Goal: Transaction & Acquisition: Download file/media

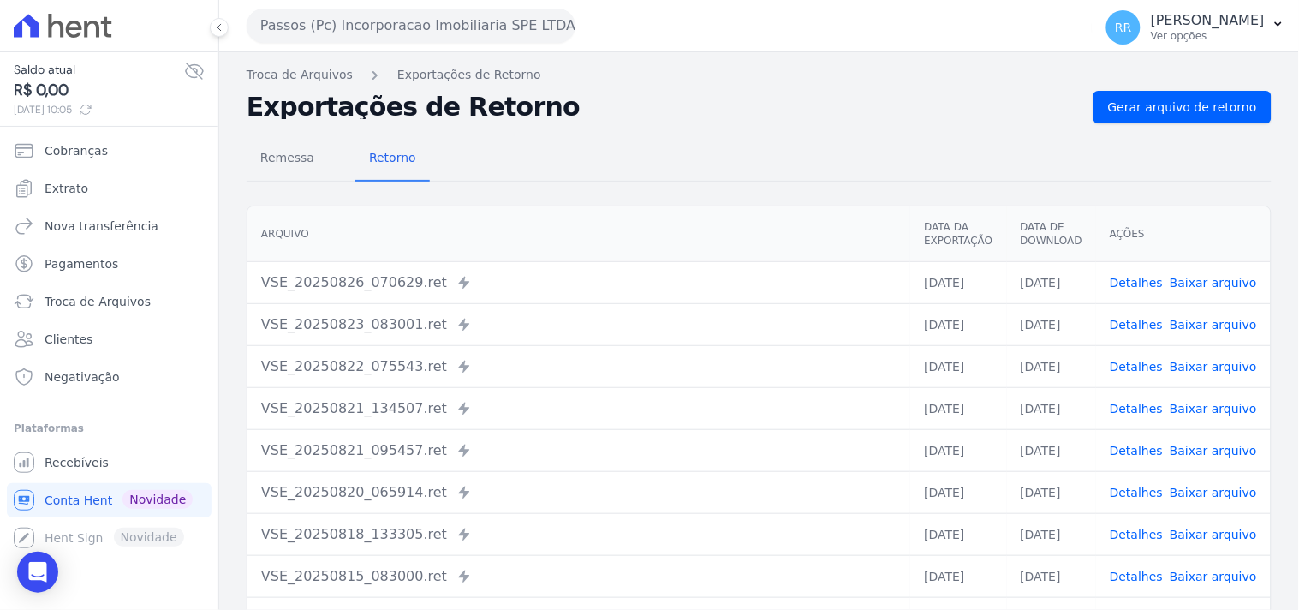
click at [613, 168] on div "Remessa Retorno" at bounding box center [759, 159] width 1025 height 45
click at [416, 28] on button "Passos (Pc) Incorporacao Imobiliaria SPE LTDA" at bounding box center [411, 26] width 329 height 34
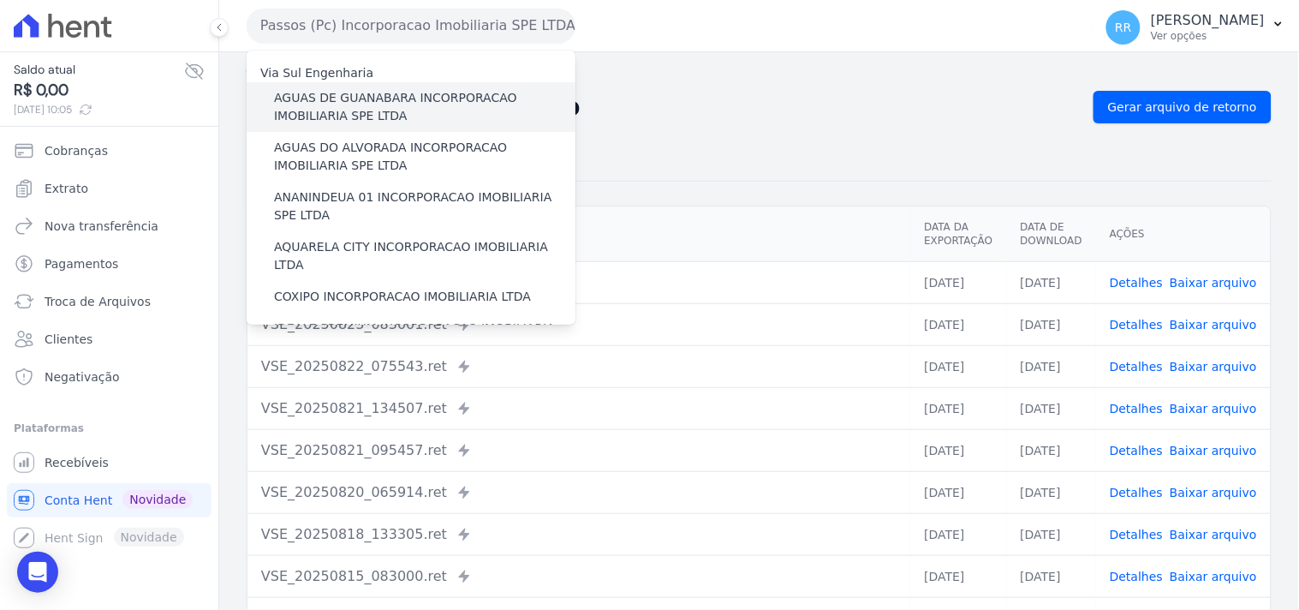
click at [362, 109] on label "AGUAS DE GUANABARA INCORPORACAO IMOBILIARIA SPE LTDA" at bounding box center [424, 107] width 301 height 36
click at [0, 0] on input "AGUAS DE GUANABARA INCORPORACAO IMOBILIARIA SPE LTDA" at bounding box center [0, 0] width 0 height 0
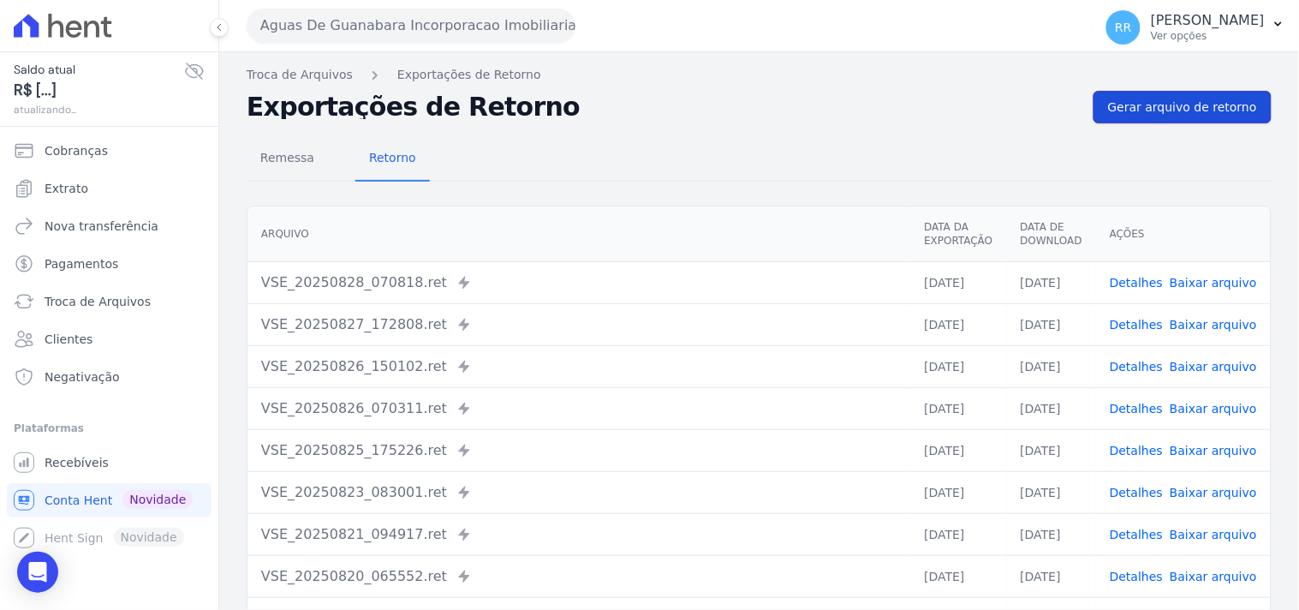
click at [1118, 100] on span "Gerar arquivo de retorno" at bounding box center [1182, 106] width 149 height 17
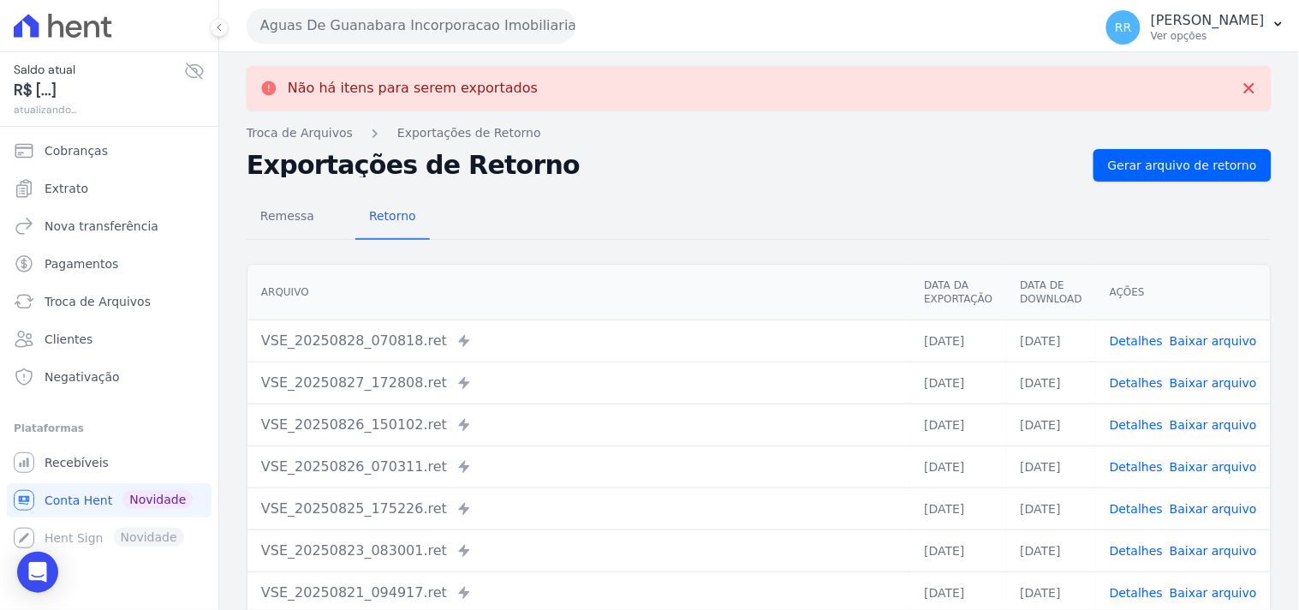
click at [524, 27] on button "Aguas De Guanabara Incorporacao Imobiliaria SPE LTDA" at bounding box center [411, 26] width 329 height 34
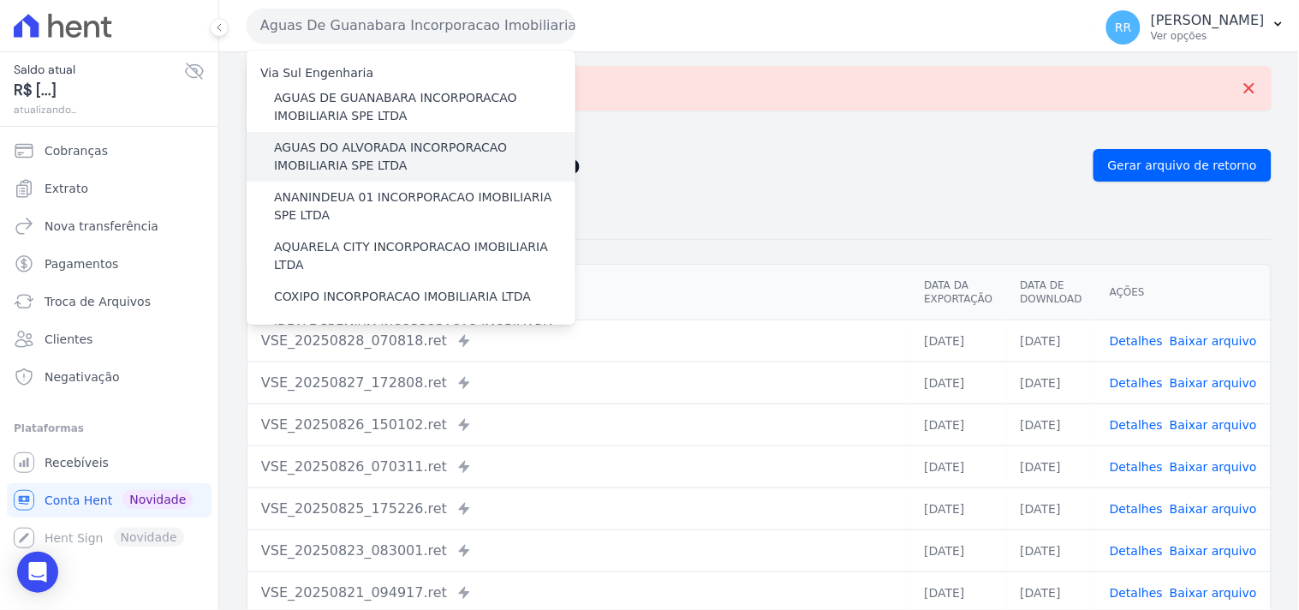
click at [371, 140] on label "AGUAS DO ALVORADA INCORPORACAO IMOBILIARIA SPE LTDA" at bounding box center [424, 157] width 301 height 36
click at [0, 0] on input "AGUAS DO ALVORADA INCORPORACAO IMOBILIARIA SPE LTDA" at bounding box center [0, 0] width 0 height 0
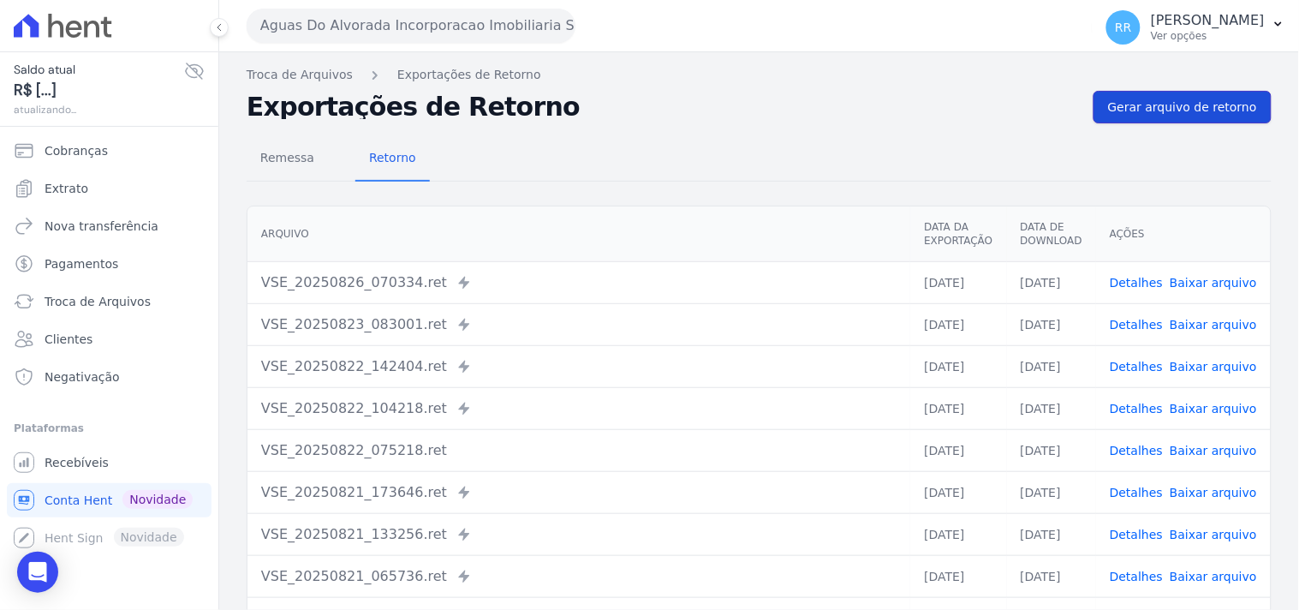
click at [1171, 118] on link "Gerar arquivo de retorno" at bounding box center [1182, 107] width 178 height 33
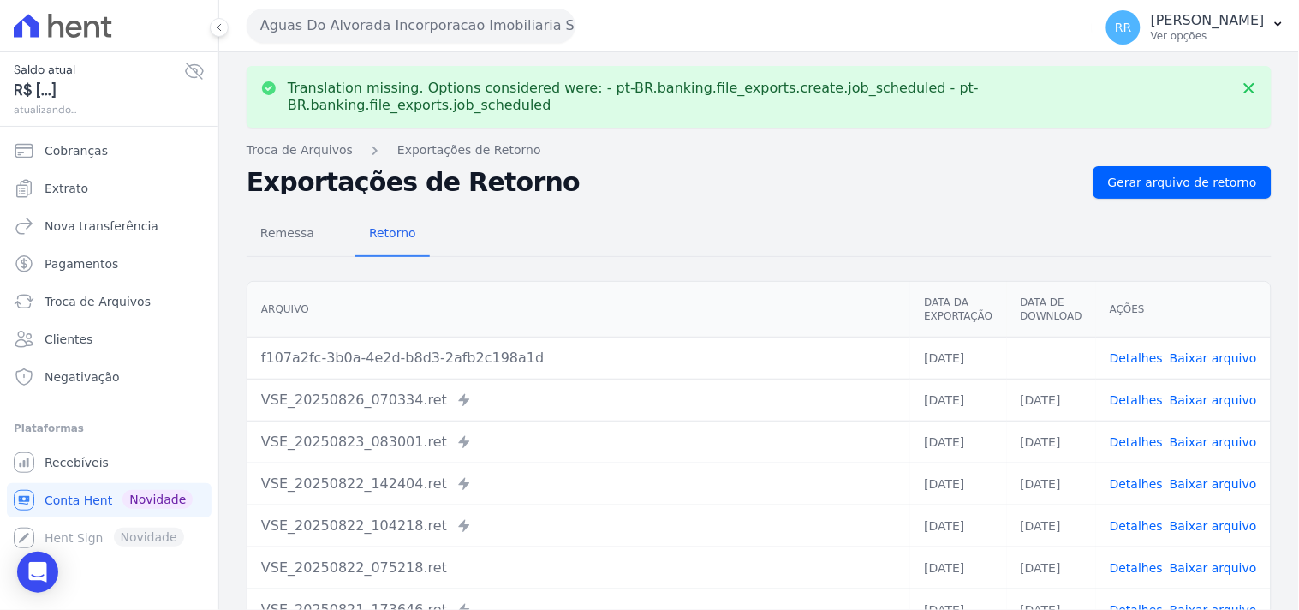
click at [1206, 351] on link "Baixar arquivo" at bounding box center [1213, 358] width 87 height 14
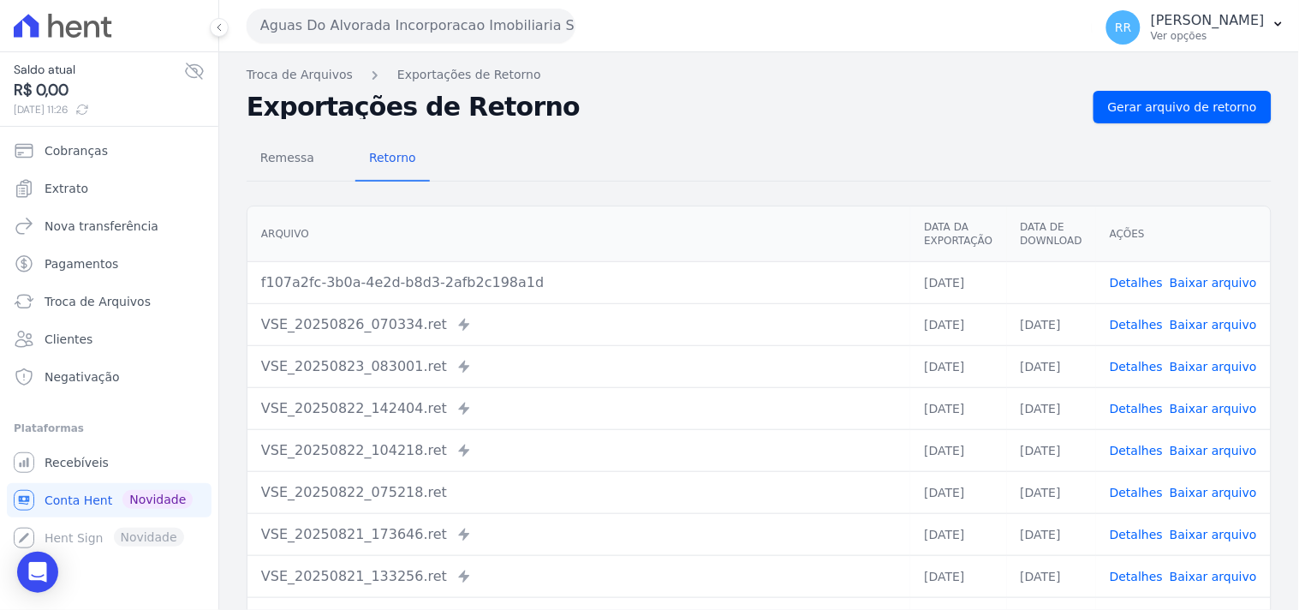
click at [509, 29] on button "Aguas Do Alvorada Incorporacao Imobiliaria SPE LTDA" at bounding box center [411, 26] width 329 height 34
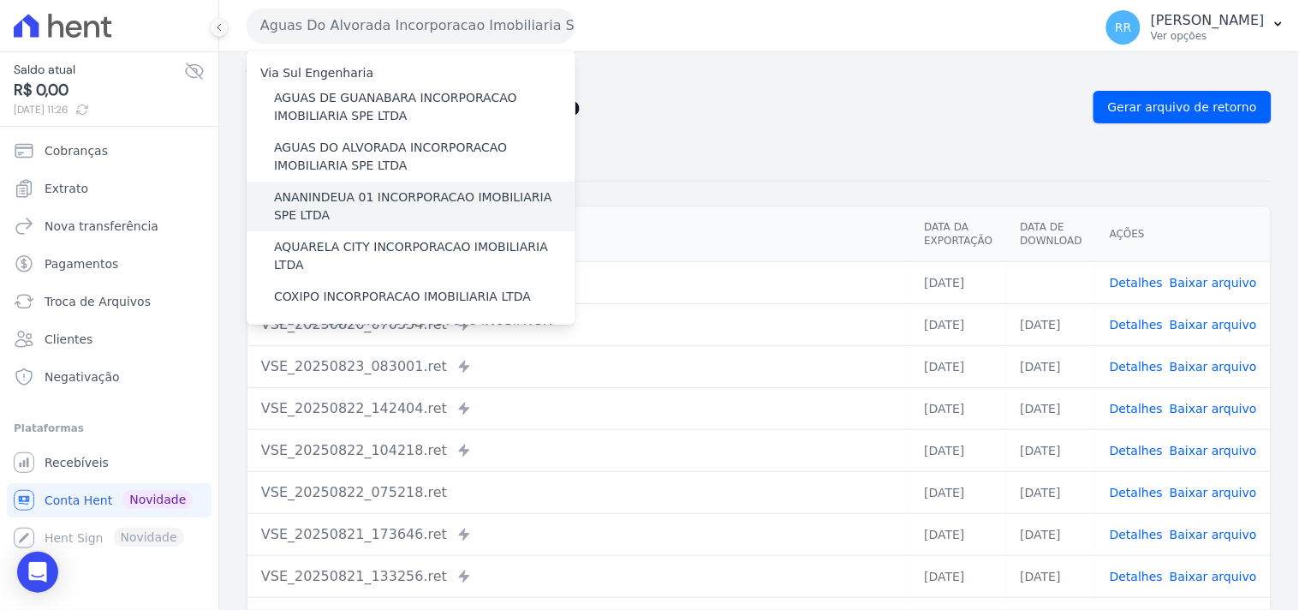
click at [324, 201] on label "ANANINDEUA 01 INCORPORACAO IMOBILIARIA SPE LTDA" at bounding box center [424, 206] width 301 height 36
click at [0, 0] on input "ANANINDEUA 01 INCORPORACAO IMOBILIARIA SPE LTDA" at bounding box center [0, 0] width 0 height 0
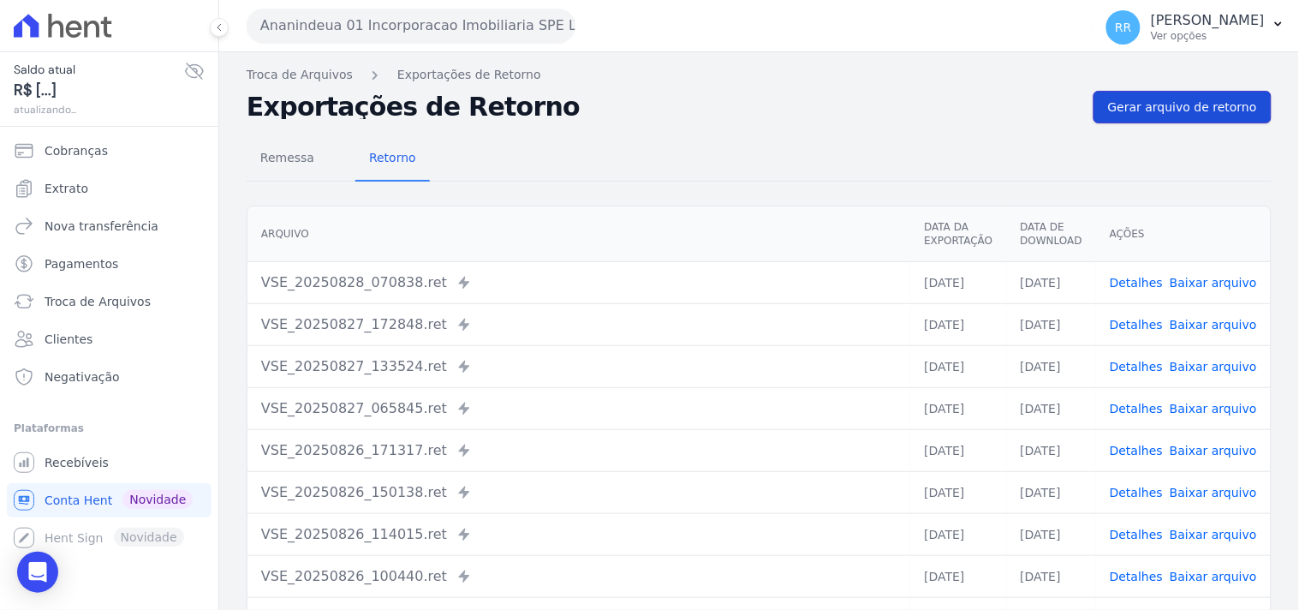
click at [1163, 110] on span "Gerar arquivo de retorno" at bounding box center [1182, 106] width 149 height 17
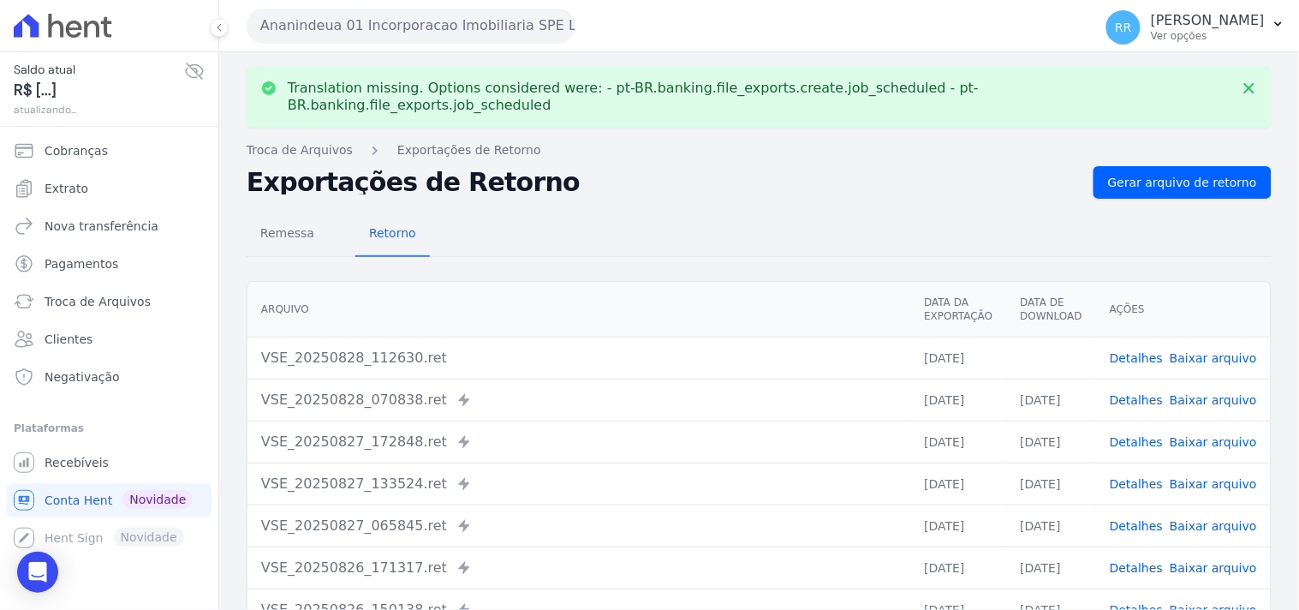
click at [1210, 337] on td "Detalhes Baixar arquivo" at bounding box center [1183, 358] width 175 height 42
click at [1208, 351] on link "Baixar arquivo" at bounding box center [1213, 358] width 87 height 14
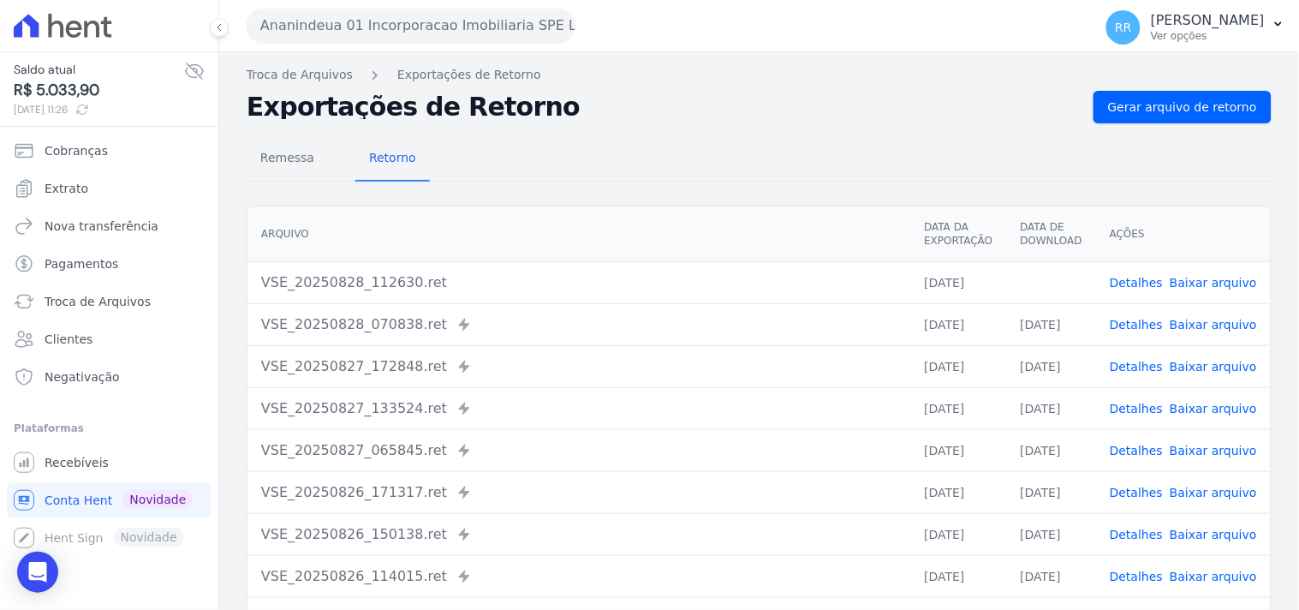
click at [589, 193] on div "Remessa Retorno [GEOGRAPHIC_DATA] Data da Exportação Data de Download Ações VSE…" at bounding box center [759, 432] width 1025 height 619
click at [302, 6] on div "Ananindeua 01 Incorporacao Imobiliaria SPE LTDA Via Sul Engenharia AGUAS DE [GE…" at bounding box center [666, 25] width 839 height 53
click at [289, 18] on button "Ananindeua 01 Incorporacao Imobiliaria SPE LTDA" at bounding box center [411, 26] width 329 height 34
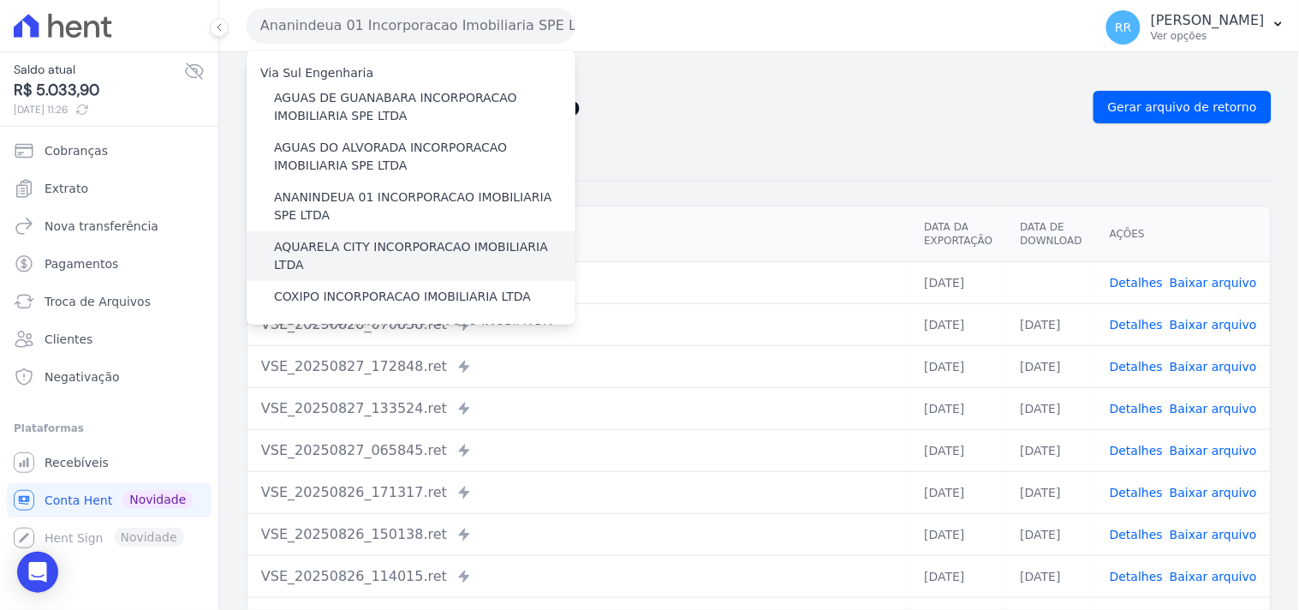
click at [332, 245] on label "AQUARELA CITY INCORPORACAO IMOBILIARIA LTDA" at bounding box center [424, 256] width 301 height 36
click at [0, 0] on input "AQUARELA CITY INCORPORACAO IMOBILIARIA LTDA" at bounding box center [0, 0] width 0 height 0
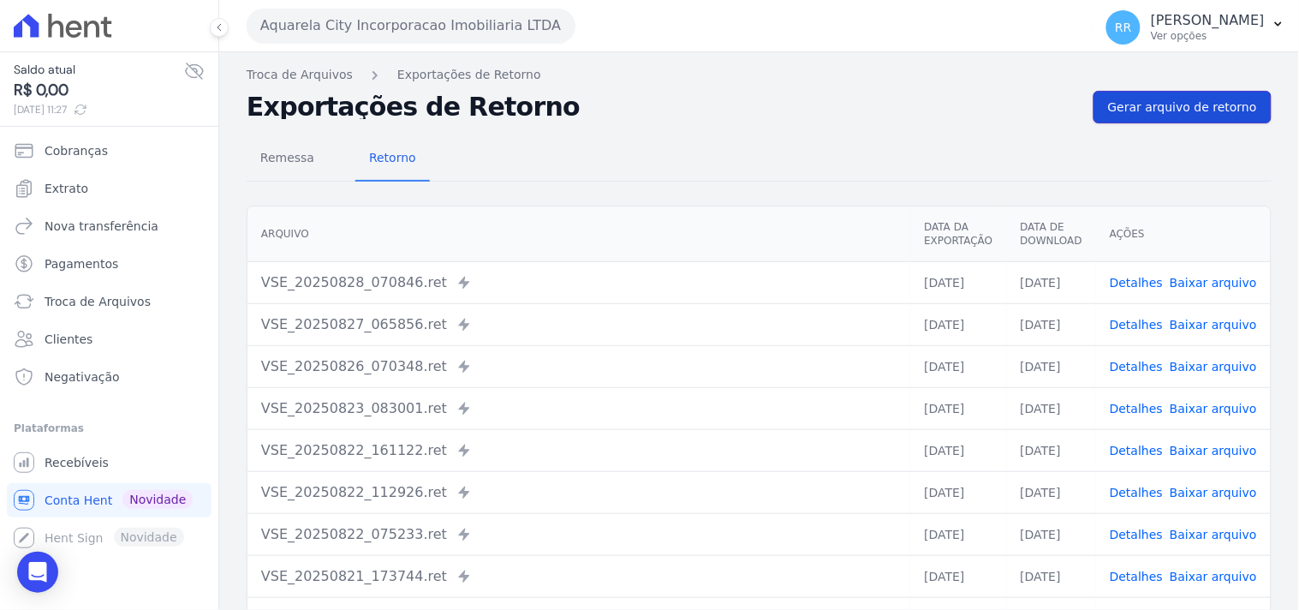
click at [1193, 118] on link "Gerar arquivo de retorno" at bounding box center [1182, 107] width 178 height 33
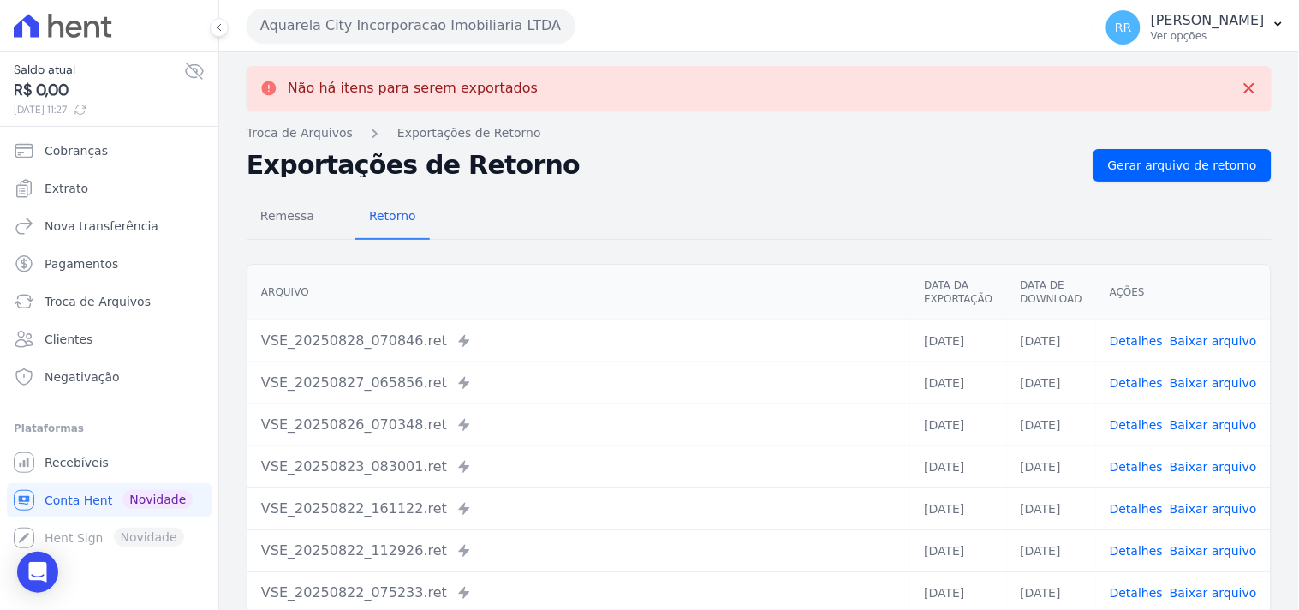
click at [363, 18] on button "Aquarela City Incorporacao Imobiliaria LTDA" at bounding box center [411, 26] width 329 height 34
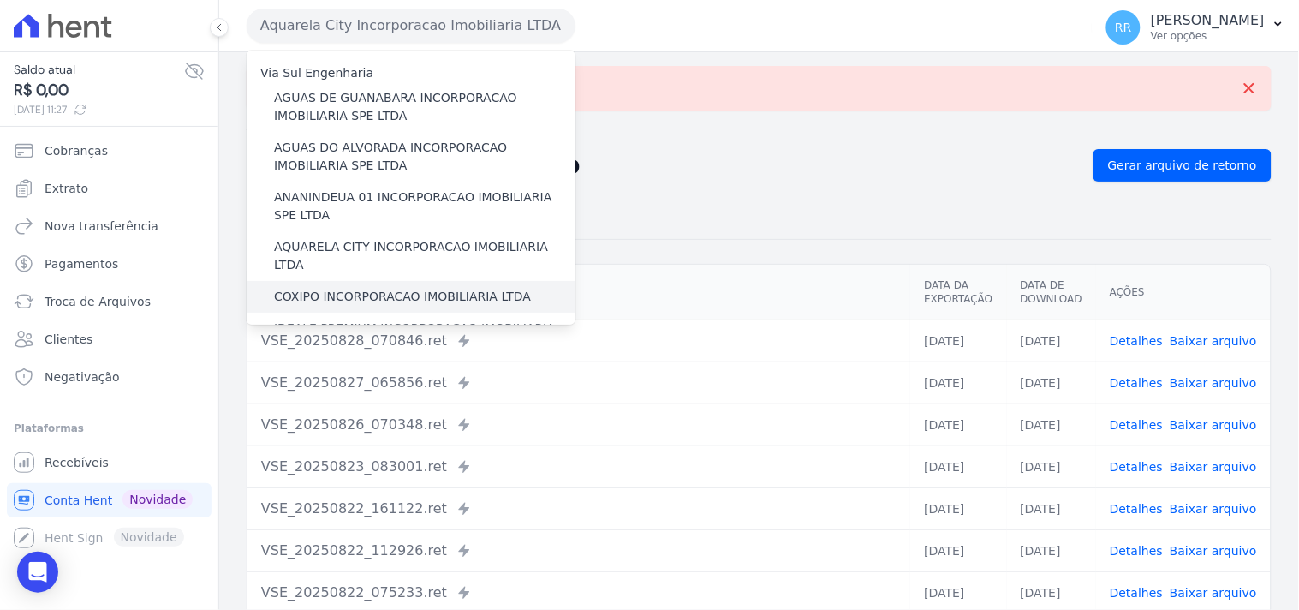
click at [353, 288] on label "COXIPO INCORPORACAO IMOBILIARIA LTDA" at bounding box center [402, 297] width 257 height 18
click at [0, 0] on input "COXIPO INCORPORACAO IMOBILIARIA LTDA" at bounding box center [0, 0] width 0 height 0
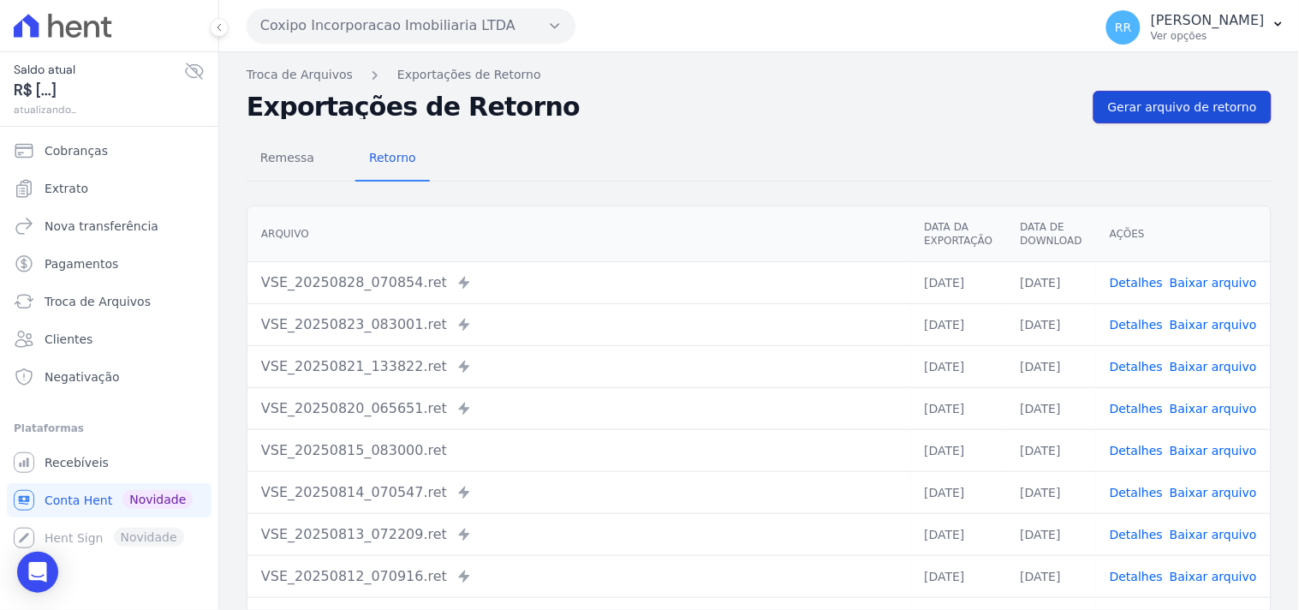
click at [1098, 113] on link "Gerar arquivo de retorno" at bounding box center [1182, 107] width 178 height 33
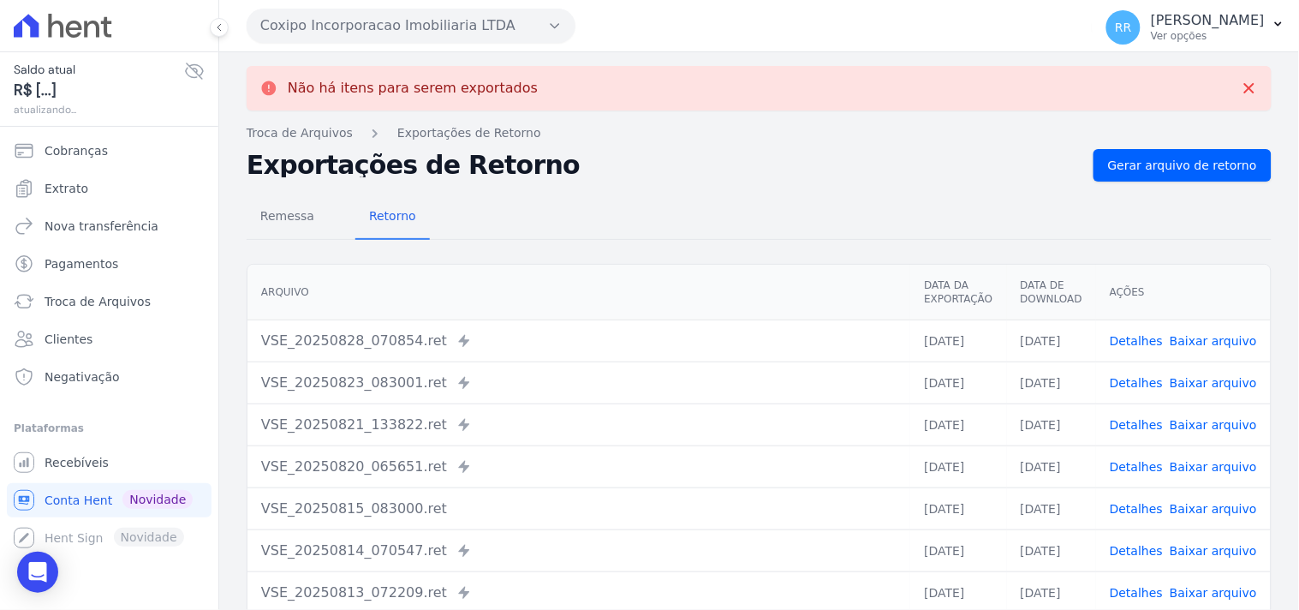
click at [486, 37] on button "Coxipo Incorporacao Imobiliaria LTDA" at bounding box center [411, 26] width 329 height 34
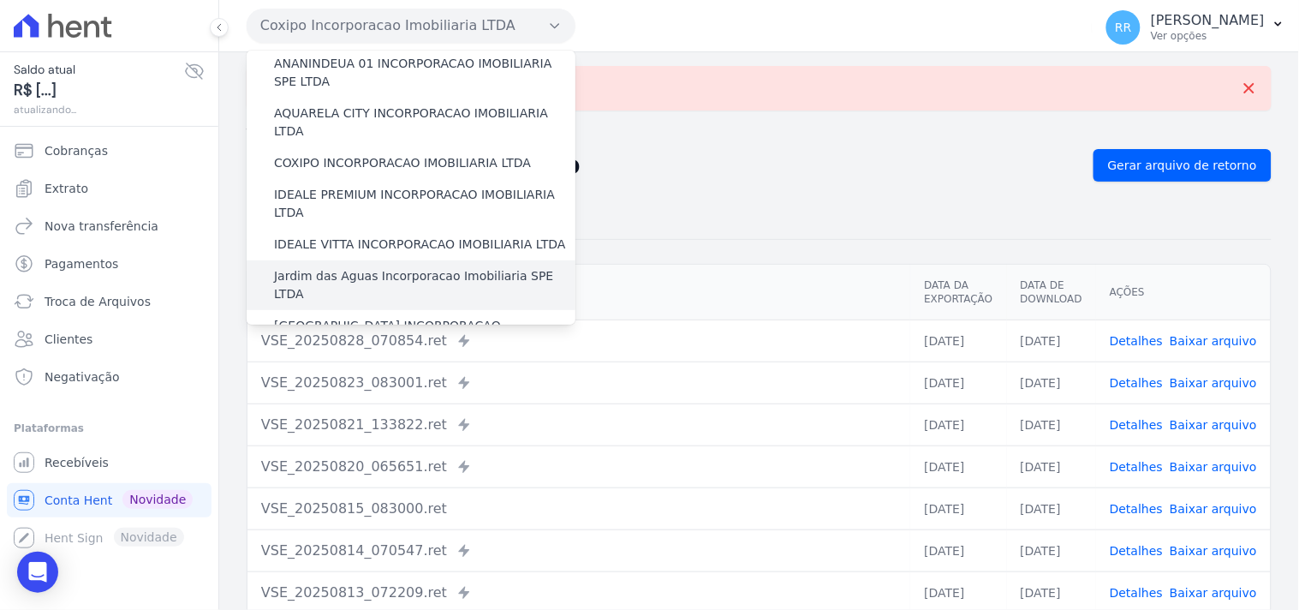
scroll to position [158, 0]
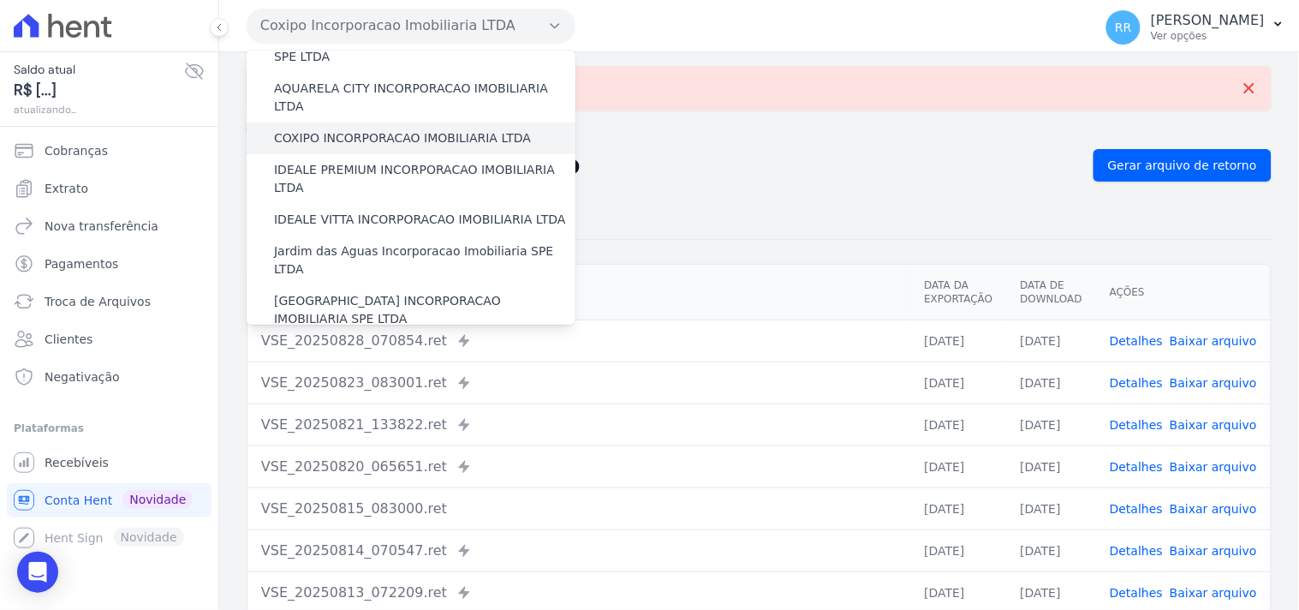
click at [321, 134] on div "COXIPO INCORPORACAO IMOBILIARIA LTDA" at bounding box center [411, 138] width 329 height 32
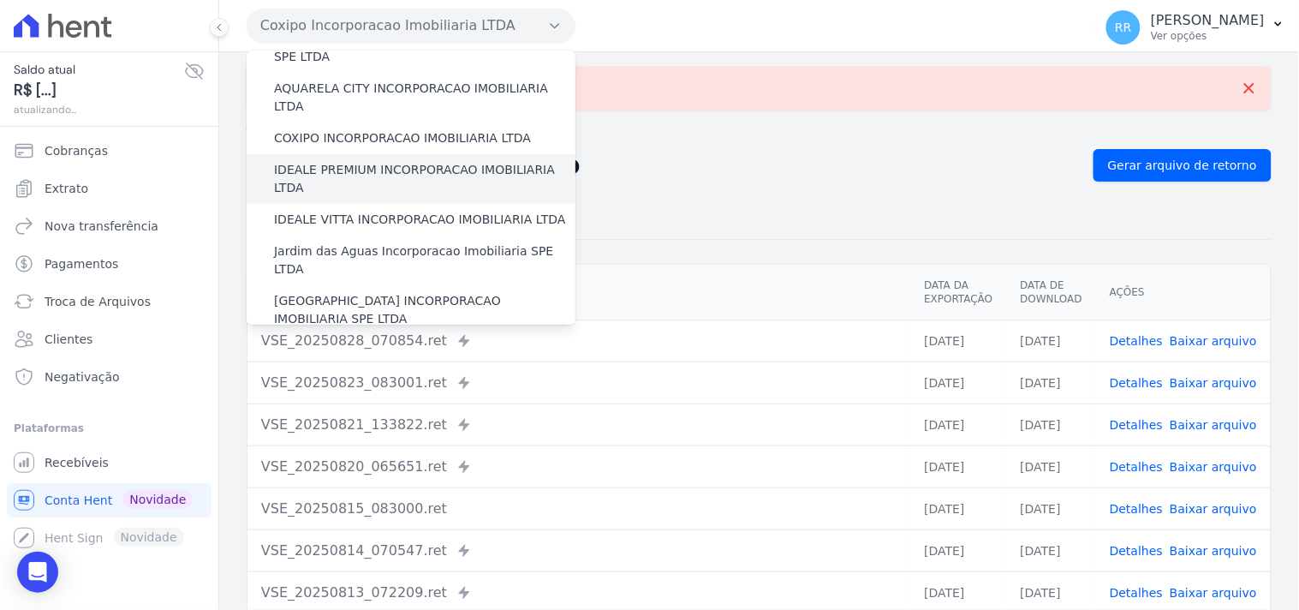
click at [307, 161] on label "IDEALE PREMIUM INCORPORACAO IMOBILIARIA LTDA" at bounding box center [424, 179] width 301 height 36
click at [0, 0] on input "IDEALE PREMIUM INCORPORACAO IMOBILIARIA LTDA" at bounding box center [0, 0] width 0 height 0
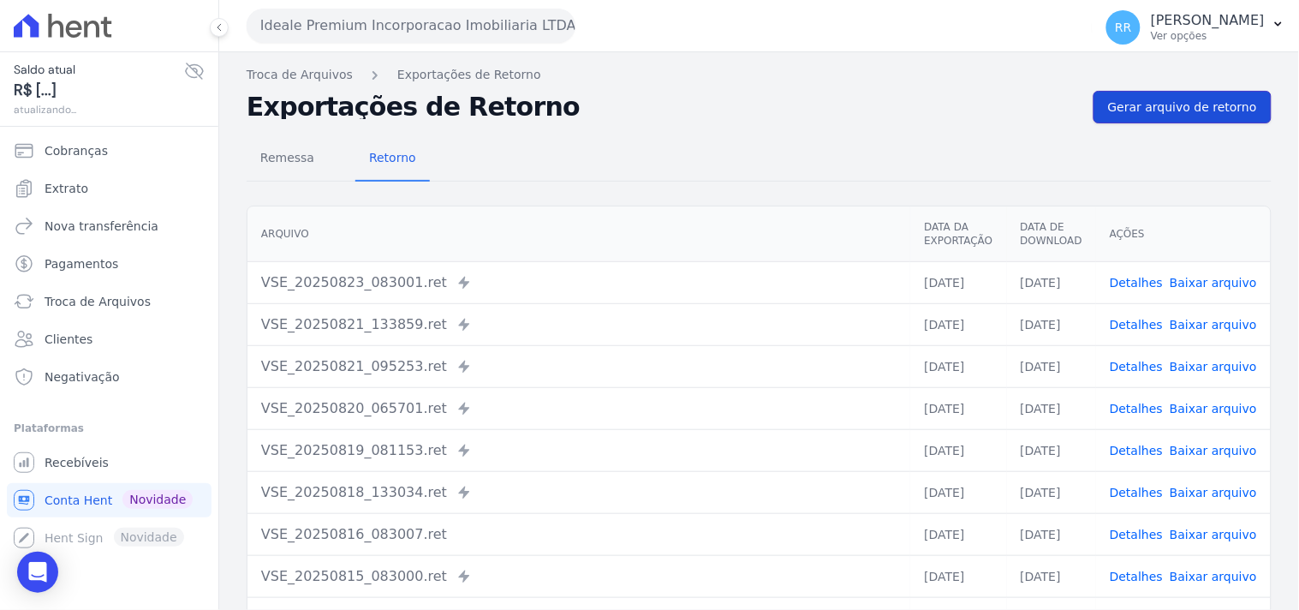
click at [1152, 113] on span "Gerar arquivo de retorno" at bounding box center [1182, 106] width 149 height 17
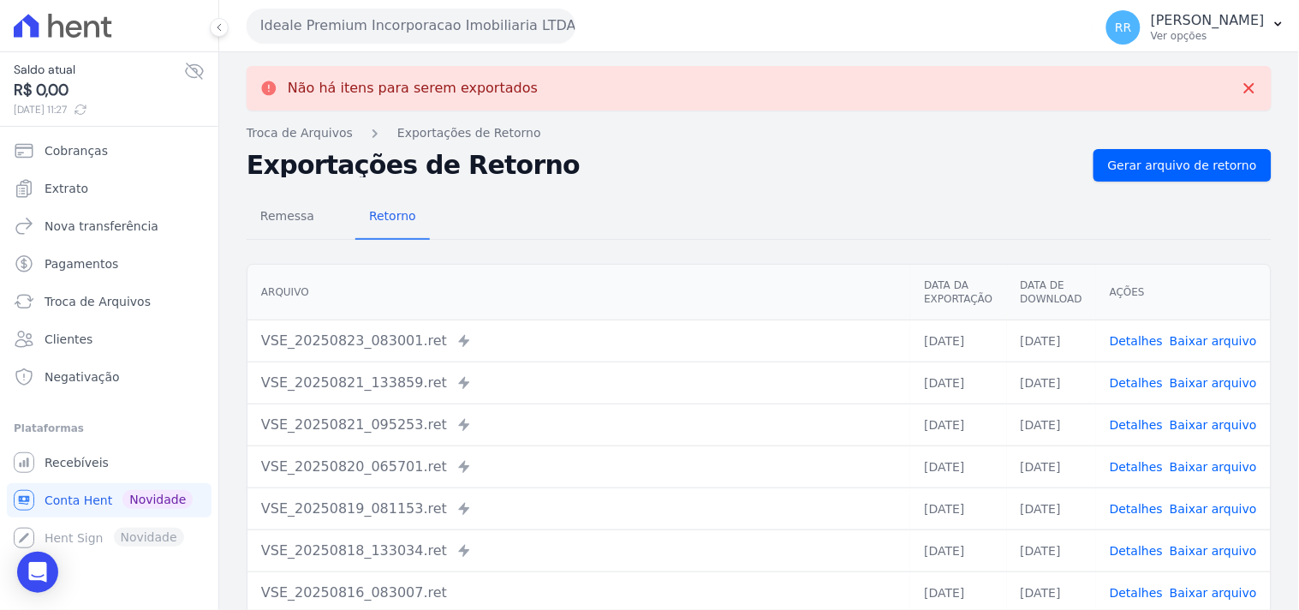
click at [304, 19] on button "Ideale Premium Incorporacao Imobiliaria LTDA" at bounding box center [411, 26] width 329 height 34
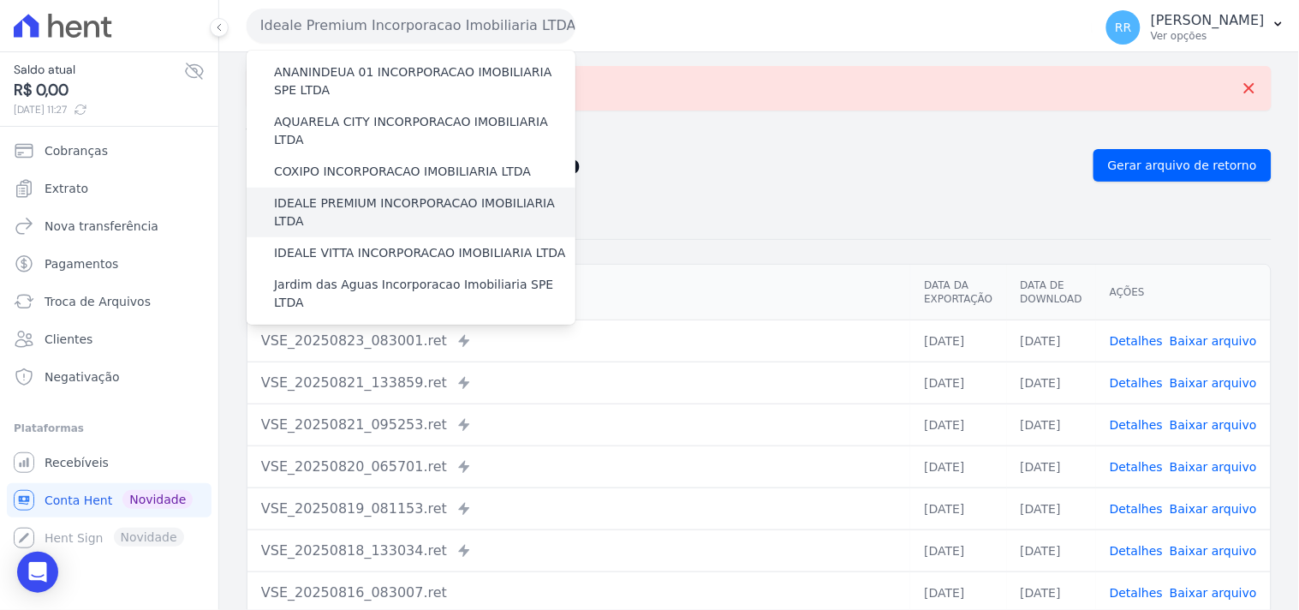
scroll to position [126, 0]
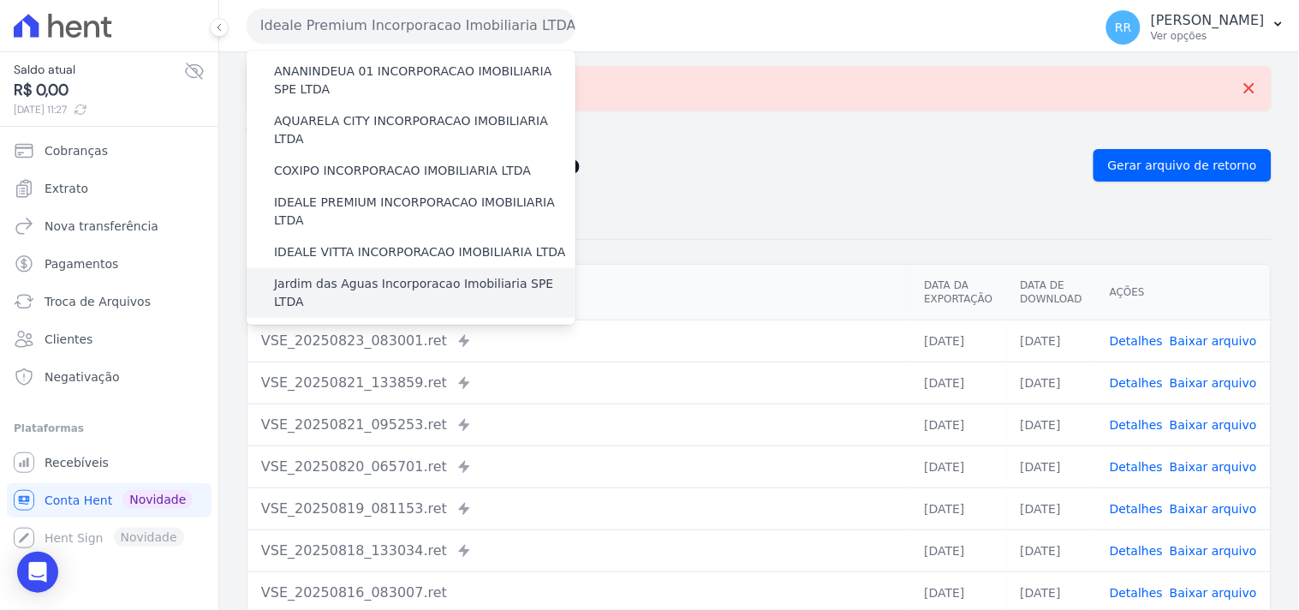
click at [346, 275] on label "Jardim das Aguas Incorporacao Imobiliaria SPE LTDA" at bounding box center [424, 293] width 301 height 36
click at [0, 0] on input "Jardim das Aguas Incorporacao Imobiliaria SPE LTDA" at bounding box center [0, 0] width 0 height 0
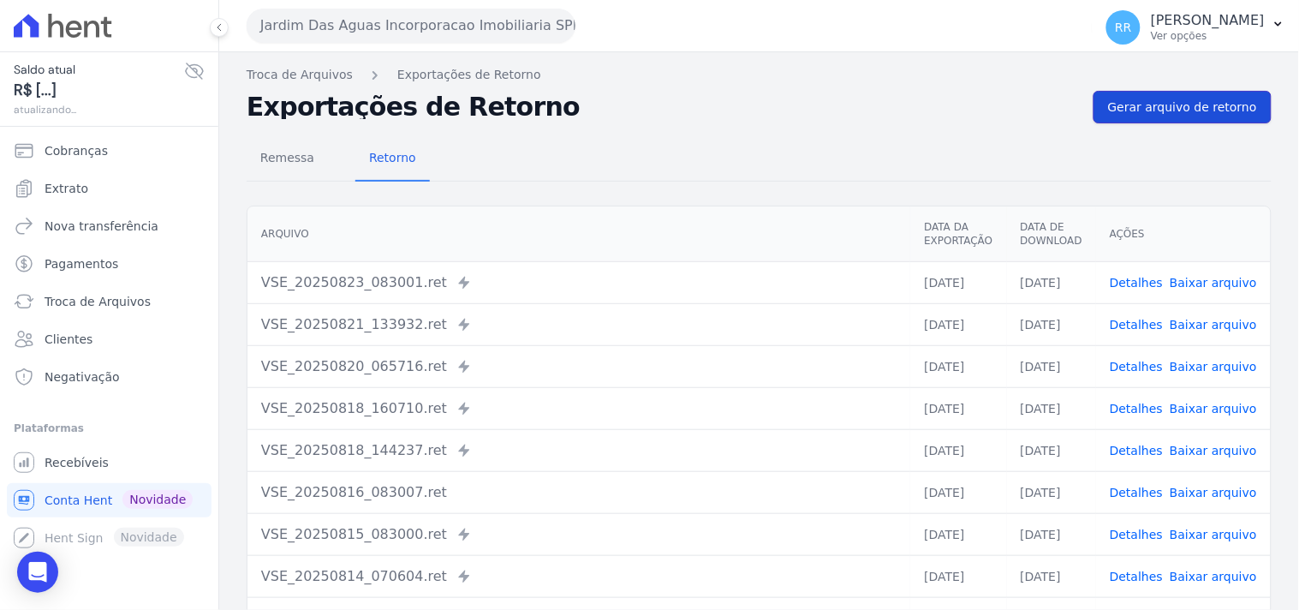
click at [1184, 109] on span "Gerar arquivo de retorno" at bounding box center [1182, 106] width 149 height 17
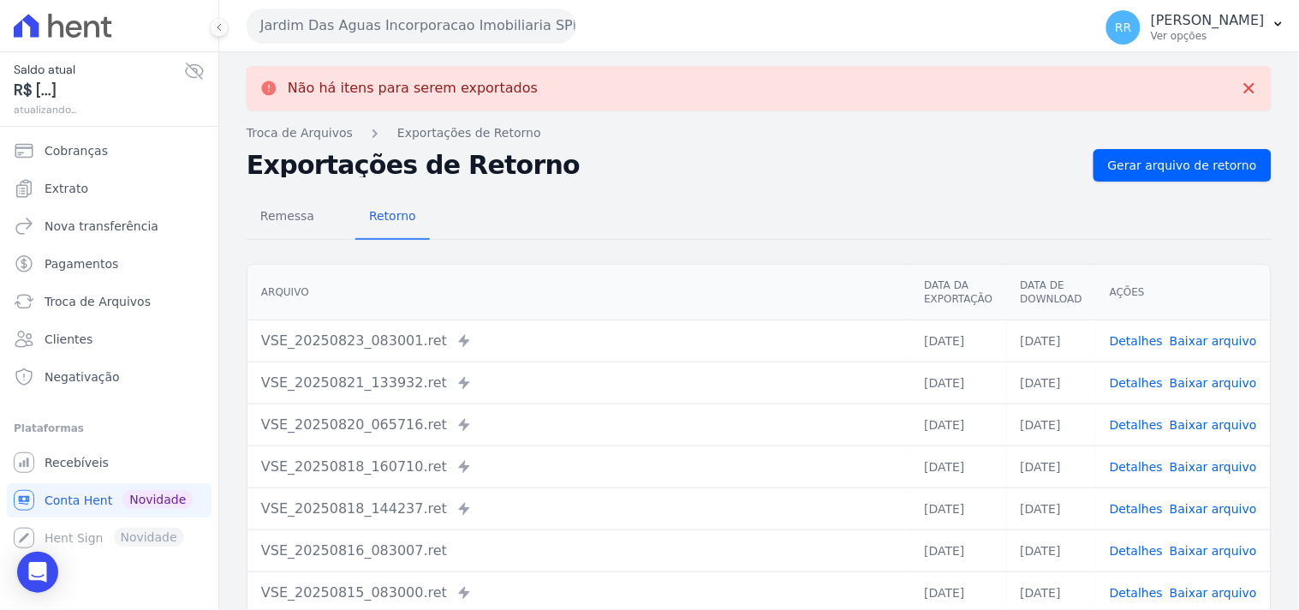
click at [309, 21] on button "Jardim Das Aguas Incorporacao Imobiliaria SPE LTDA" at bounding box center [411, 26] width 329 height 34
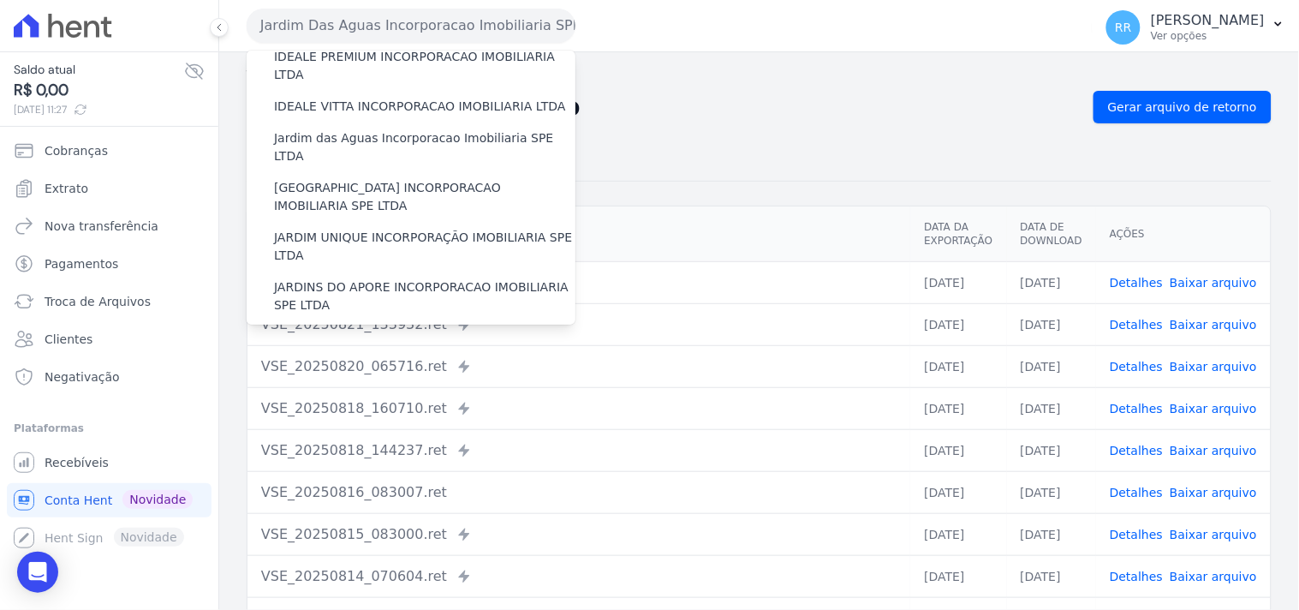
scroll to position [253, 0]
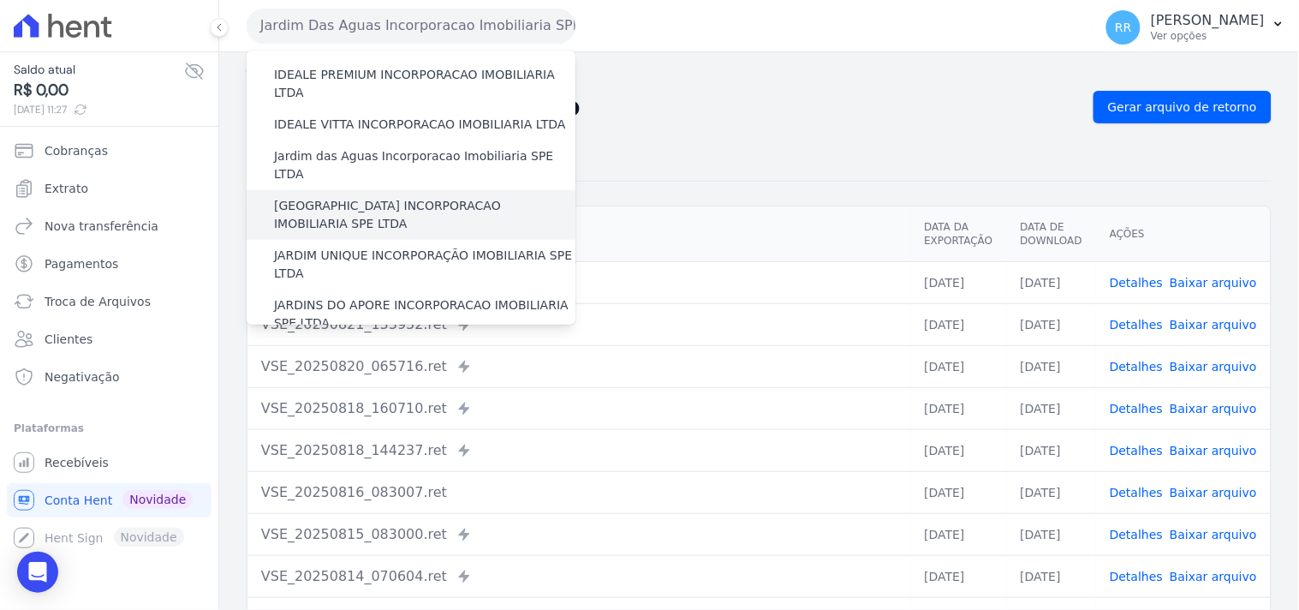
click at [391, 197] on label "[GEOGRAPHIC_DATA] INCORPORACAO IMOBILIARIA SPE LTDA" at bounding box center [424, 215] width 301 height 36
click at [0, 0] on input "[GEOGRAPHIC_DATA] INCORPORACAO IMOBILIARIA SPE LTDA" at bounding box center [0, 0] width 0 height 0
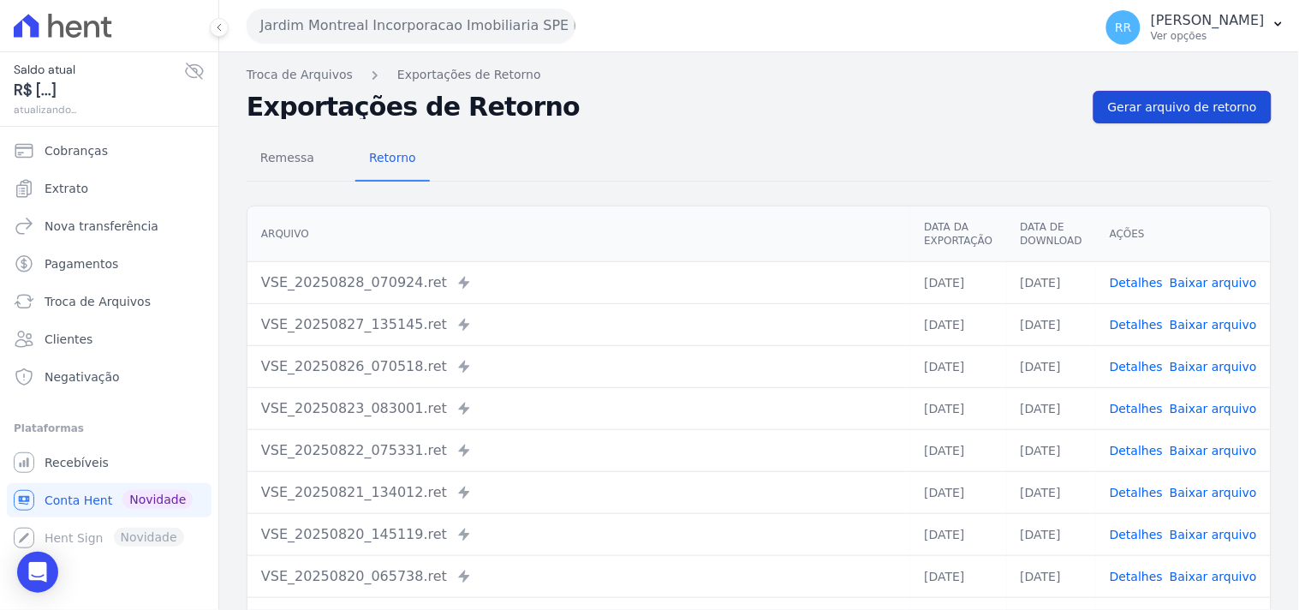
click at [1173, 104] on span "Gerar arquivo de retorno" at bounding box center [1182, 106] width 149 height 17
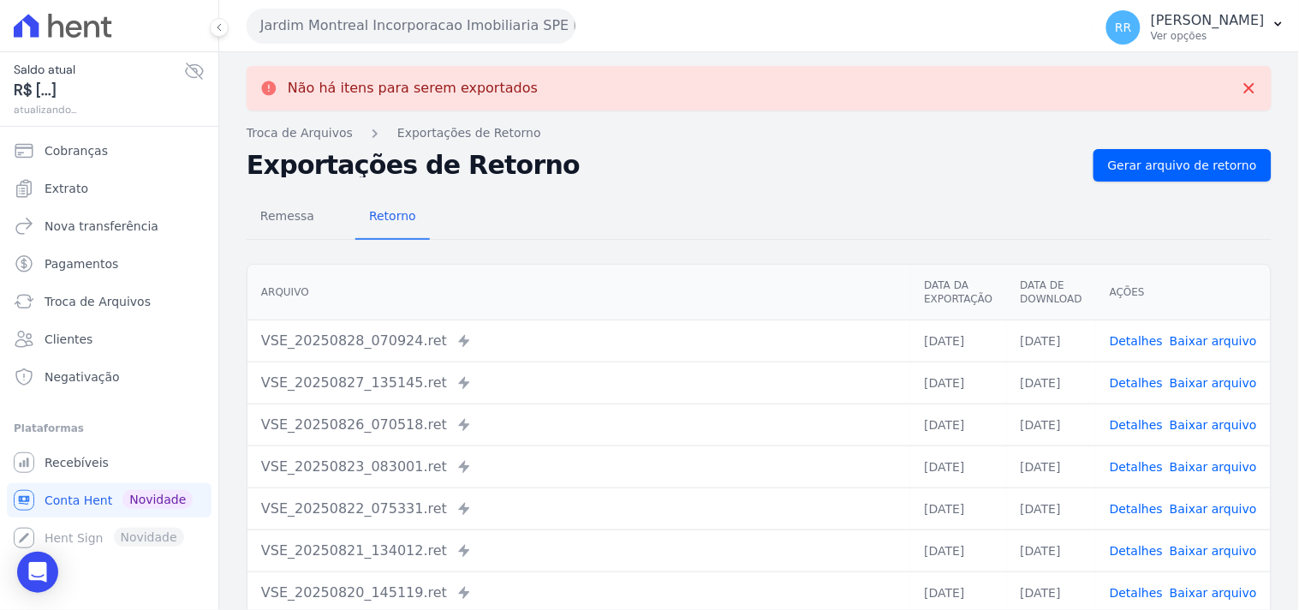
click at [414, 23] on button "Jardim Montreal Incorporacao Imobiliaria SPE LTDA" at bounding box center [411, 26] width 329 height 34
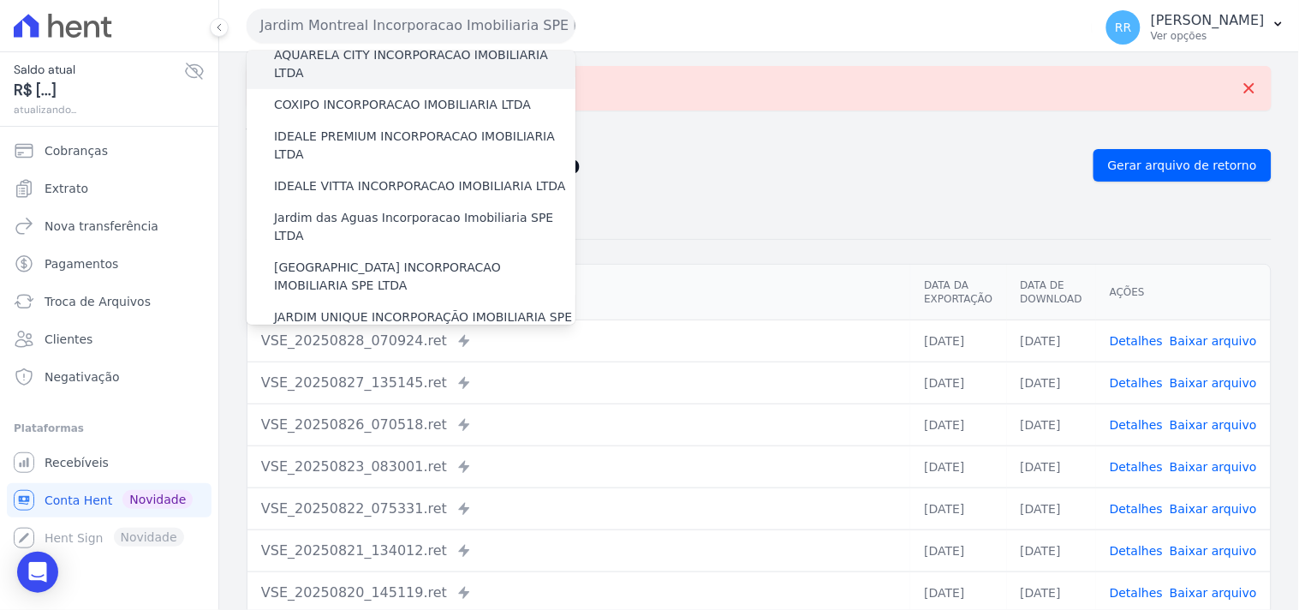
scroll to position [221, 0]
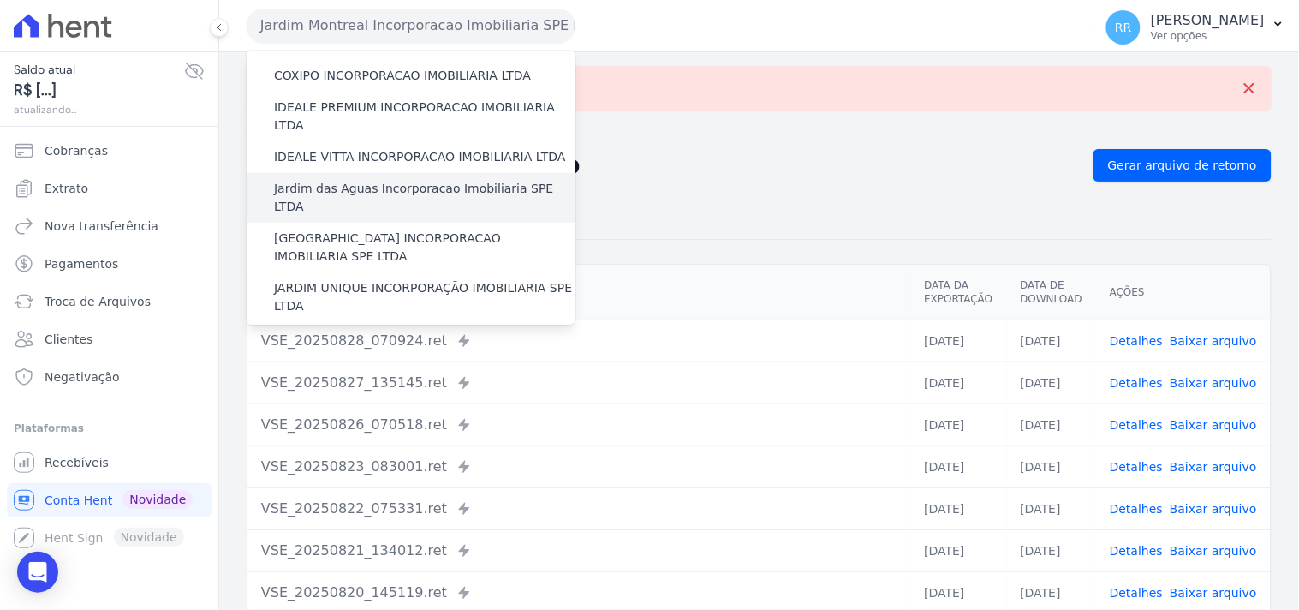
click at [339, 180] on label "Jardim das Aguas Incorporacao Imobiliaria SPE LTDA" at bounding box center [424, 198] width 301 height 36
click at [0, 0] on input "Jardim das Aguas Incorporacao Imobiliaria SPE LTDA" at bounding box center [0, 0] width 0 height 0
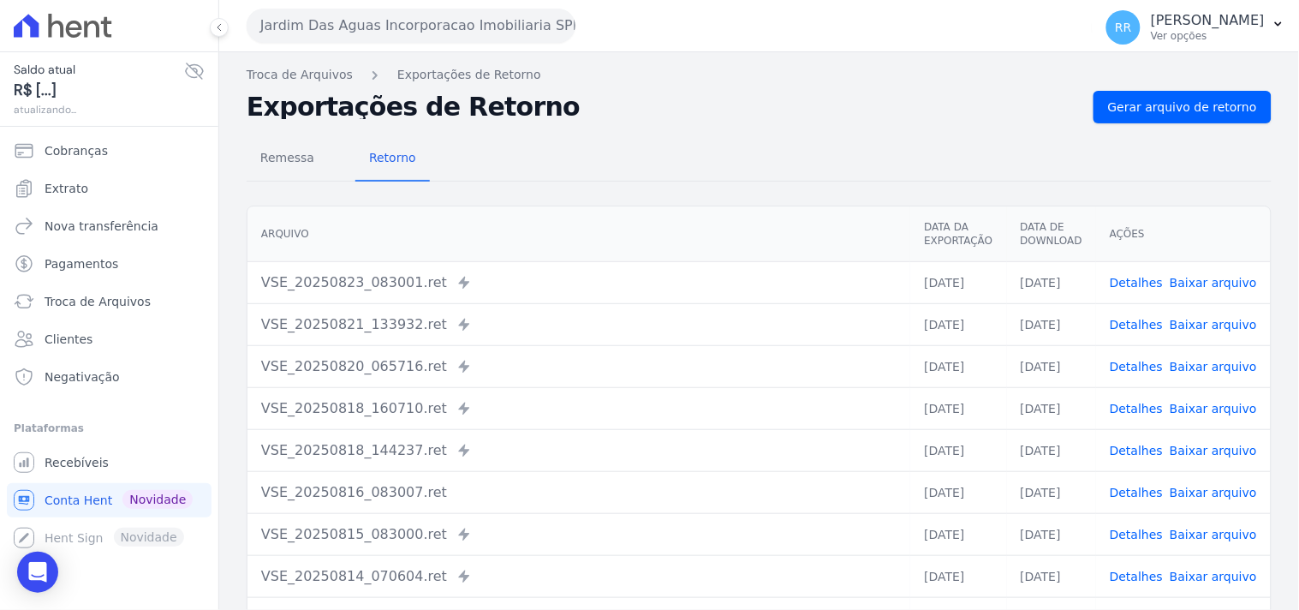
click at [1140, 80] on nav "Troca de Arquivos Exportações de Retorno" at bounding box center [759, 75] width 1025 height 18
click at [1137, 105] on span "Gerar arquivo de retorno" at bounding box center [1182, 106] width 149 height 17
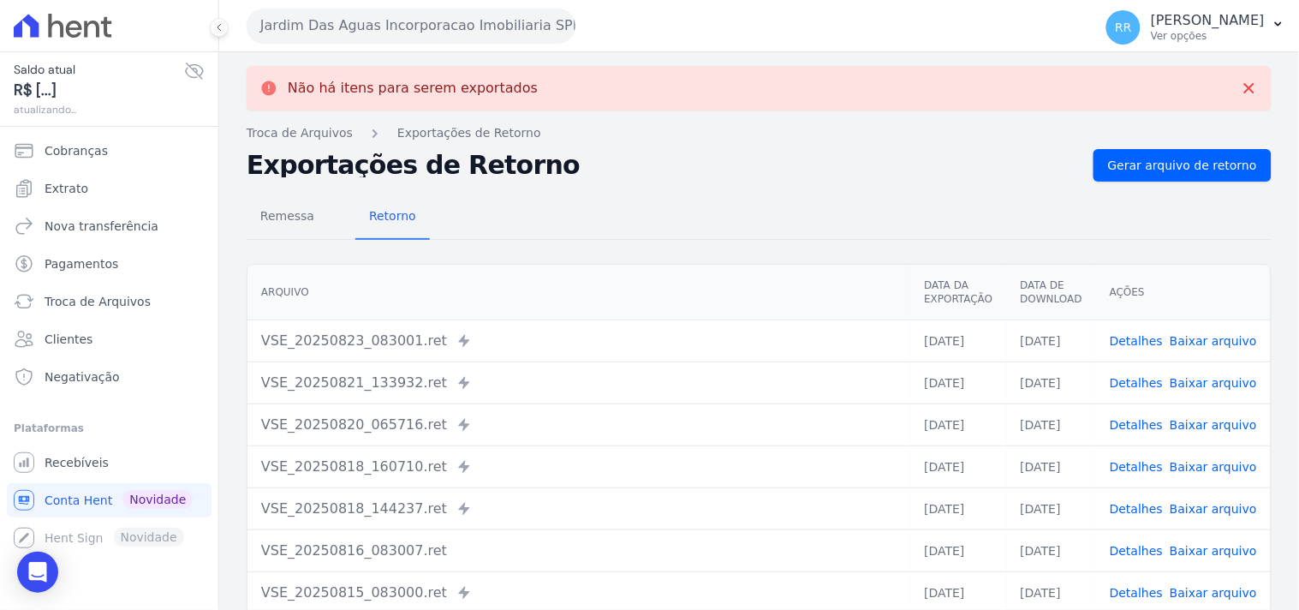
click at [371, 24] on button "Jardim Das Aguas Incorporacao Imobiliaria SPE LTDA" at bounding box center [411, 26] width 329 height 34
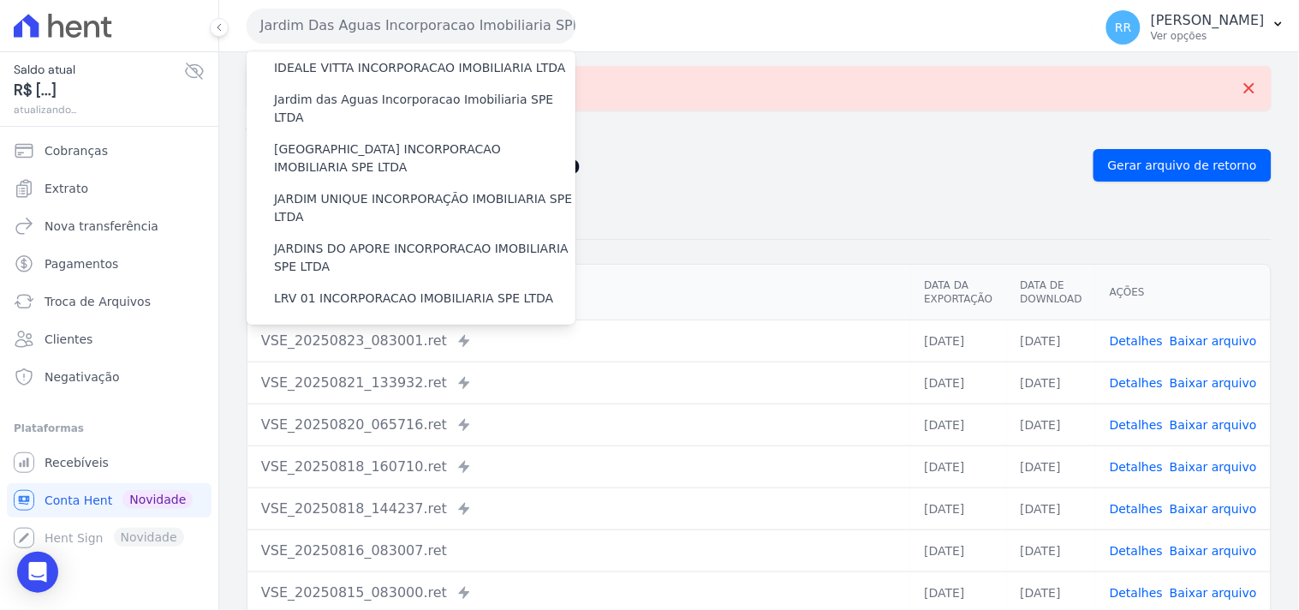
scroll to position [317, 0]
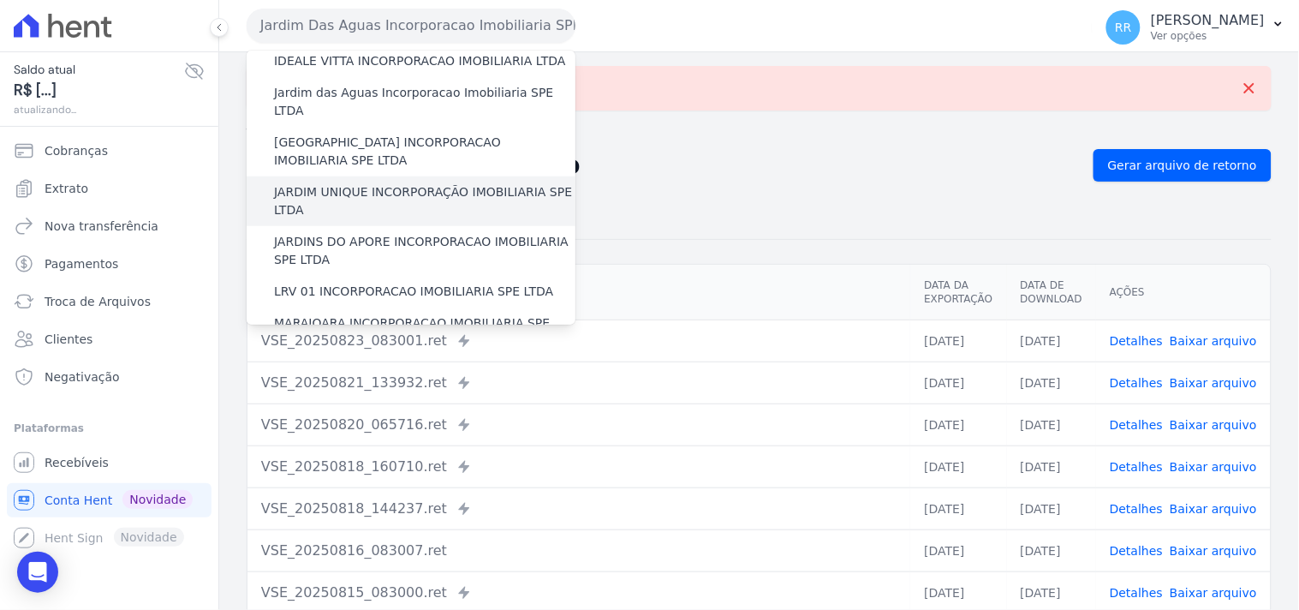
click at [372, 183] on label "JARDIM UNIQUE INCORPORAÇÃO IMOBILIARIA SPE LTDA" at bounding box center [424, 201] width 301 height 36
click at [0, 0] on input "JARDIM UNIQUE INCORPORAÇÃO IMOBILIARIA SPE LTDA" at bounding box center [0, 0] width 0 height 0
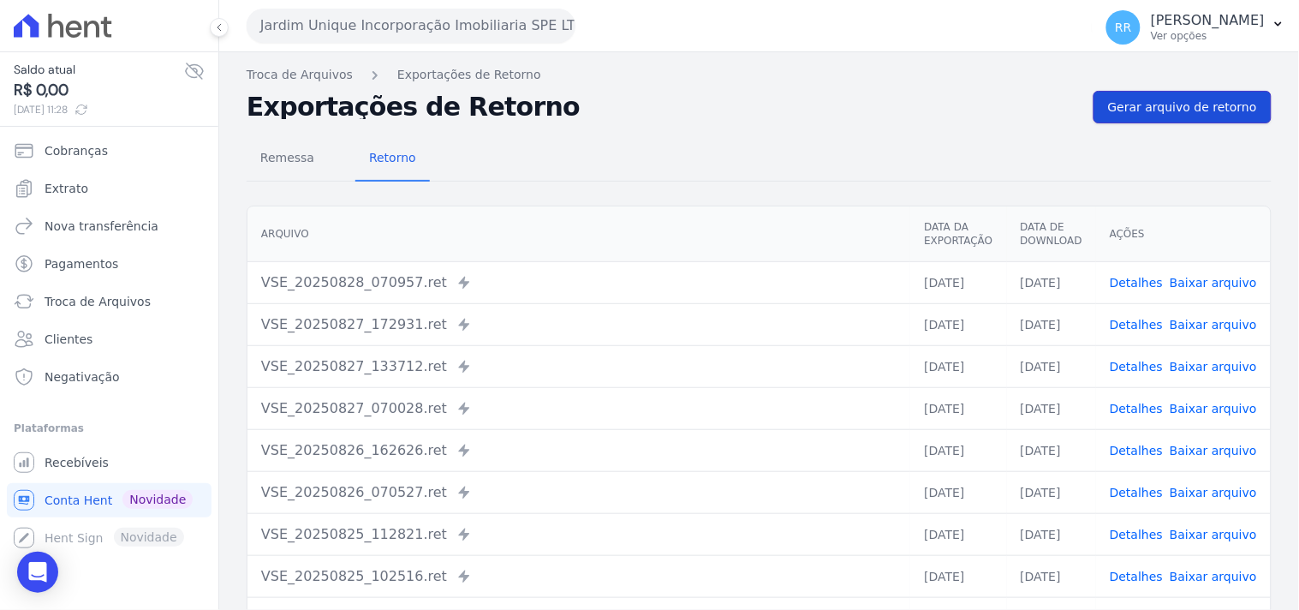
click at [1180, 91] on link "Gerar arquivo de retorno" at bounding box center [1182, 107] width 178 height 33
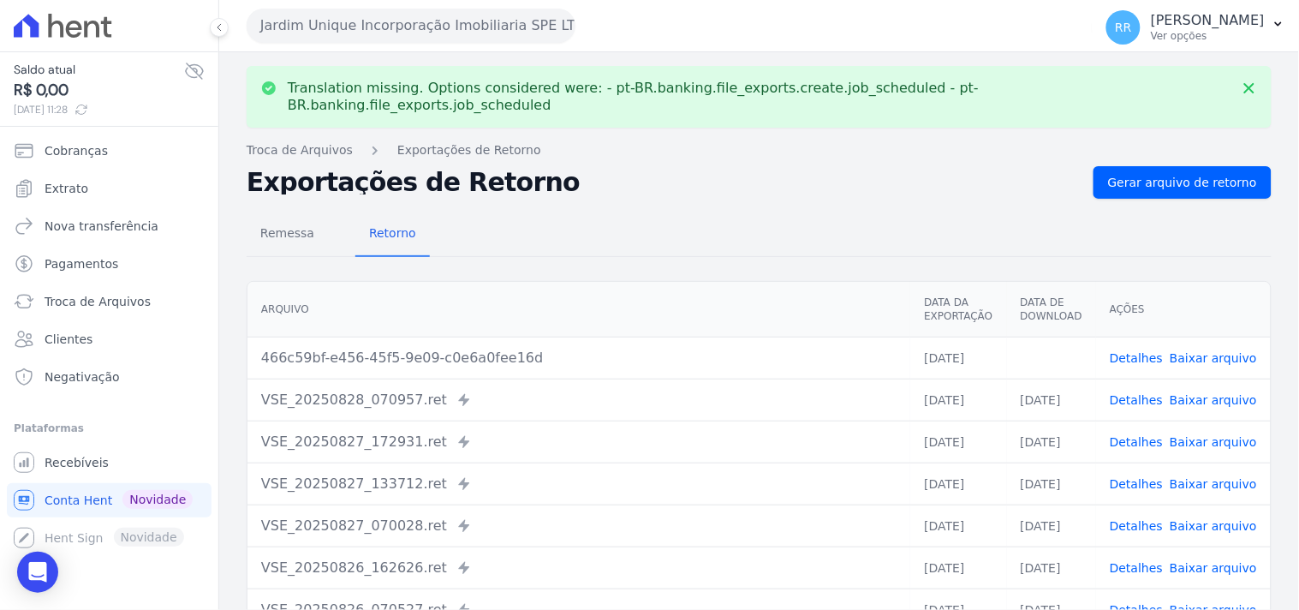
click at [1188, 351] on link "Baixar arquivo" at bounding box center [1213, 358] width 87 height 14
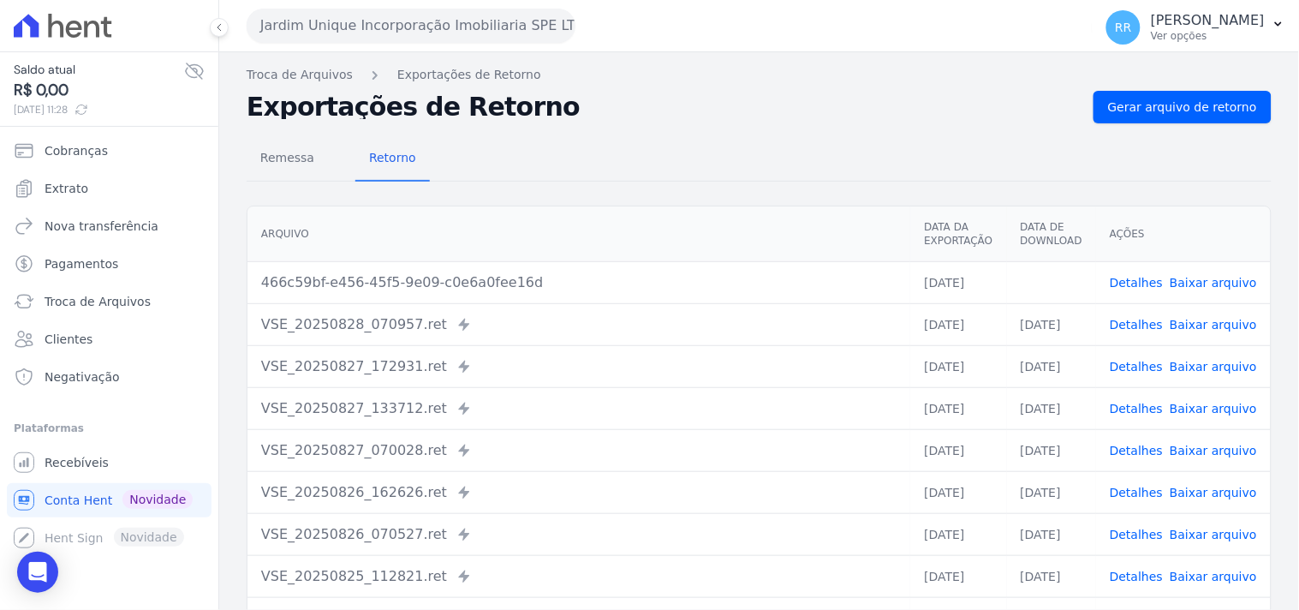
click at [559, 187] on div "Remessa Retorno [GEOGRAPHIC_DATA] Data da Exportação Data de Download Ações 466…" at bounding box center [759, 432] width 1025 height 619
click at [405, 29] on button "Jardim Unique Incorporação Imobiliaria SPE LTDA" at bounding box center [411, 26] width 329 height 34
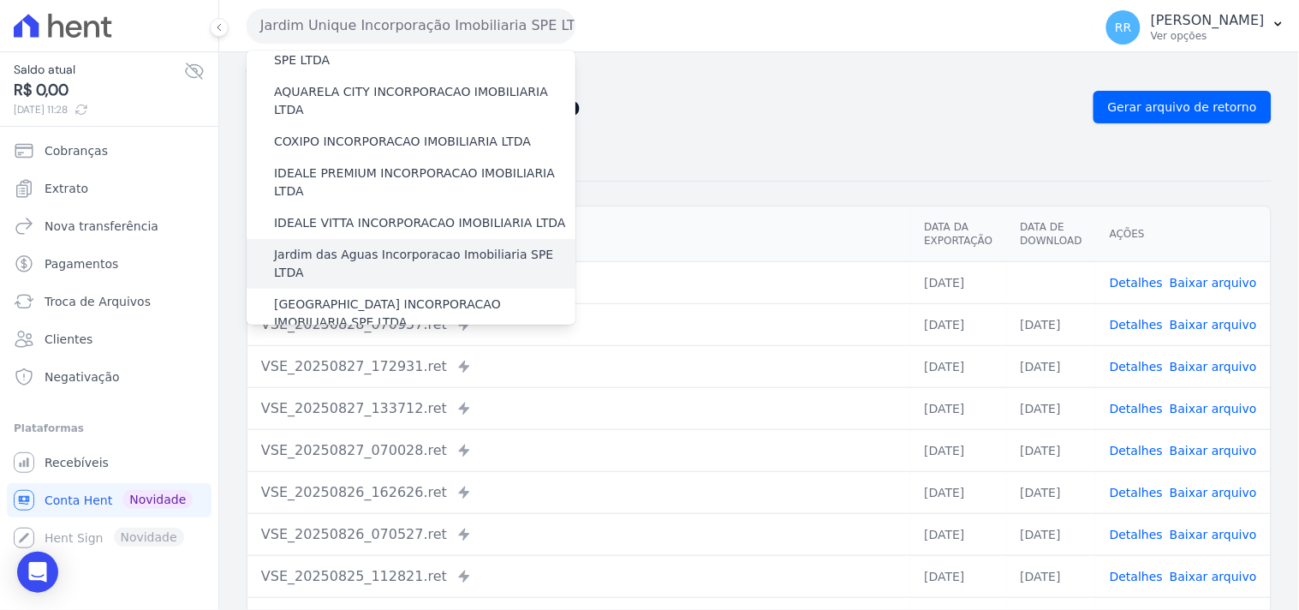
scroll to position [380, 0]
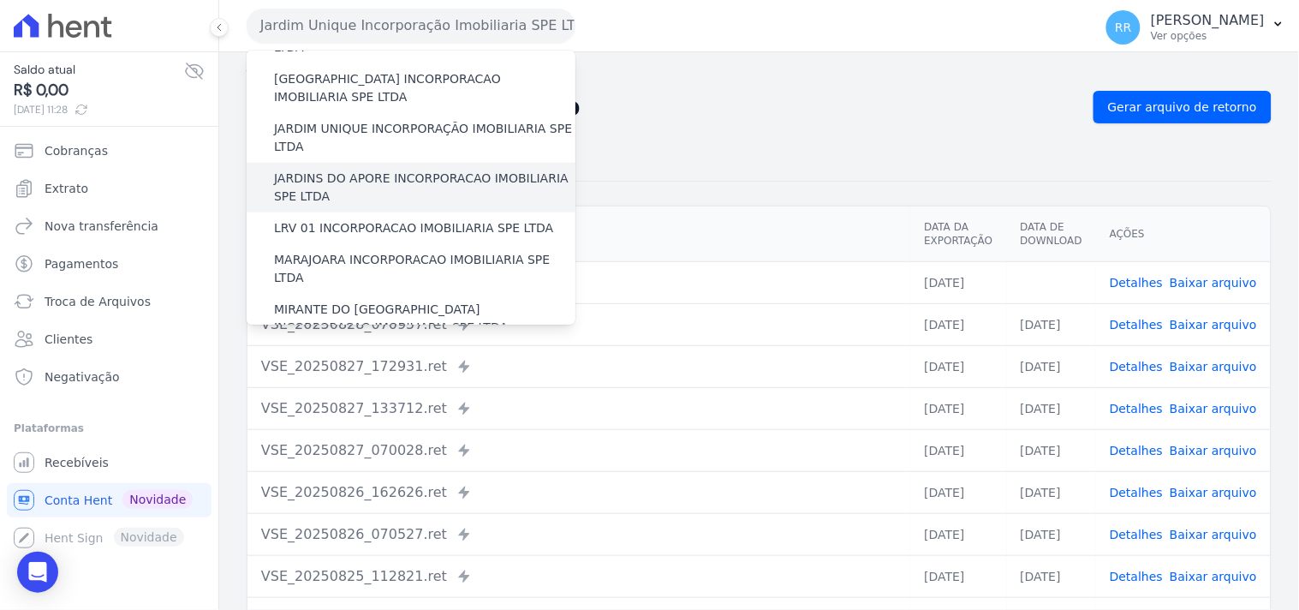
click at [330, 170] on label "JARDINS DO APORE INCORPORACAO IMOBILIARIA SPE LTDA" at bounding box center [424, 188] width 301 height 36
click at [0, 0] on input "JARDINS DO APORE INCORPORACAO IMOBILIARIA SPE LTDA" at bounding box center [0, 0] width 0 height 0
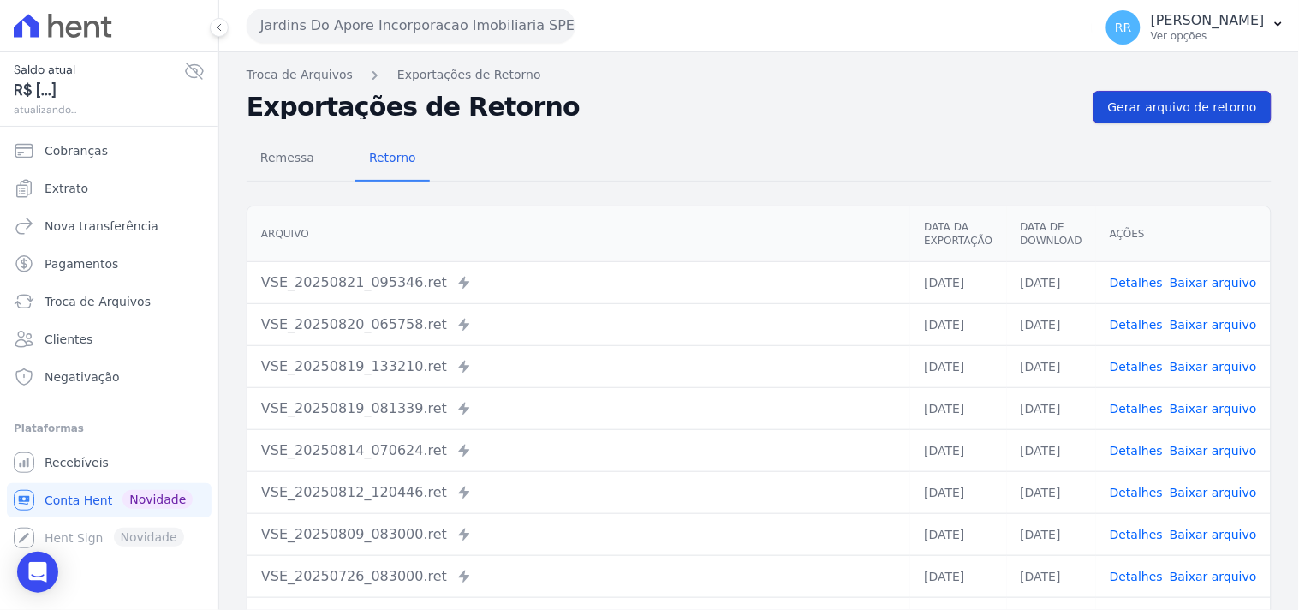
click at [1199, 94] on link "Gerar arquivo de retorno" at bounding box center [1182, 107] width 178 height 33
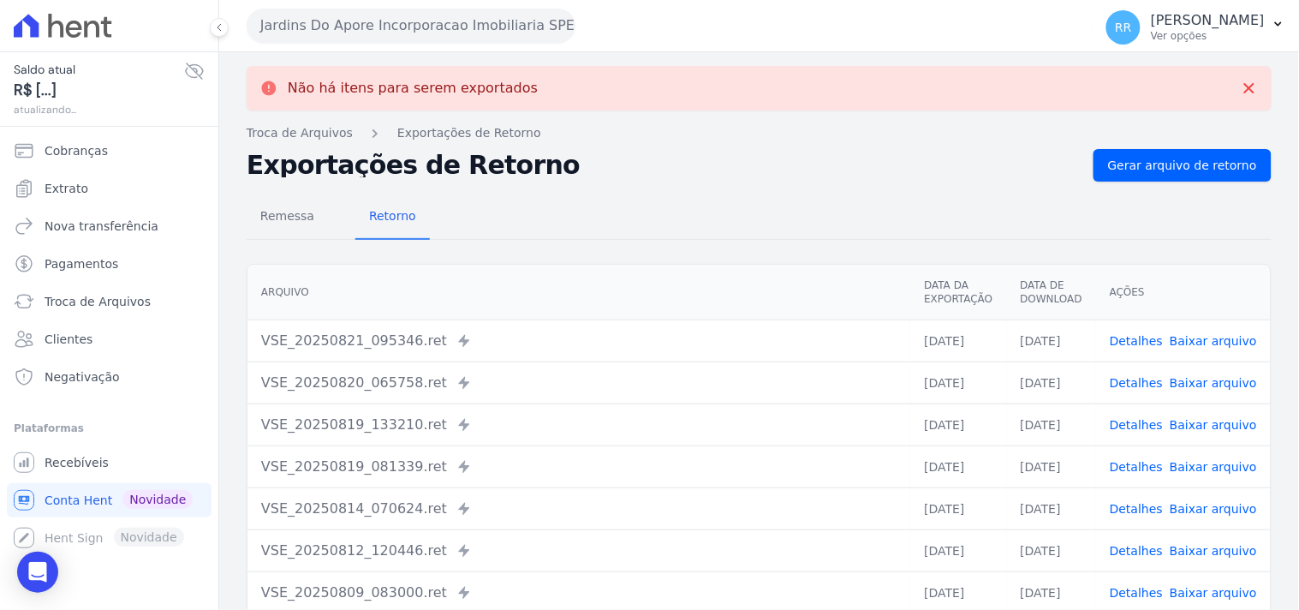
click at [339, 21] on button "Jardins Do Apore Incorporacao Imobiliaria SPE LTDA" at bounding box center [411, 26] width 329 height 34
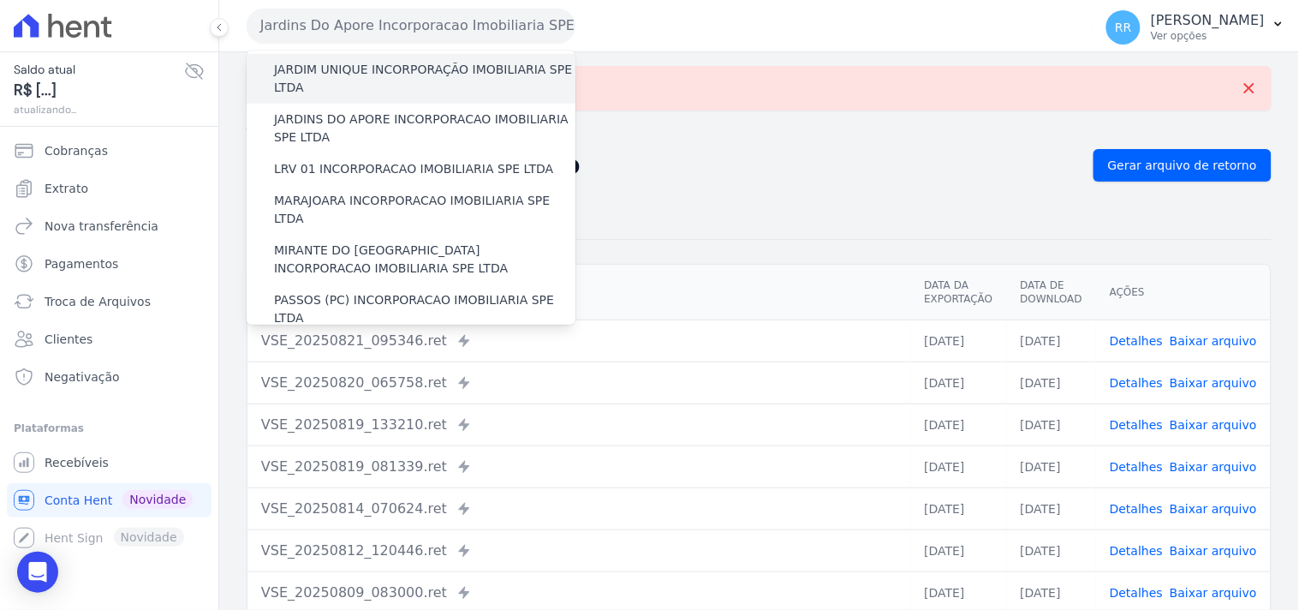
scroll to position [444, 0]
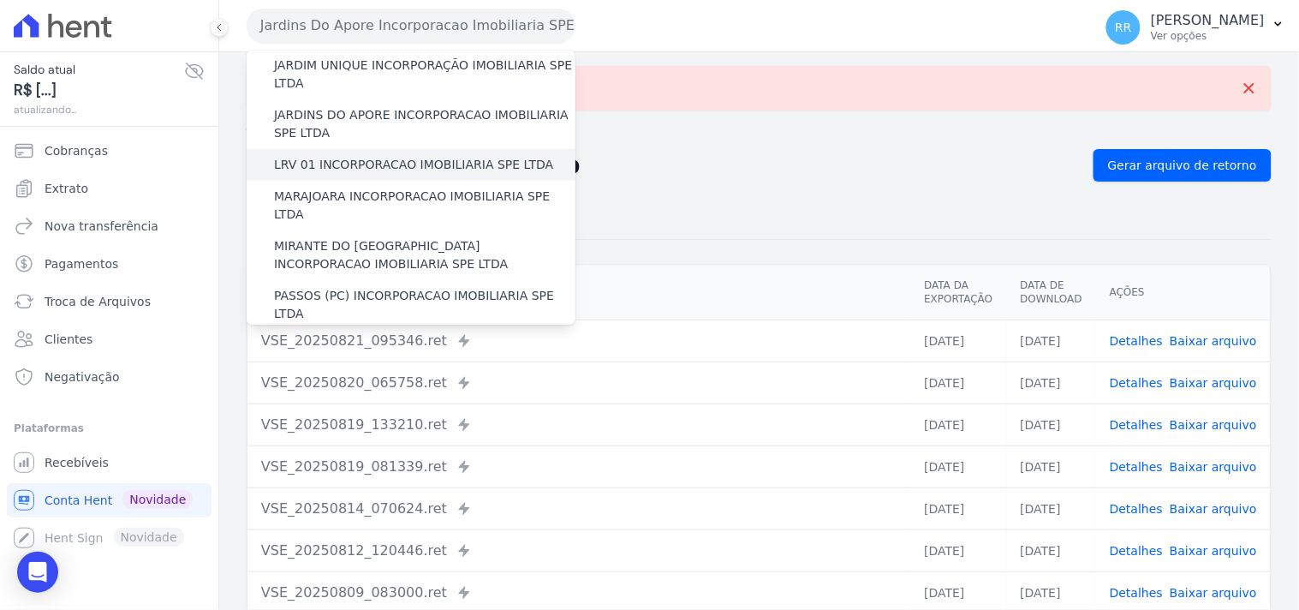
click at [340, 156] on label "LRV 01 INCORPORACAO IMOBILIARIA SPE LTDA" at bounding box center [413, 165] width 279 height 18
click at [0, 0] on input "LRV 01 INCORPORACAO IMOBILIARIA SPE LTDA" at bounding box center [0, 0] width 0 height 0
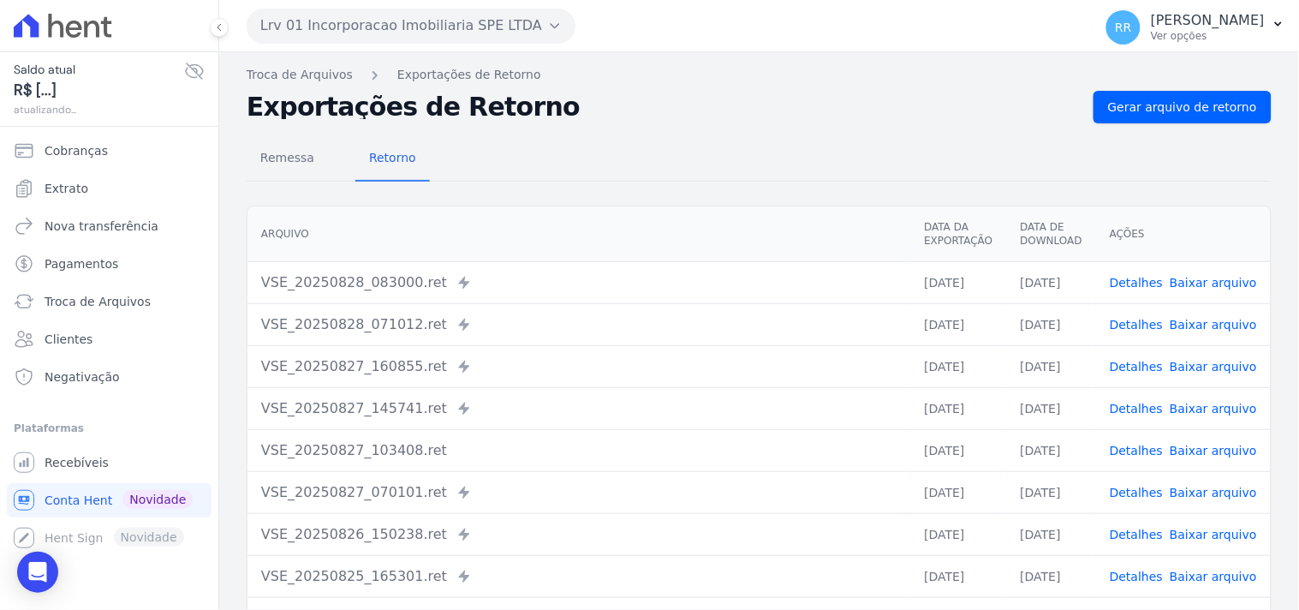
click at [1148, 86] on div "Troca de Arquivos Exportações de Retorno Exportações de Retorno Gerar arquivo d…" at bounding box center [759, 404] width 1080 height 704
click at [1129, 99] on span "Gerar arquivo de retorno" at bounding box center [1182, 106] width 149 height 17
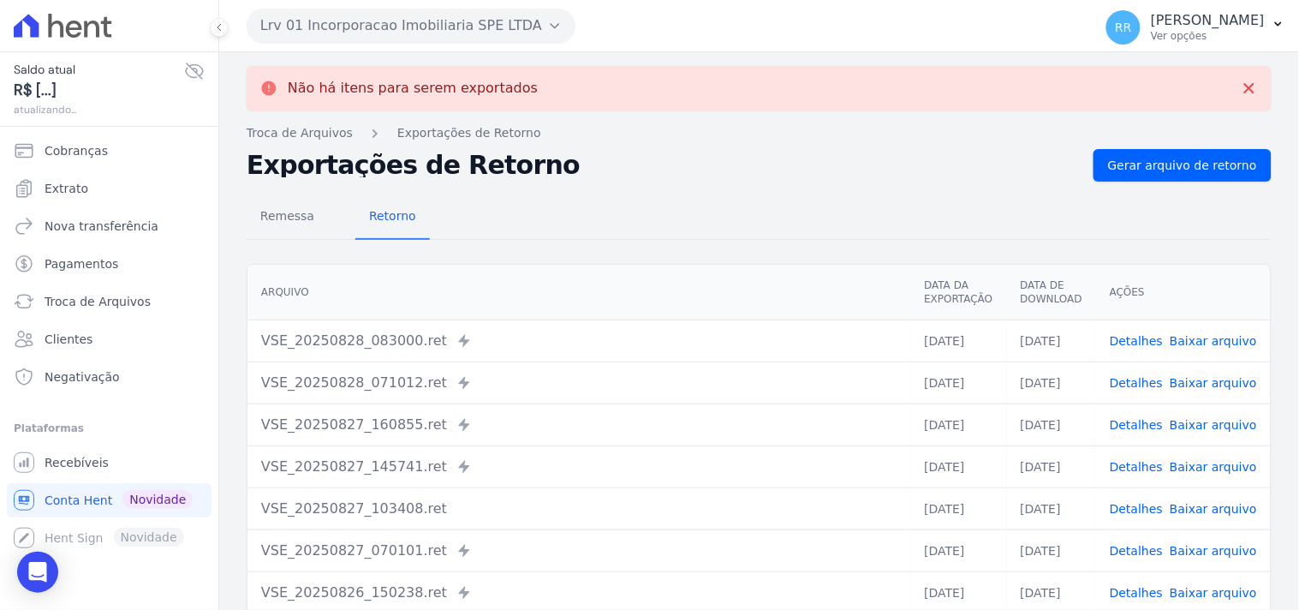
click at [305, 33] on button "Lrv 01 Incorporacao Imobiliaria SPE LTDA" at bounding box center [411, 26] width 329 height 34
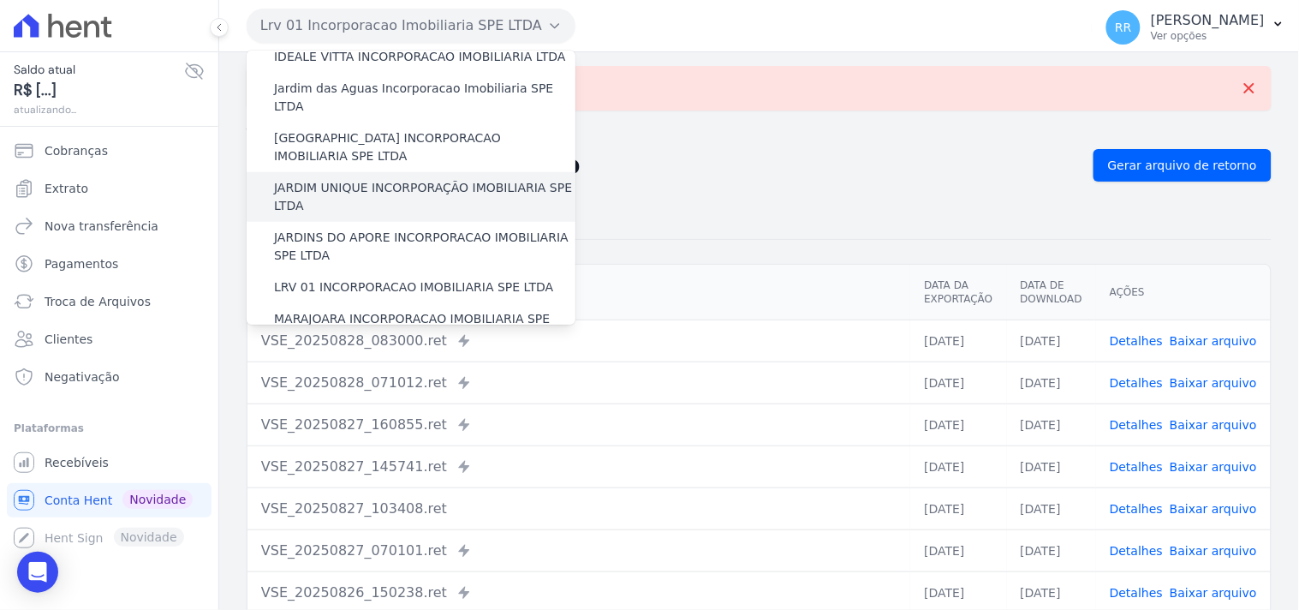
scroll to position [507, 0]
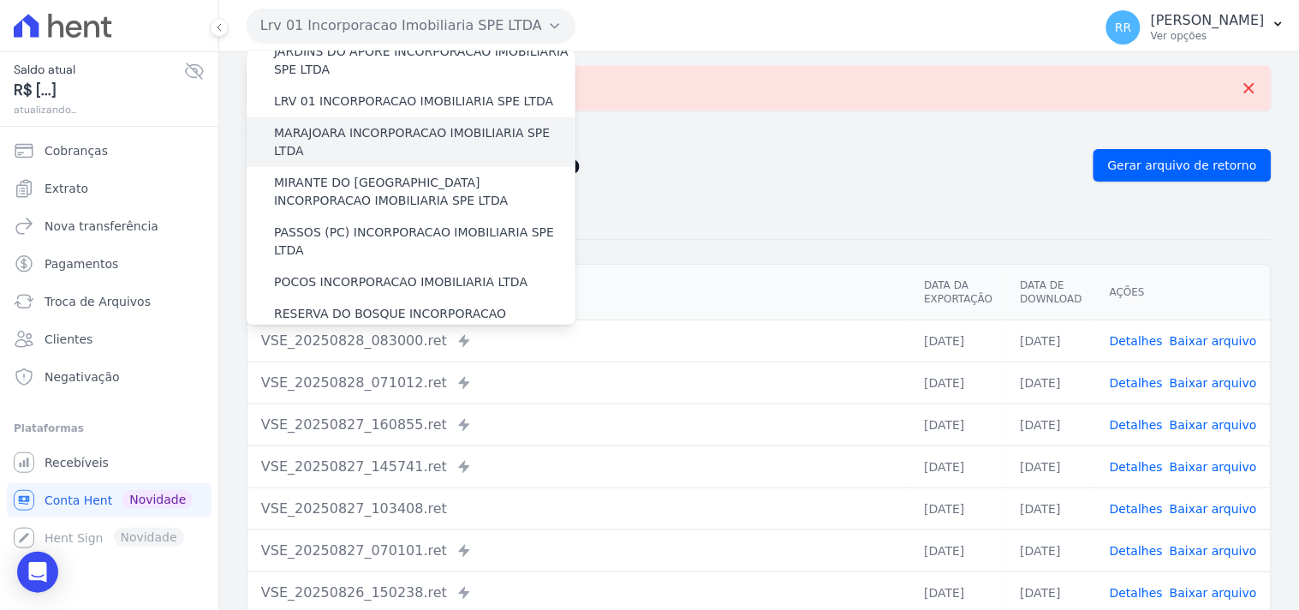
click at [358, 124] on label "MARAJOARA INCORPORACAO IMOBILIARIA SPE LTDA" at bounding box center [424, 142] width 301 height 36
click at [0, 0] on input "MARAJOARA INCORPORACAO IMOBILIARIA SPE LTDA" at bounding box center [0, 0] width 0 height 0
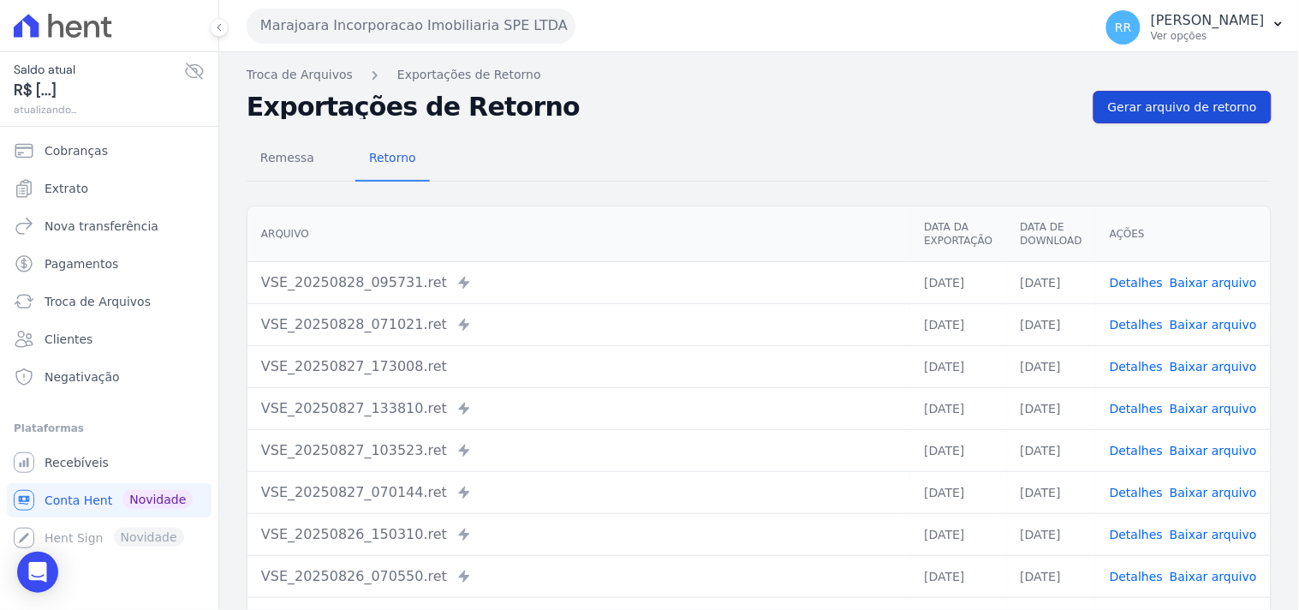
click at [1196, 122] on link "Gerar arquivo de retorno" at bounding box center [1182, 107] width 178 height 33
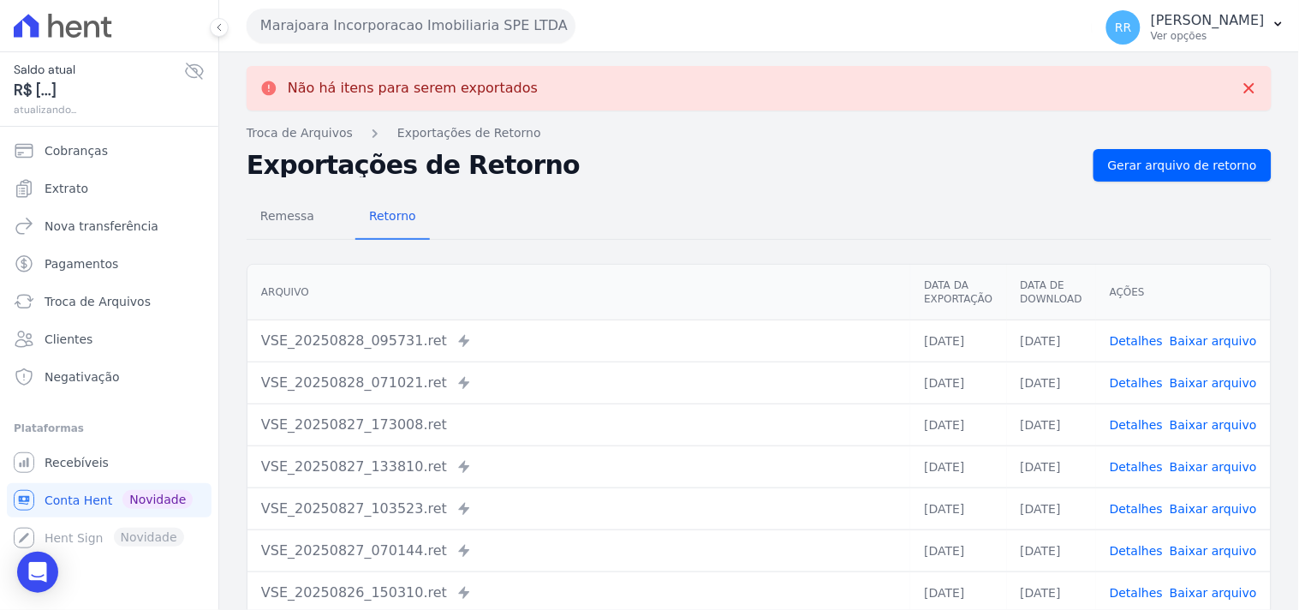
click at [308, 26] on button "Marajoara Incorporacao Imobiliaria SPE LTDA" at bounding box center [411, 26] width 329 height 34
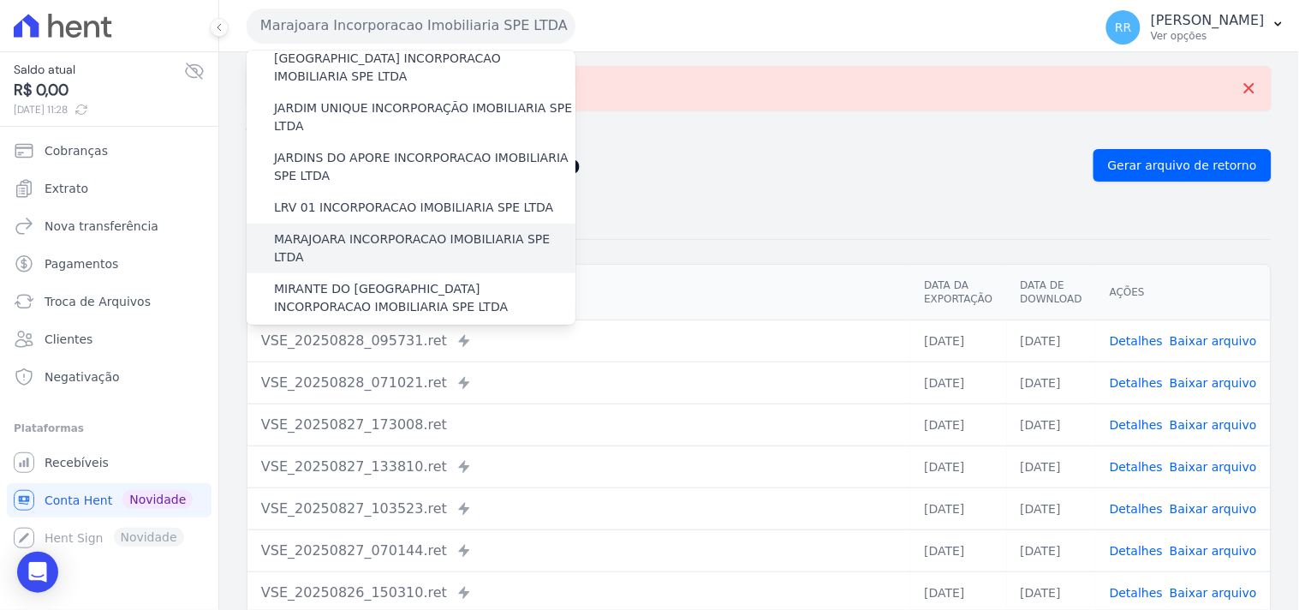
scroll to position [412, 0]
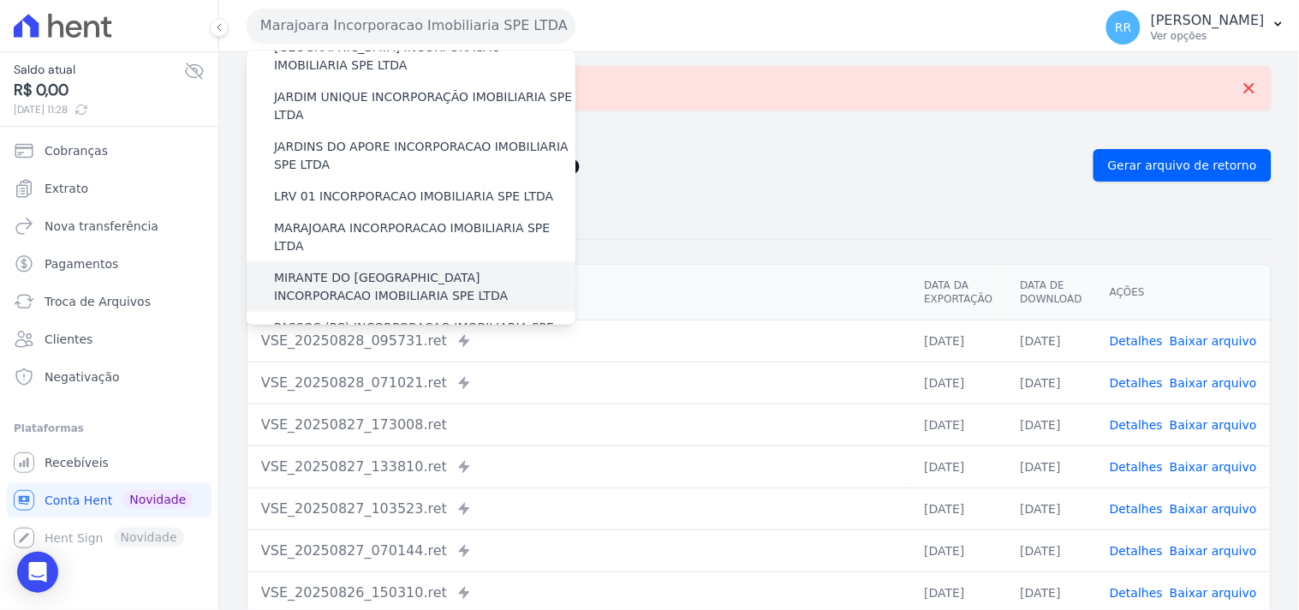
click at [298, 269] on label "MIRANTE DO [GEOGRAPHIC_DATA] INCORPORACAO IMOBILIARIA SPE LTDA" at bounding box center [424, 287] width 301 height 36
click at [0, 0] on input "MIRANTE DO [GEOGRAPHIC_DATA] INCORPORACAO IMOBILIARIA SPE LTDA" at bounding box center [0, 0] width 0 height 0
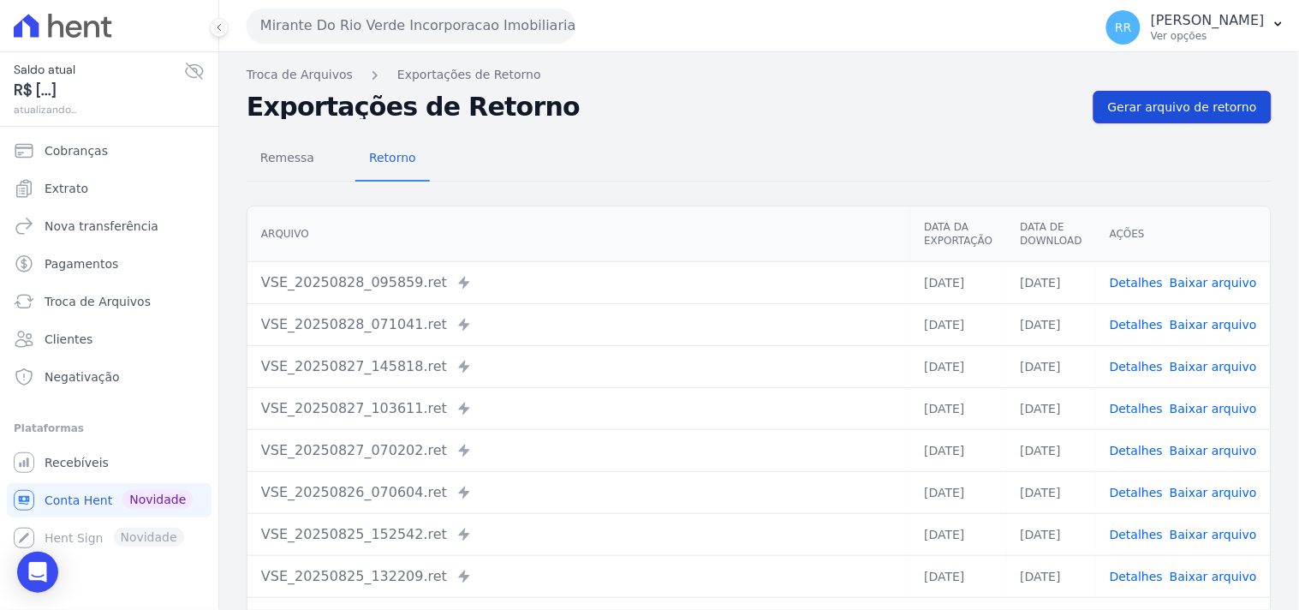
click at [1196, 120] on link "Gerar arquivo de retorno" at bounding box center [1182, 107] width 178 height 33
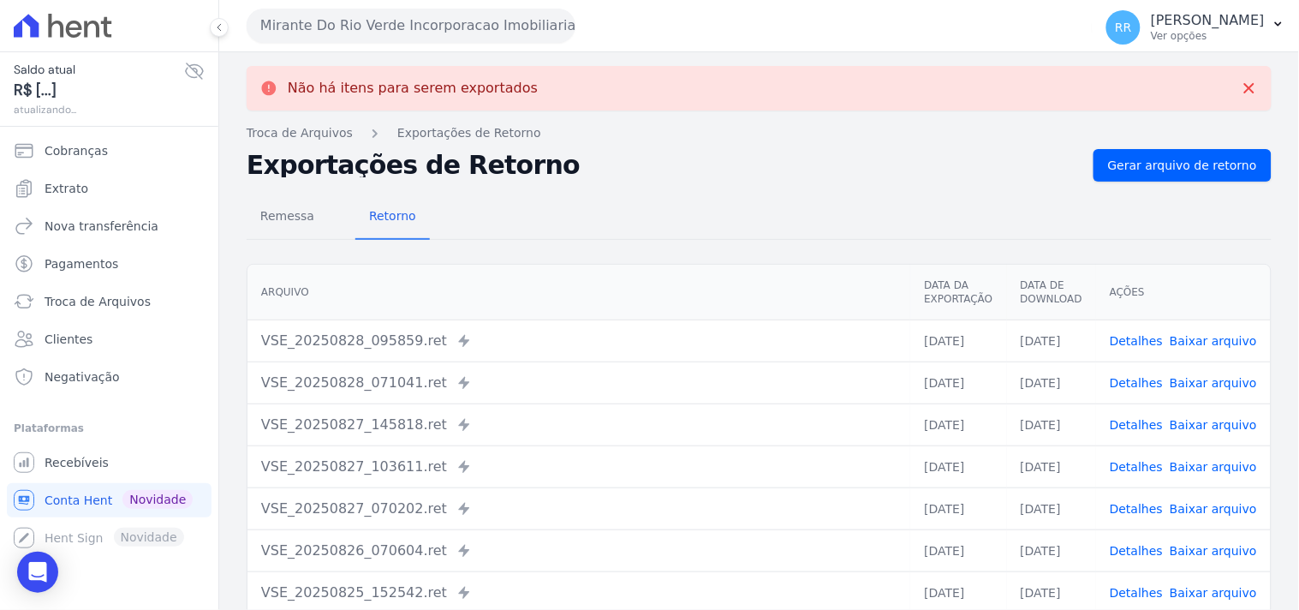
click at [374, 29] on button "Mirante Do Rio Verde Incorporacao Imobiliaria SPE LTDA" at bounding box center [411, 26] width 329 height 34
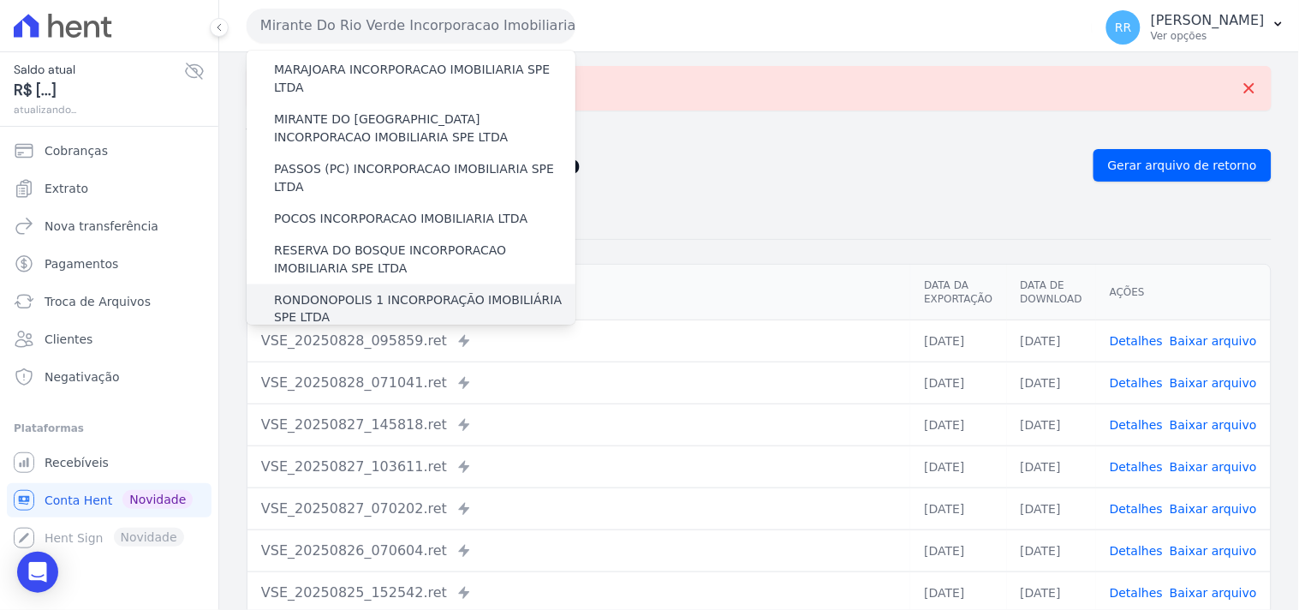
scroll to position [539, 0]
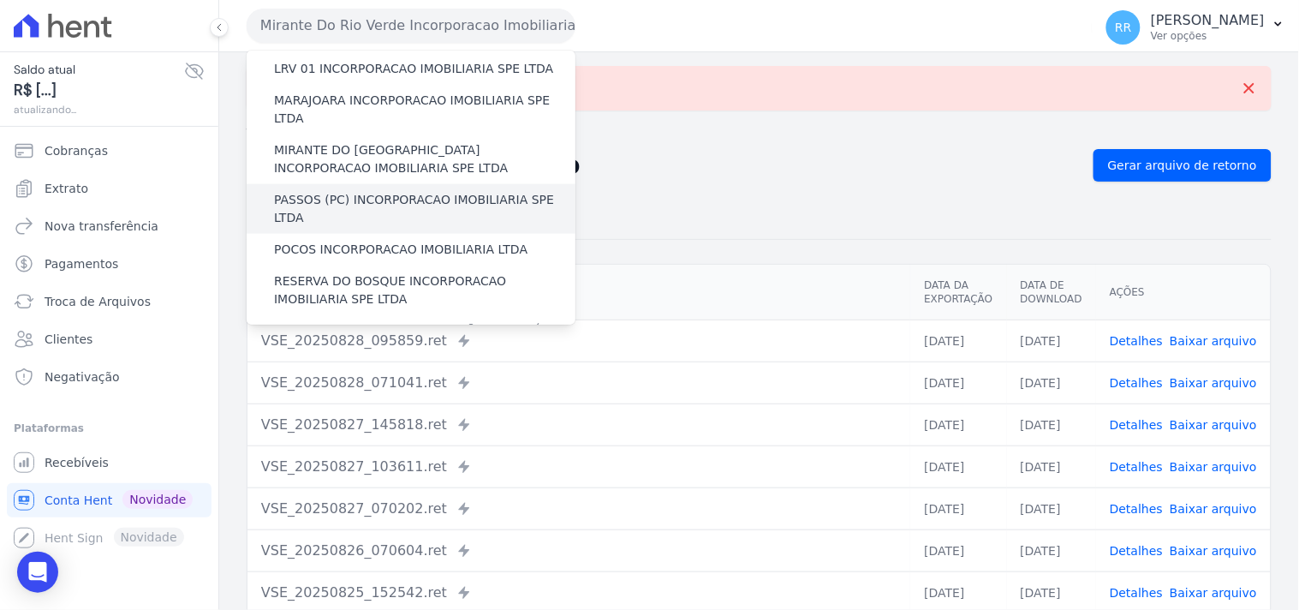
click at [327, 191] on label "PASSOS (PC) INCORPORACAO IMOBILIARIA SPE LTDA" at bounding box center [424, 209] width 301 height 36
click at [0, 0] on input "PASSOS (PC) INCORPORACAO IMOBILIARIA SPE LTDA" at bounding box center [0, 0] width 0 height 0
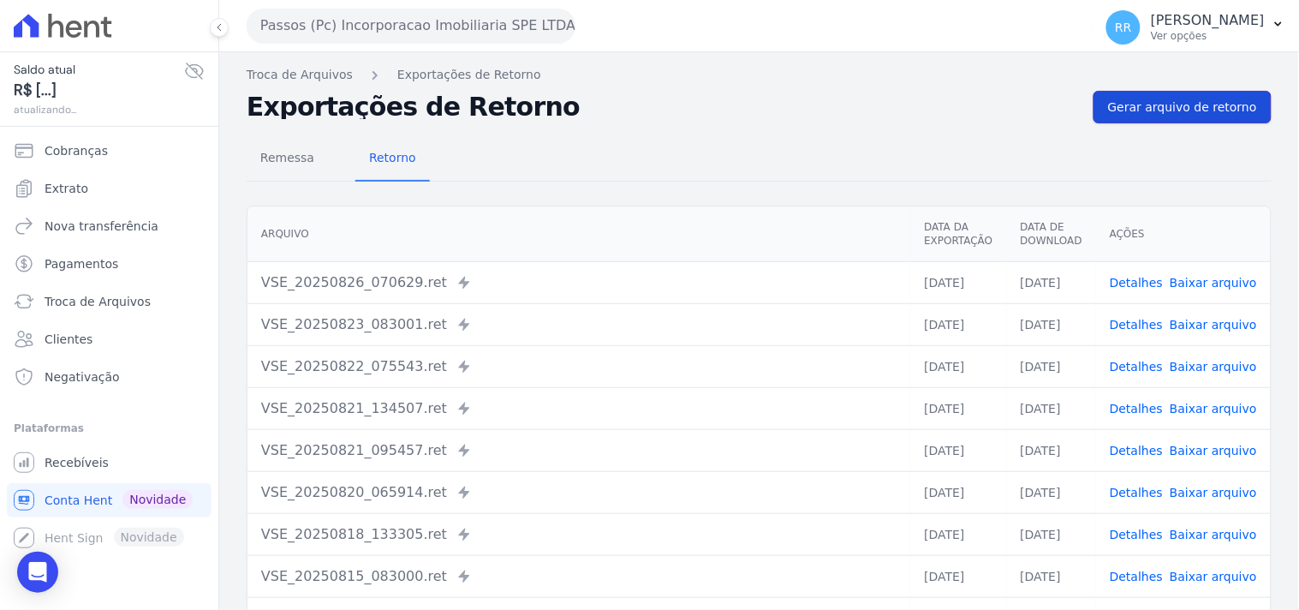
click at [1177, 105] on span "Gerar arquivo de retorno" at bounding box center [1182, 106] width 149 height 17
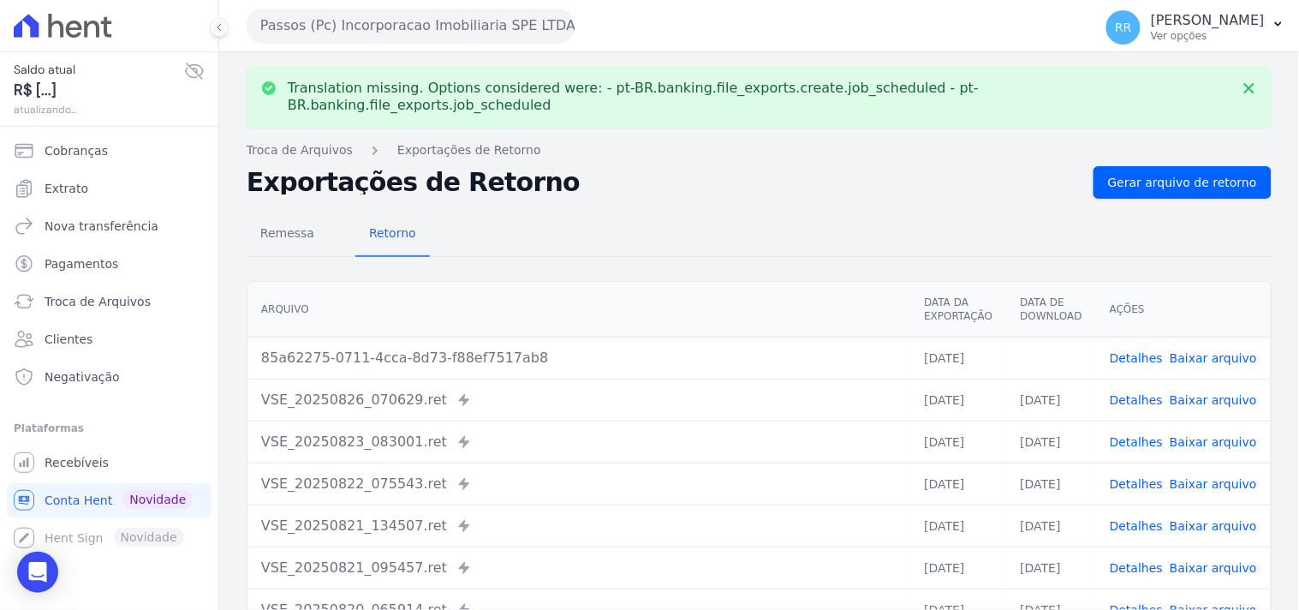
click at [1206, 351] on td "Detalhes Baixar arquivo" at bounding box center [1183, 358] width 175 height 42
click at [1213, 351] on link "Baixar arquivo" at bounding box center [1213, 358] width 87 height 14
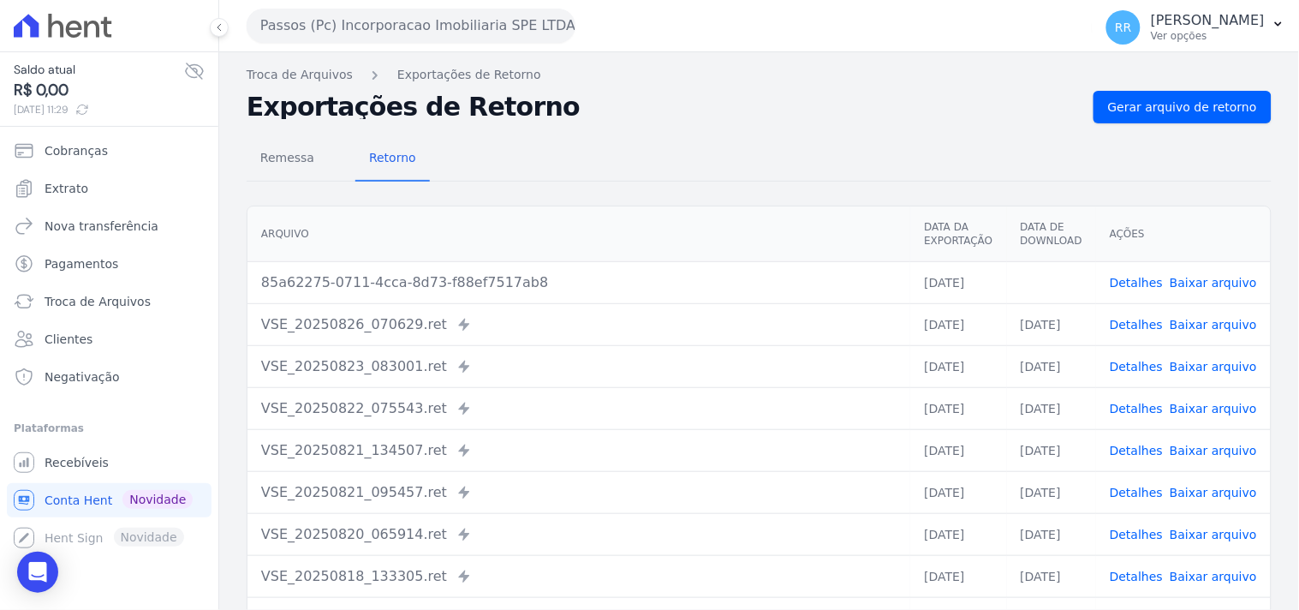
click at [777, 159] on div "Remessa Retorno" at bounding box center [759, 159] width 1025 height 45
click at [343, 26] on button "Passos (Pc) Incorporacao Imobiliaria SPE LTDA" at bounding box center [411, 26] width 329 height 34
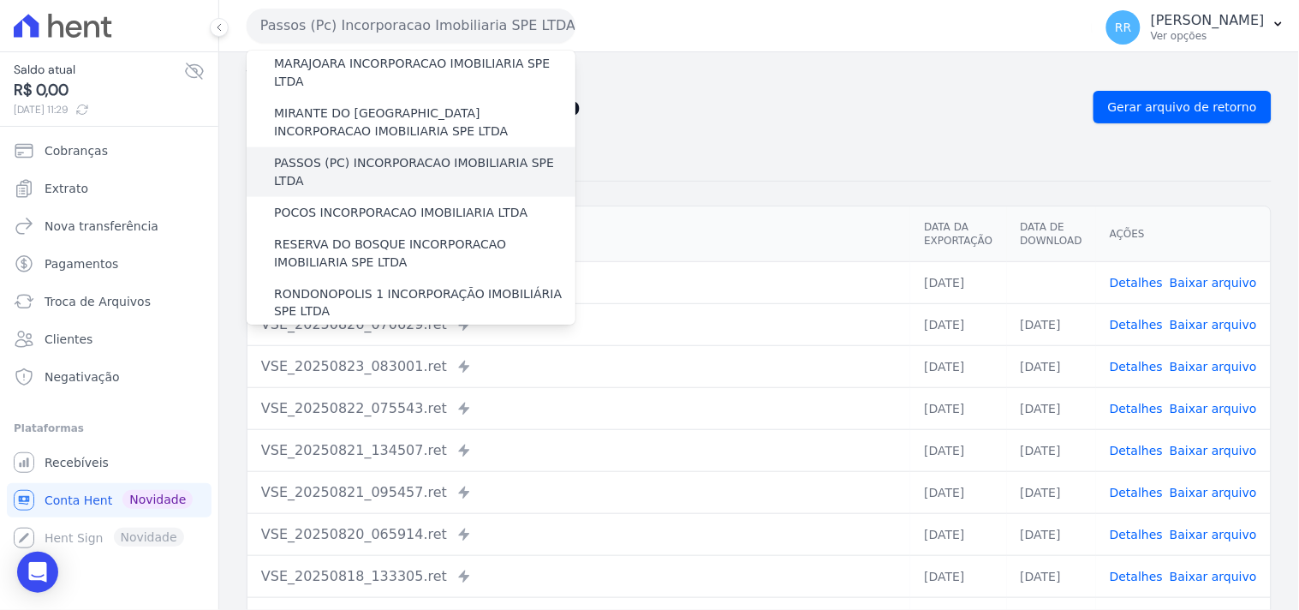
scroll to position [570, 0]
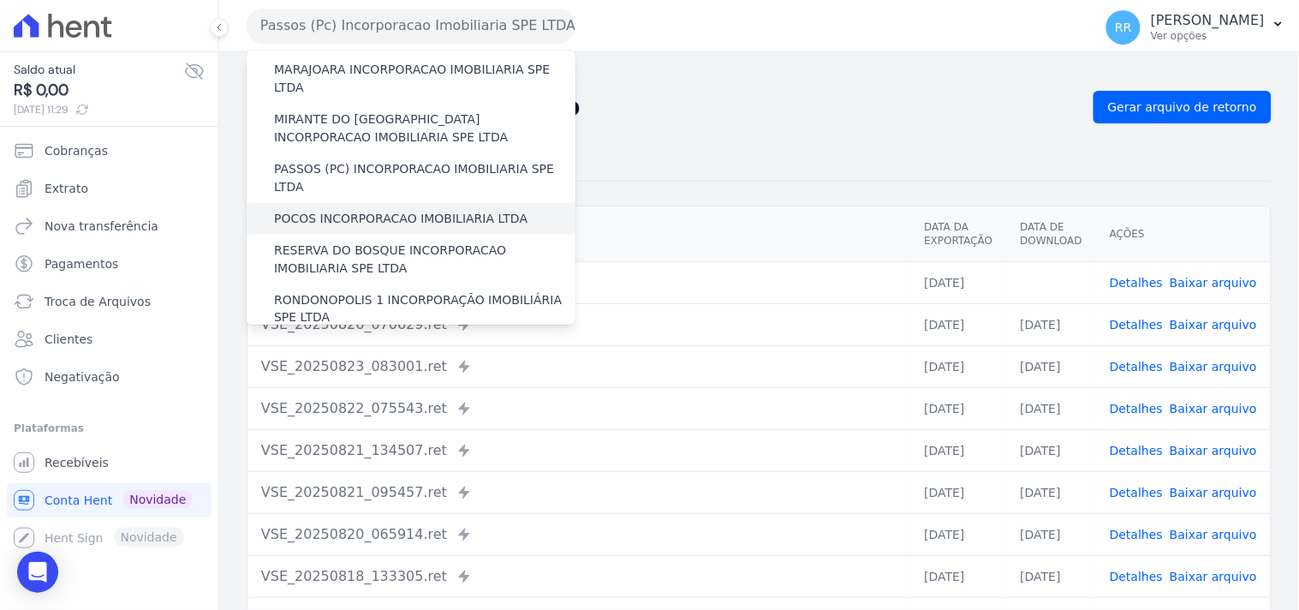
click at [320, 210] on label "POCOS INCORPORACAO IMOBILIARIA LTDA" at bounding box center [400, 219] width 253 height 18
click at [0, 0] on input "POCOS INCORPORACAO IMOBILIARIA LTDA" at bounding box center [0, 0] width 0 height 0
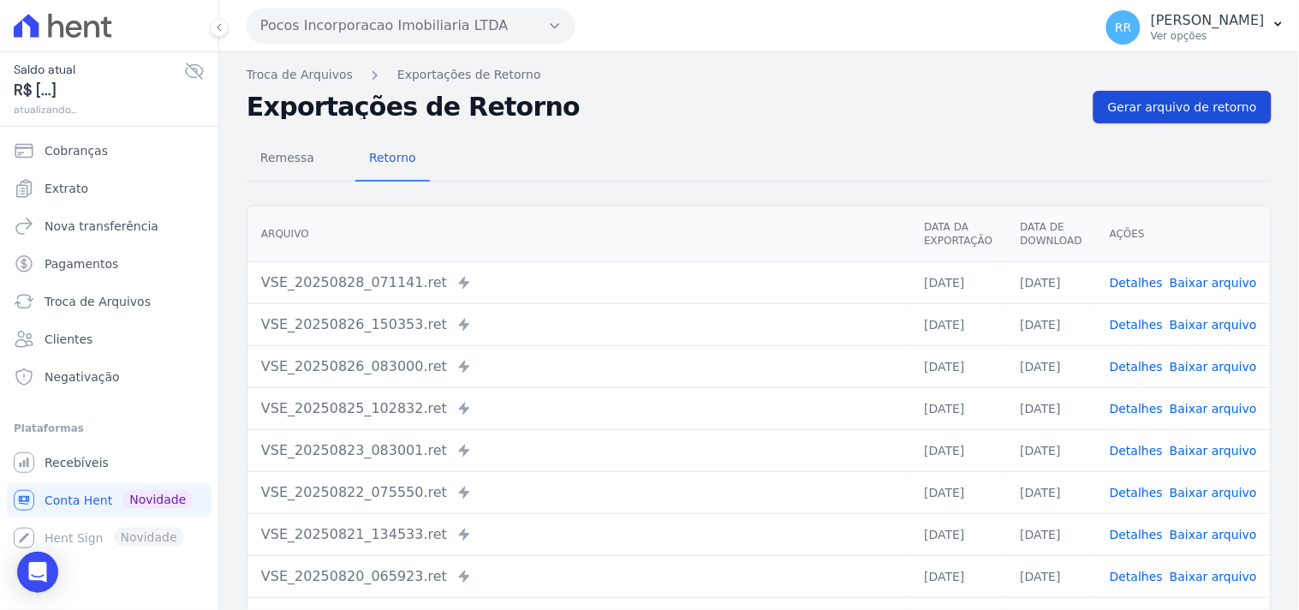
click at [1148, 103] on span "Gerar arquivo de retorno" at bounding box center [1182, 106] width 149 height 17
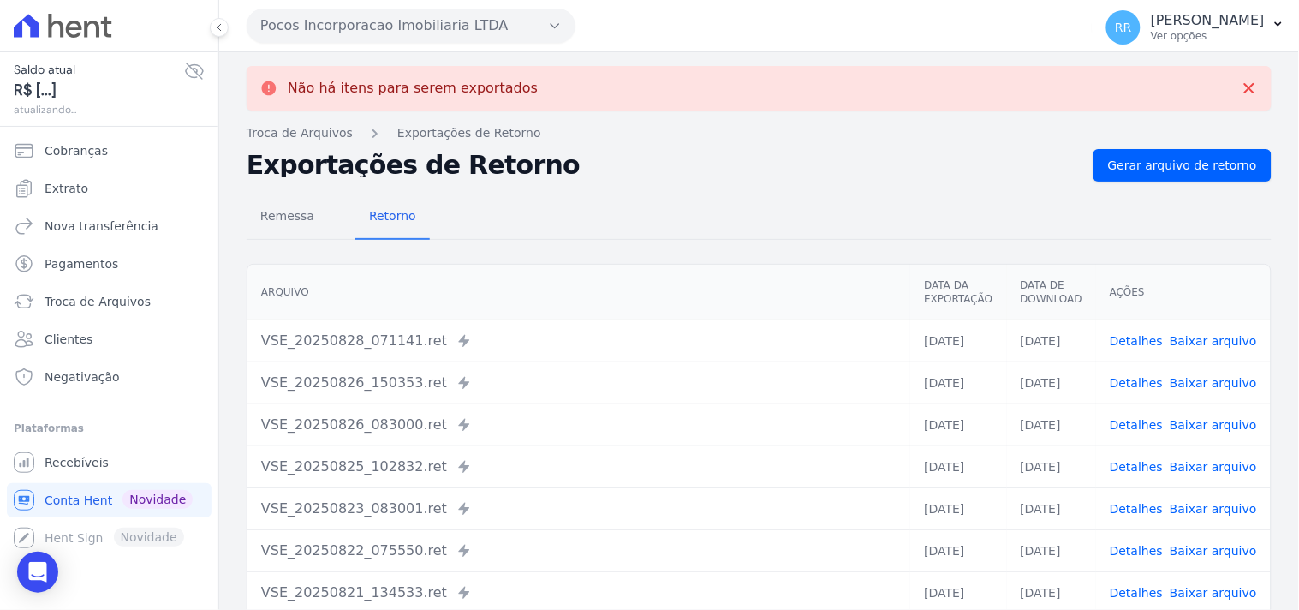
click at [473, 39] on button "Pocos Incorporacao Imobiliaria LTDA" at bounding box center [411, 26] width 329 height 34
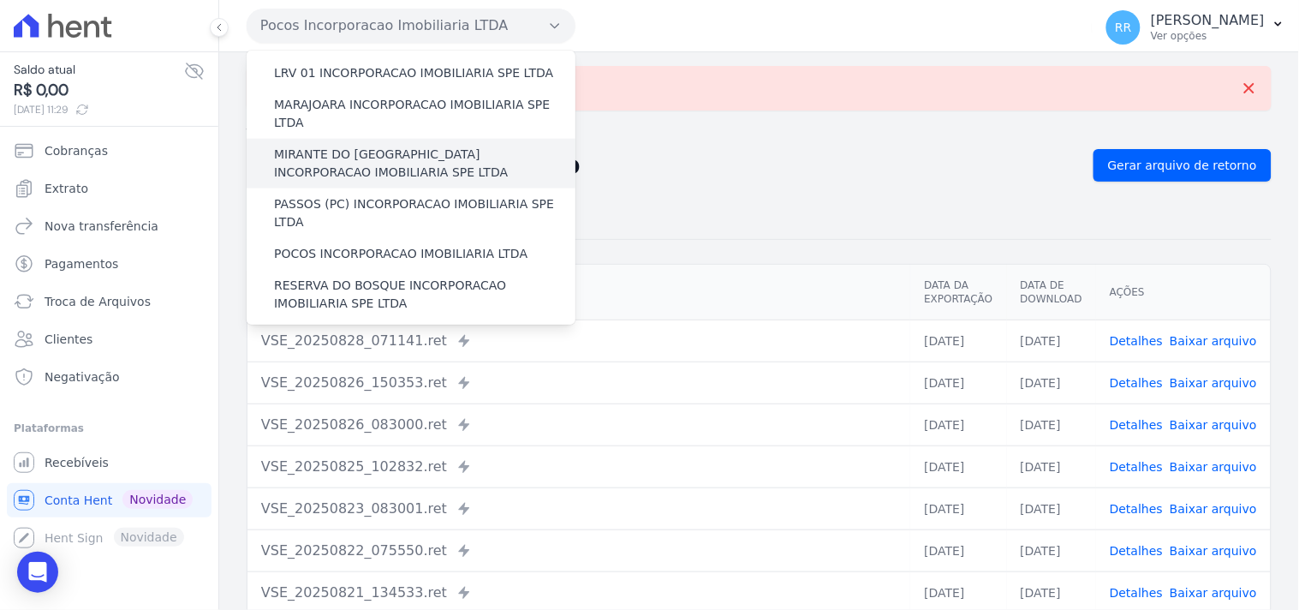
scroll to position [539, 0]
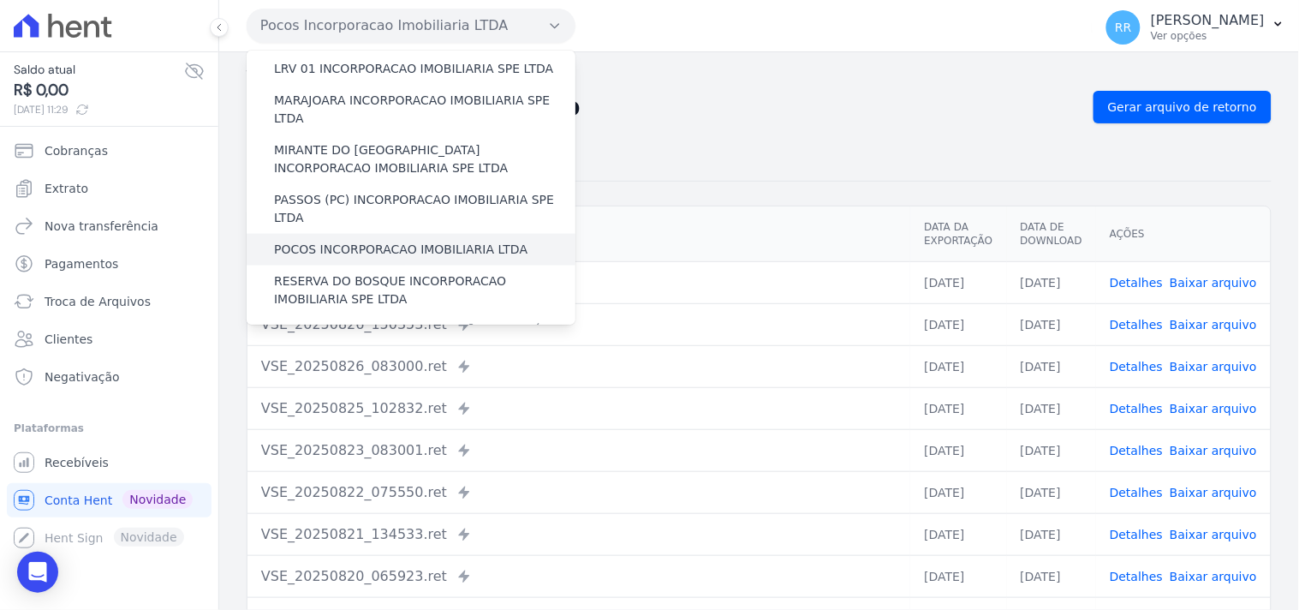
click at [325, 241] on label "POCOS INCORPORACAO IMOBILIARIA LTDA" at bounding box center [400, 250] width 253 height 18
click at [0, 0] on input "POCOS INCORPORACAO IMOBILIARIA LTDA" at bounding box center [0, 0] width 0 height 0
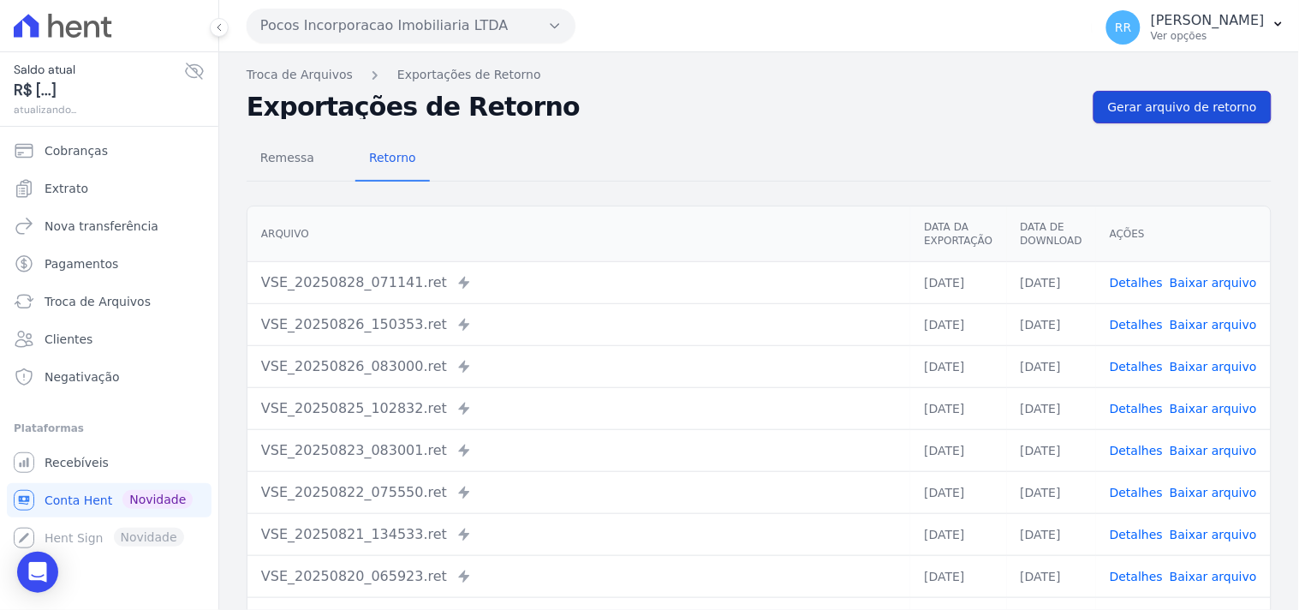
click at [1139, 99] on span "Gerar arquivo de retorno" at bounding box center [1182, 106] width 149 height 17
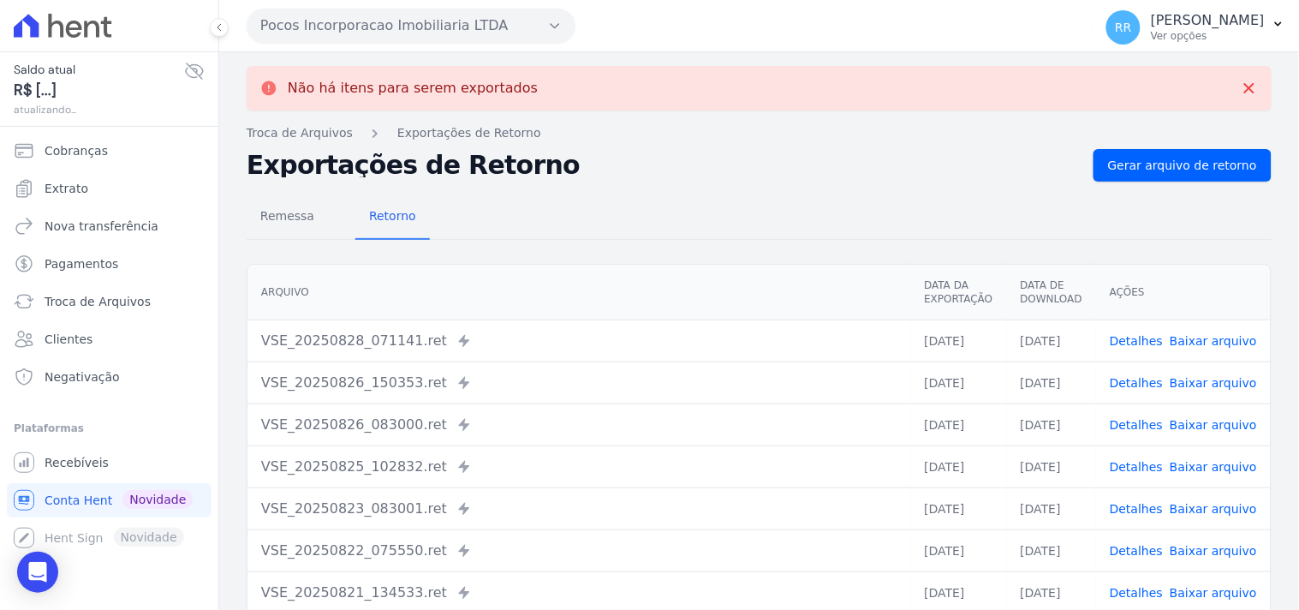
click at [370, 27] on button "Pocos Incorporacao Imobiliaria LTDA" at bounding box center [411, 26] width 329 height 34
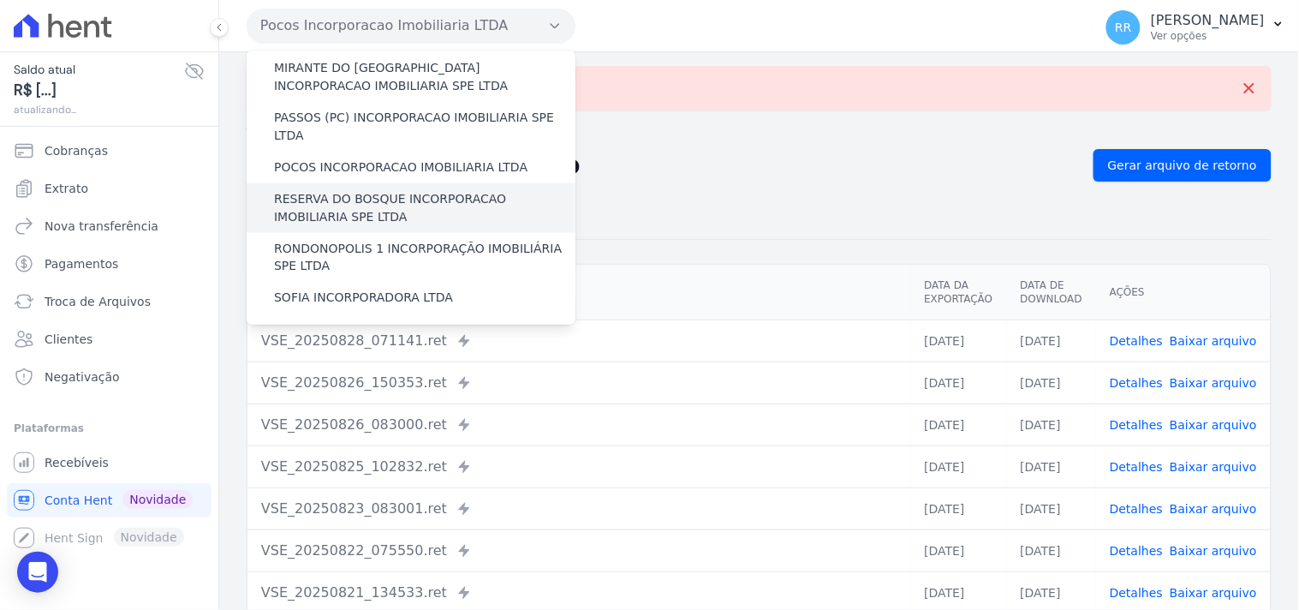
scroll to position [605, 0]
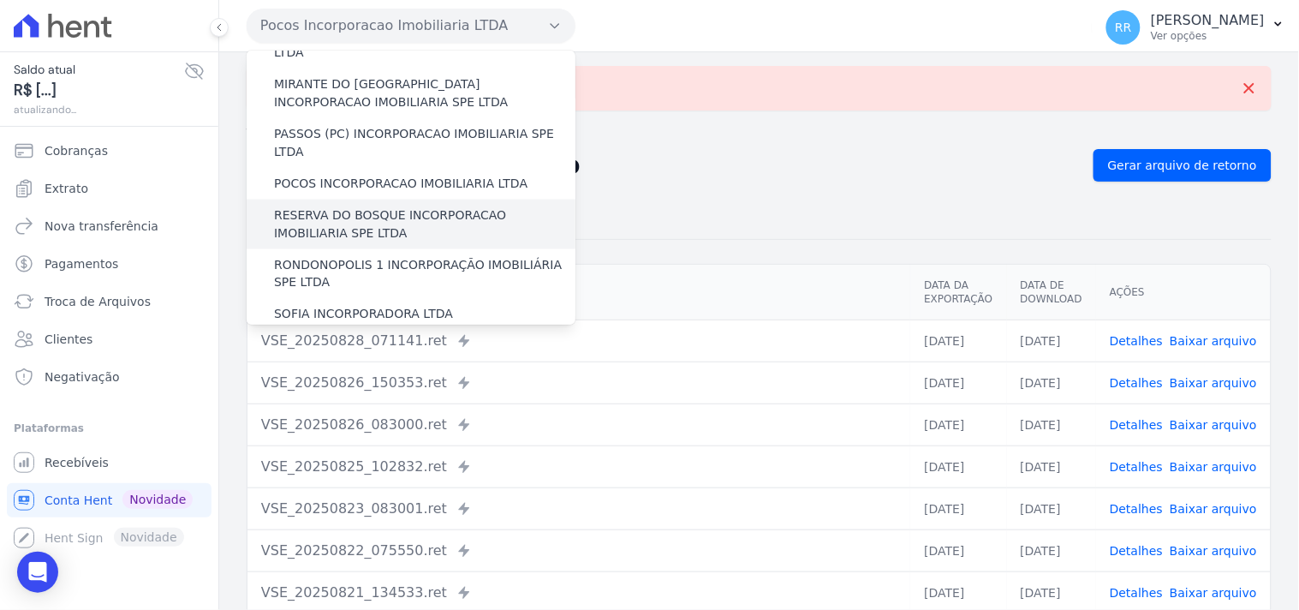
click at [337, 206] on label "RESERVA DO BOSQUE INCORPORACAO IMOBILIARIA SPE LTDA" at bounding box center [424, 224] width 301 height 36
click at [0, 0] on input "RESERVA DO BOSQUE INCORPORACAO IMOBILIARIA SPE LTDA" at bounding box center [0, 0] width 0 height 0
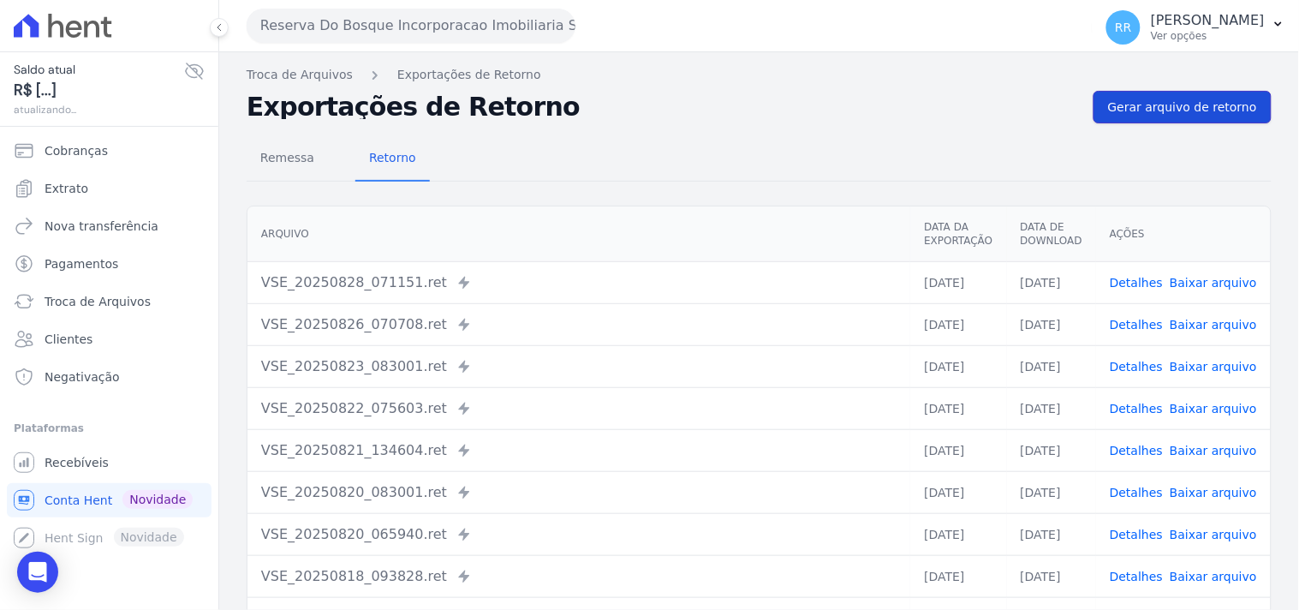
click at [1136, 118] on link "Gerar arquivo de retorno" at bounding box center [1182, 107] width 178 height 33
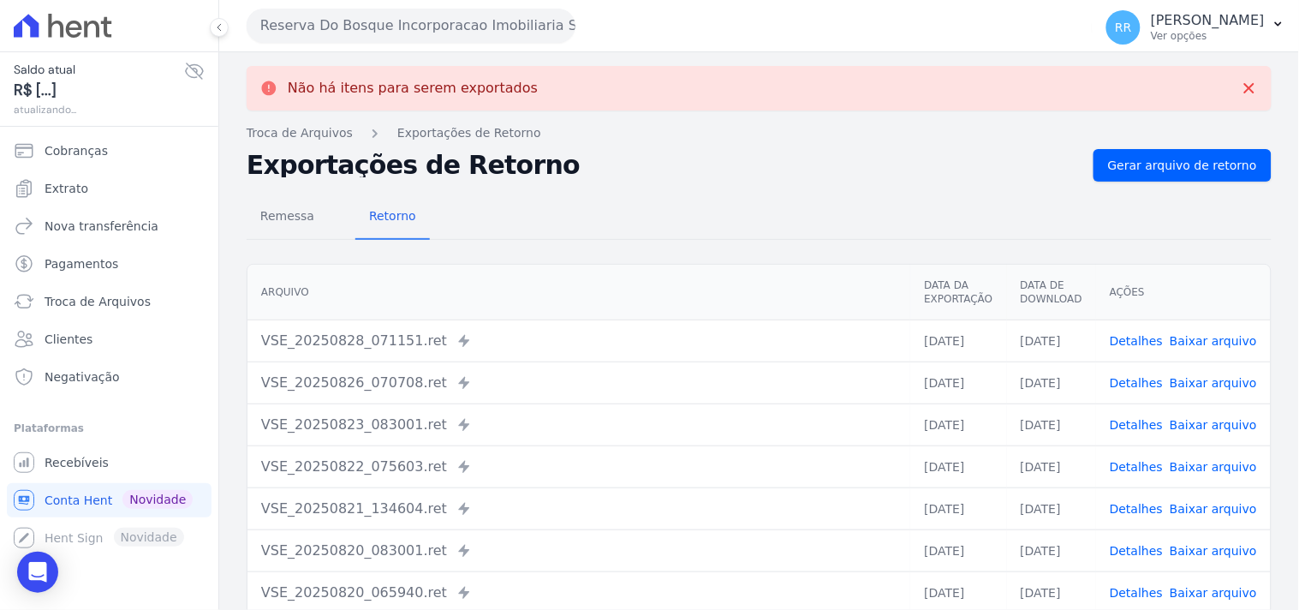
click at [385, 32] on button "Reserva Do Bosque Incorporacao Imobiliaria SPE LTDA" at bounding box center [411, 26] width 329 height 34
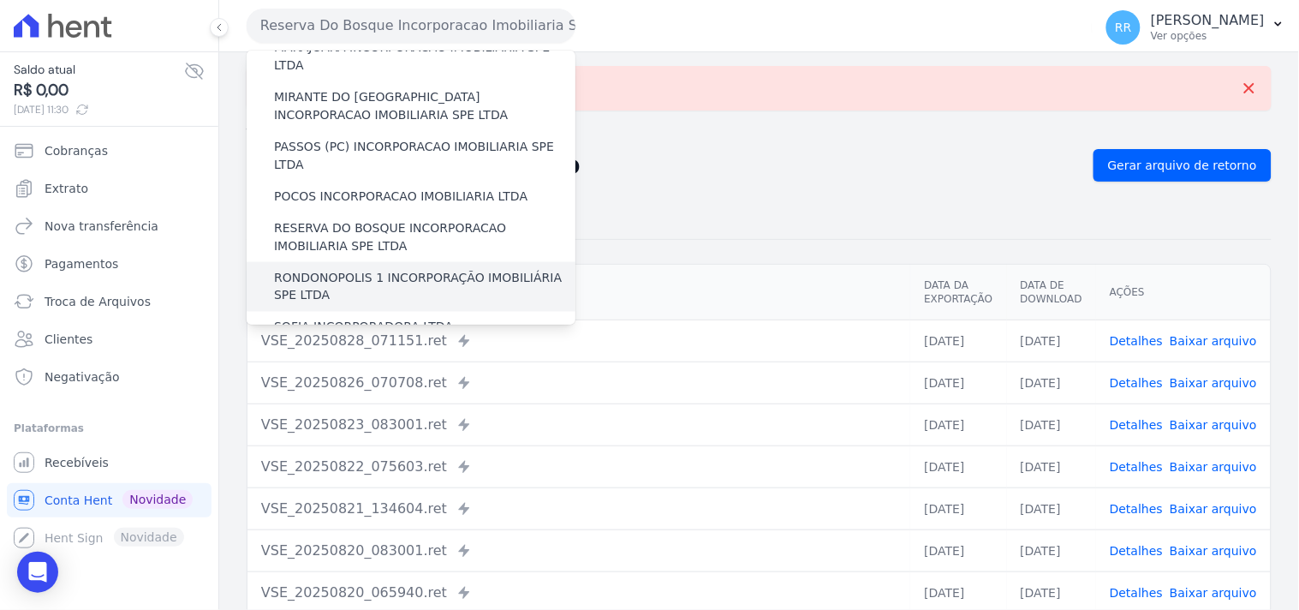
scroll to position [602, 0]
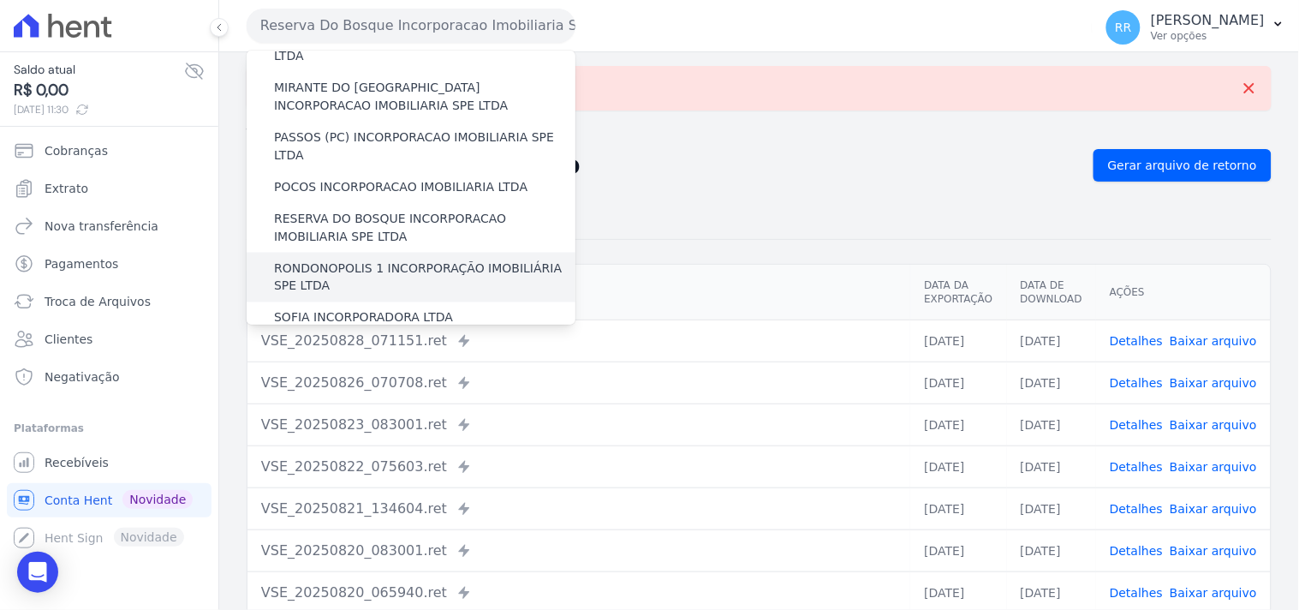
click at [331, 259] on label "RONDONOPOLIS 1 INCORPORAÇÃO IMOBILIÁRIA SPE LTDA" at bounding box center [424, 277] width 301 height 36
click at [0, 0] on input "RONDONOPOLIS 1 INCORPORAÇÃO IMOBILIÁRIA SPE LTDA" at bounding box center [0, 0] width 0 height 0
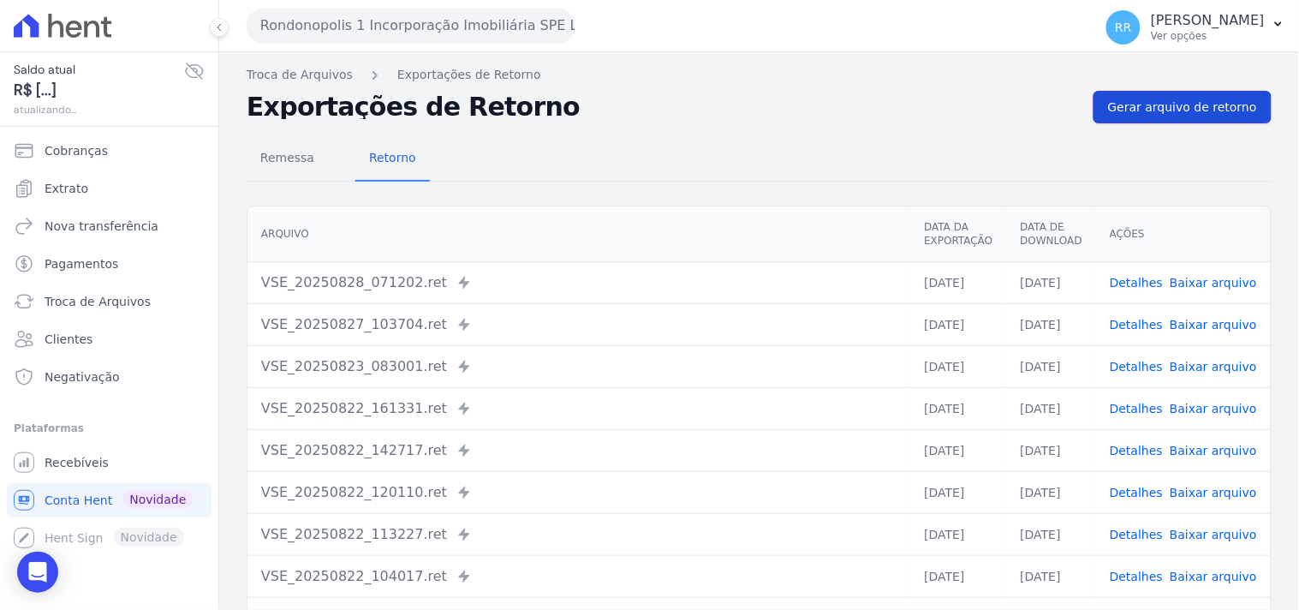
click at [1148, 110] on span "Gerar arquivo de retorno" at bounding box center [1182, 106] width 149 height 17
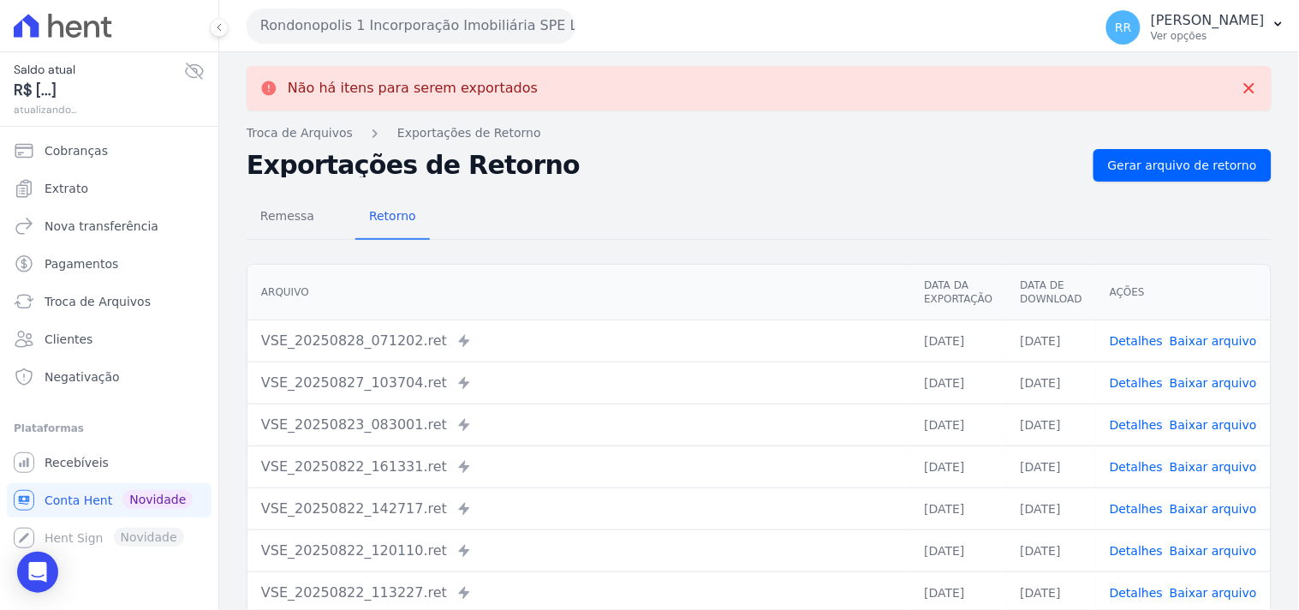
click at [452, 22] on button "Rondonopolis 1 Incorporação Imobiliária SPE LTDA" at bounding box center [411, 26] width 329 height 34
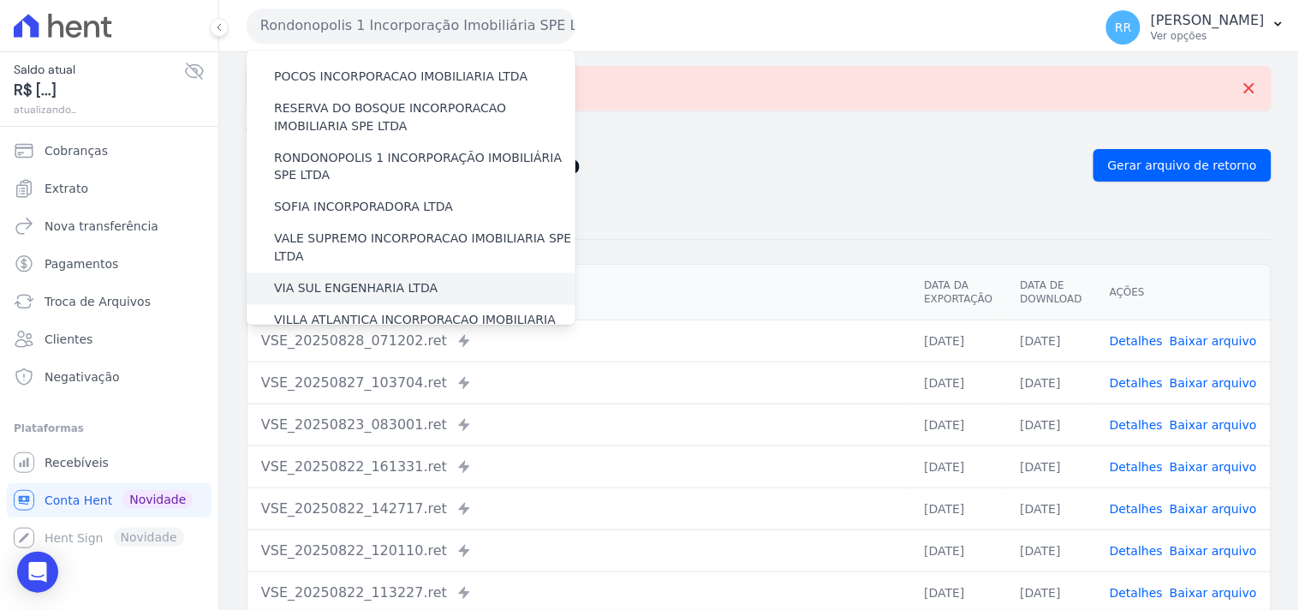
scroll to position [700, 0]
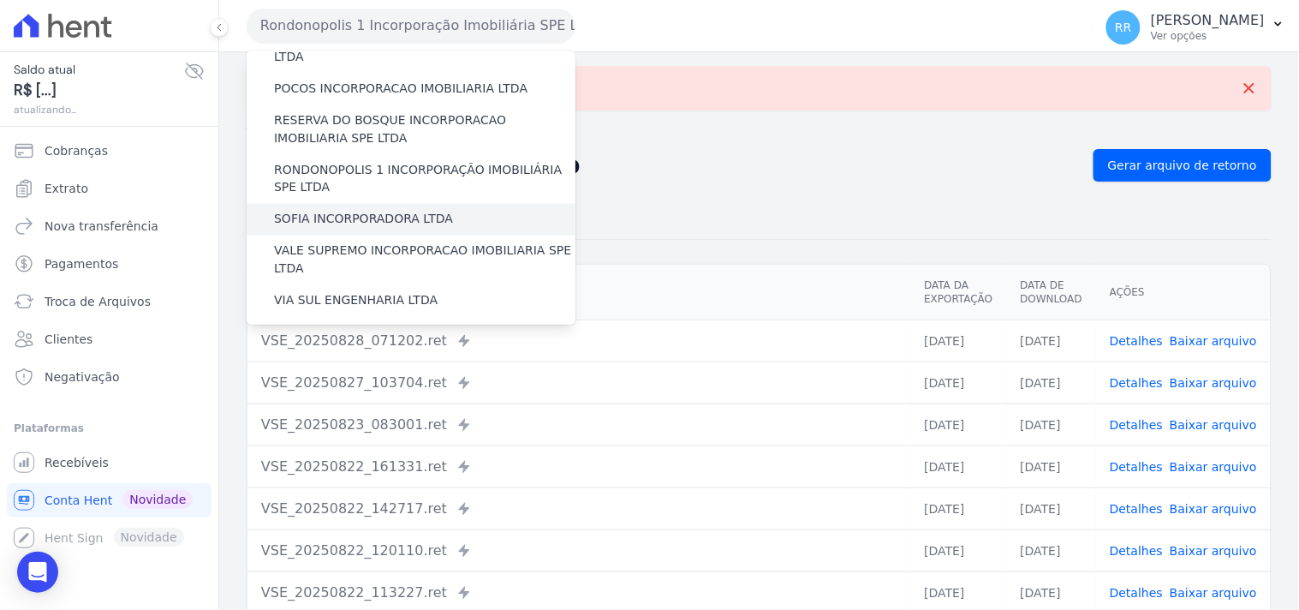
click at [323, 211] on label "SOFIA INCORPORADORA LTDA" at bounding box center [363, 220] width 179 height 18
click at [0, 0] on input "SOFIA INCORPORADORA LTDA" at bounding box center [0, 0] width 0 height 0
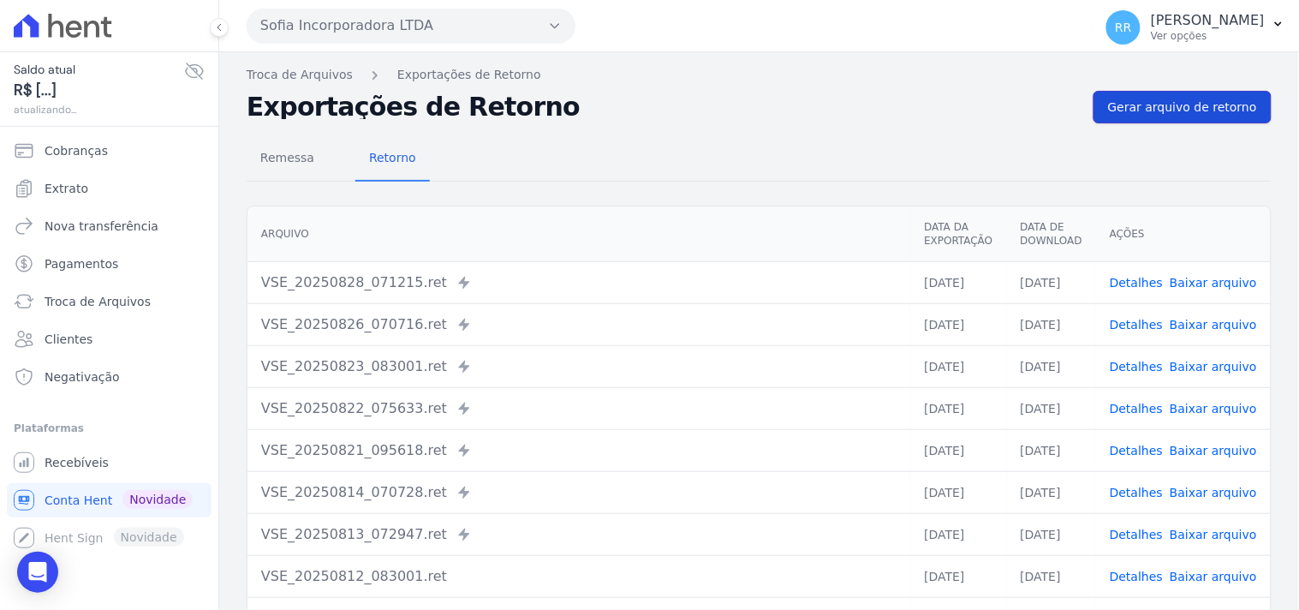
click at [1218, 113] on span "Gerar arquivo de retorno" at bounding box center [1182, 106] width 149 height 17
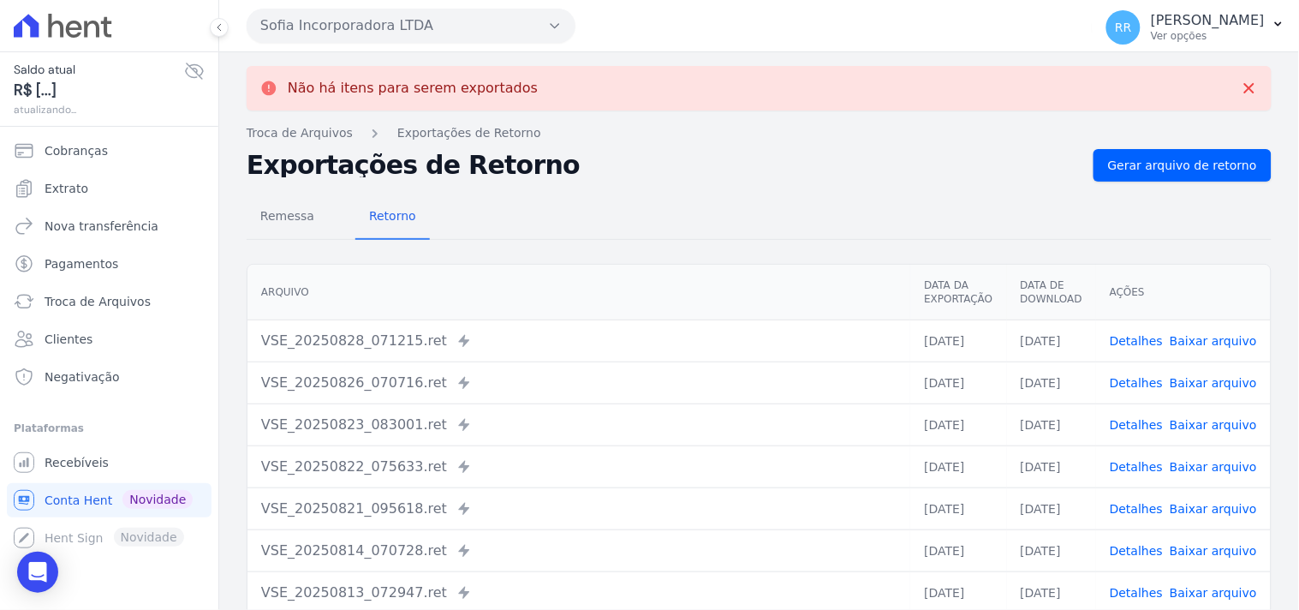
click at [358, 22] on button "Sofia Incorporadora LTDA" at bounding box center [411, 26] width 329 height 34
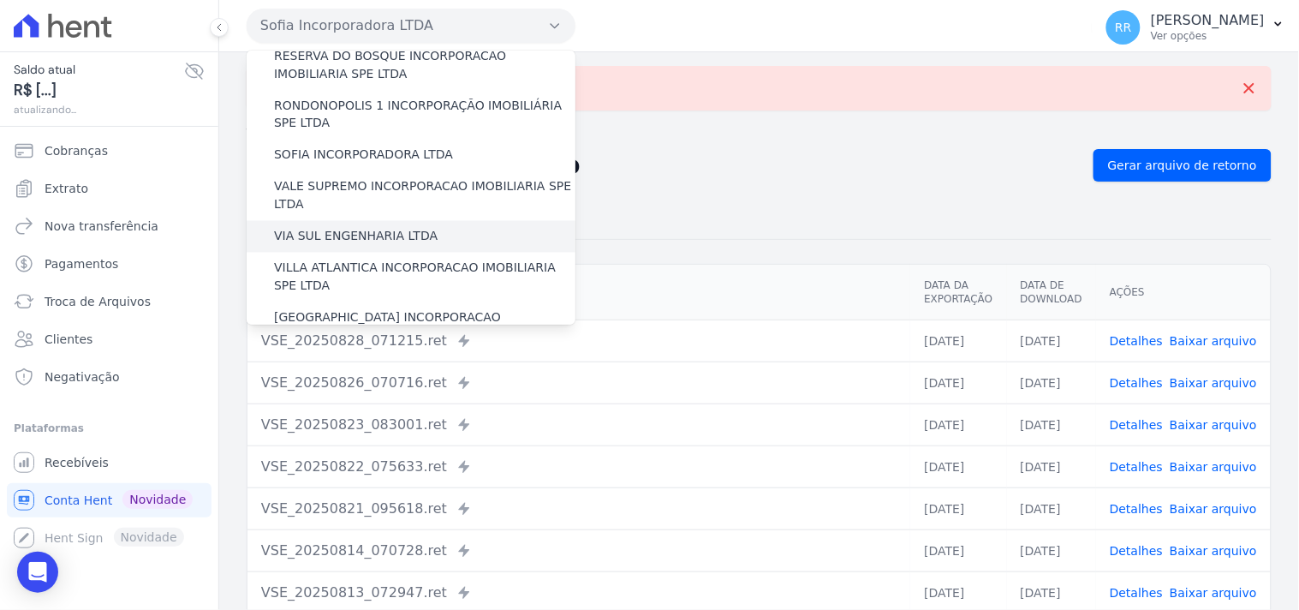
scroll to position [733, 0]
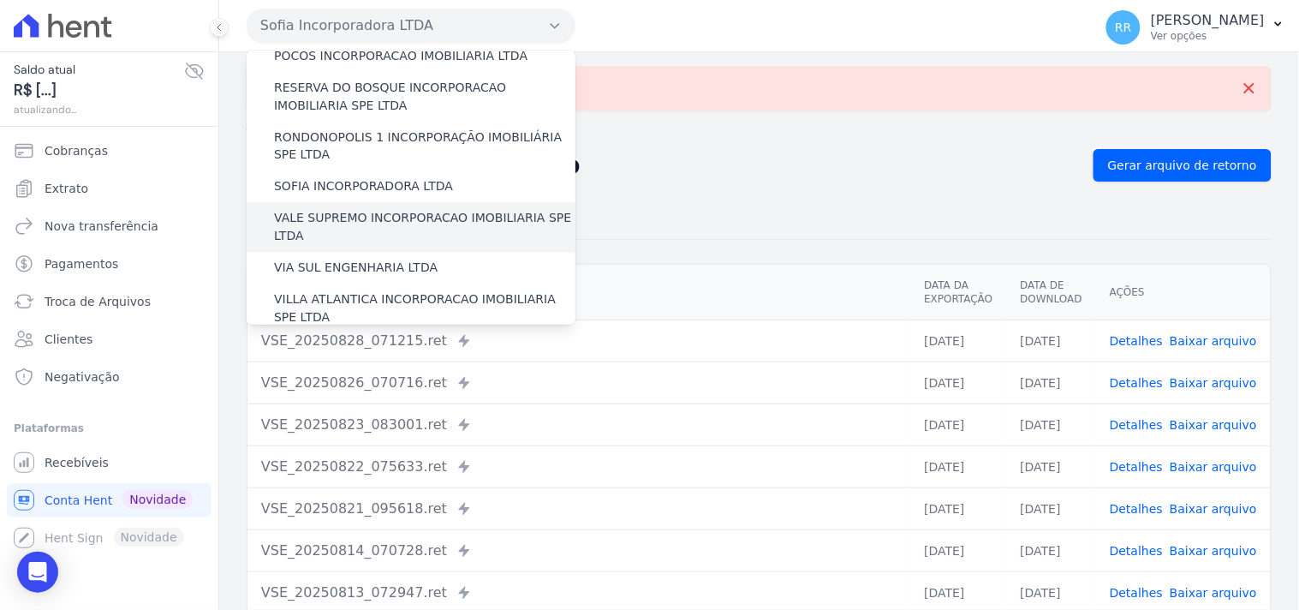
click at [297, 210] on label "VALE SUPREMO INCORPORACAO IMOBILIARIA SPE LTDA" at bounding box center [424, 228] width 301 height 36
click at [0, 0] on input "VALE SUPREMO INCORPORACAO IMOBILIARIA SPE LTDA" at bounding box center [0, 0] width 0 height 0
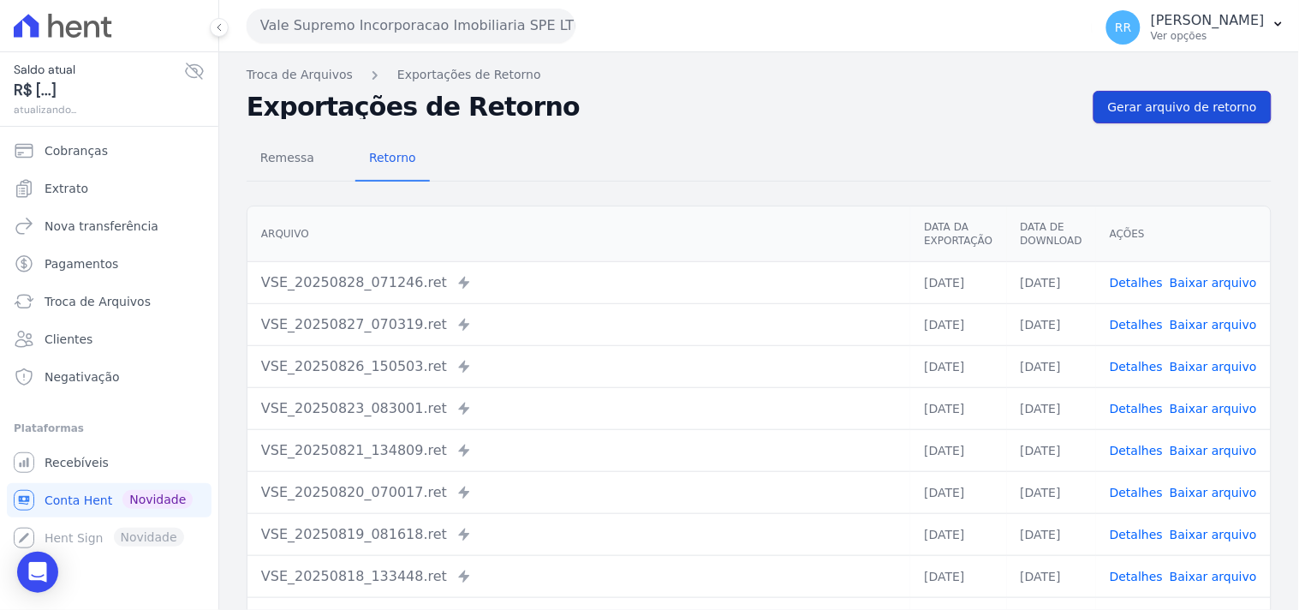
click at [1158, 117] on link "Gerar arquivo de retorno" at bounding box center [1182, 107] width 178 height 33
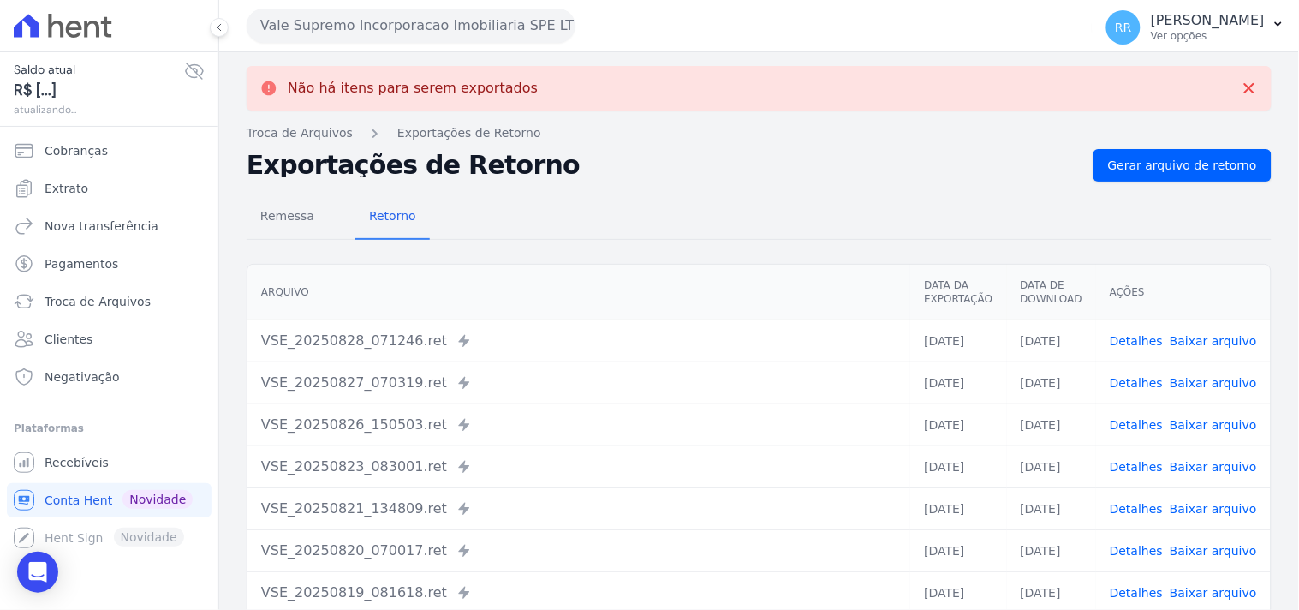
click at [448, 4] on div "Vale Supremo Incorporacao Imobiliaria SPE LTDA Via Sul Engenharia AGUAS DE [GEO…" at bounding box center [666, 25] width 839 height 53
click at [426, 9] on button "Vale Supremo Incorporacao Imobiliaria SPE LTDA" at bounding box center [411, 26] width 329 height 34
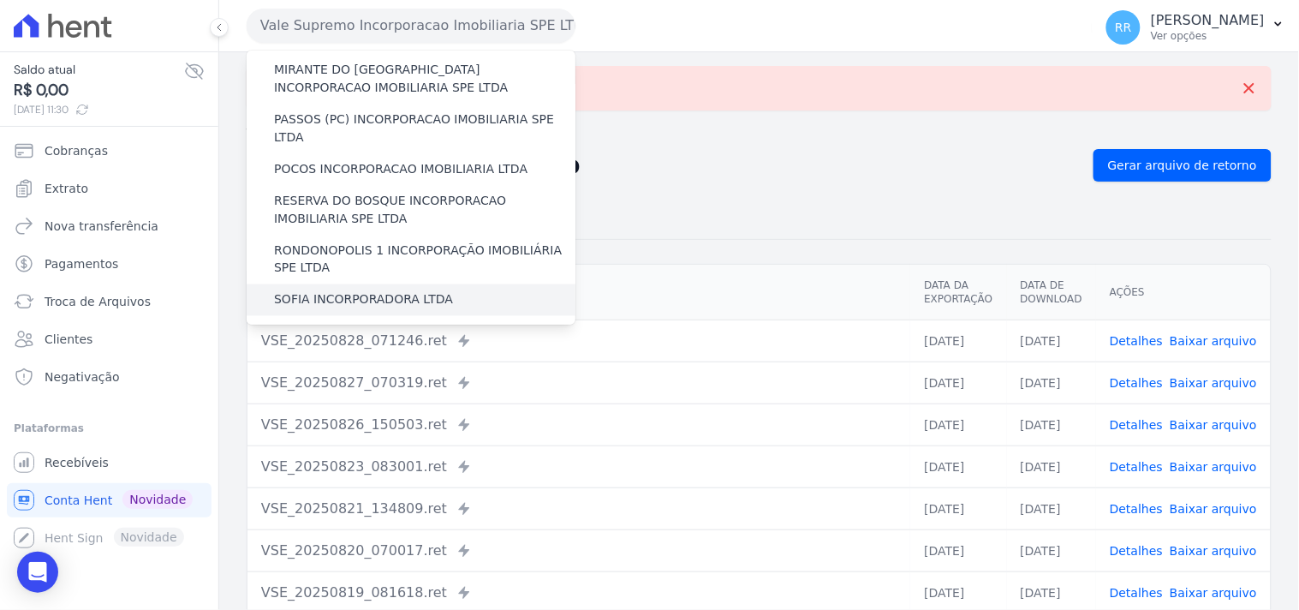
scroll to position [665, 0]
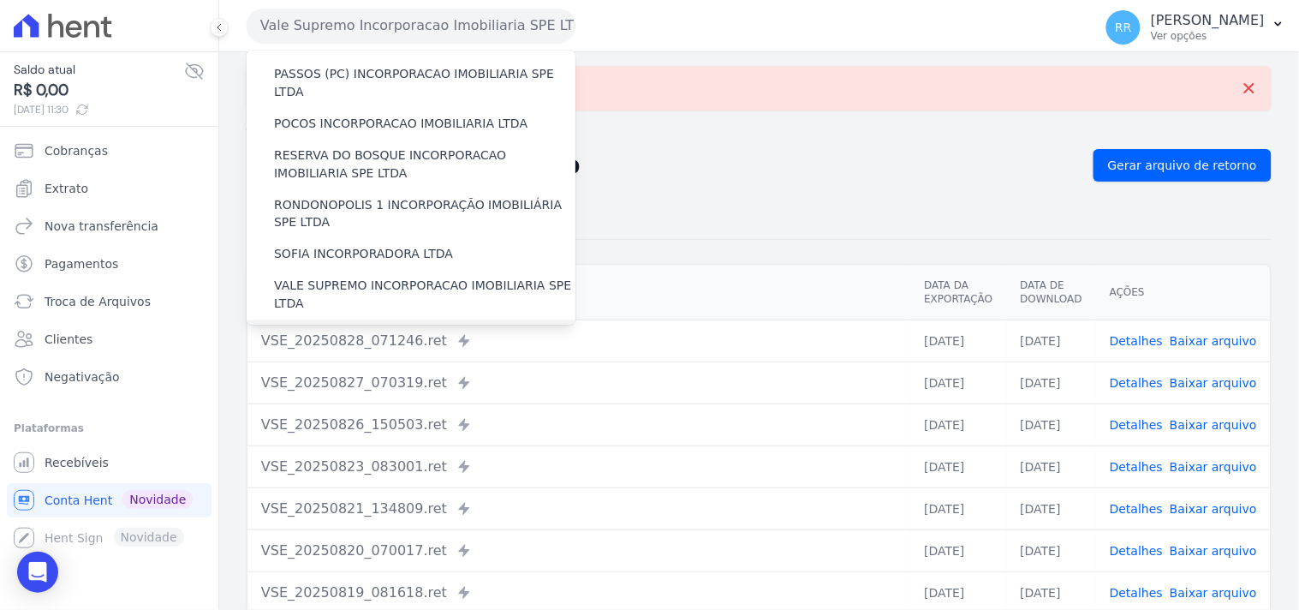
click at [321, 327] on label "VIA SUL ENGENHARIA LTDA" at bounding box center [356, 336] width 164 height 18
click at [0, 0] on input "VIA SUL ENGENHARIA LTDA" at bounding box center [0, 0] width 0 height 0
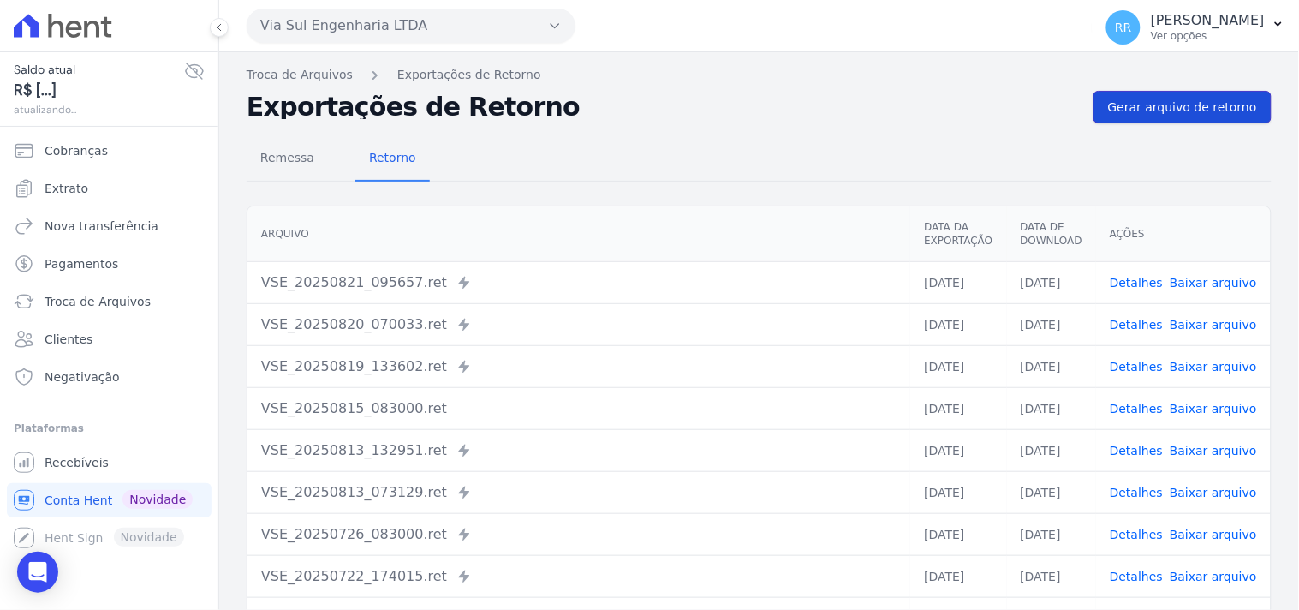
click at [1206, 106] on span "Gerar arquivo de retorno" at bounding box center [1182, 106] width 149 height 17
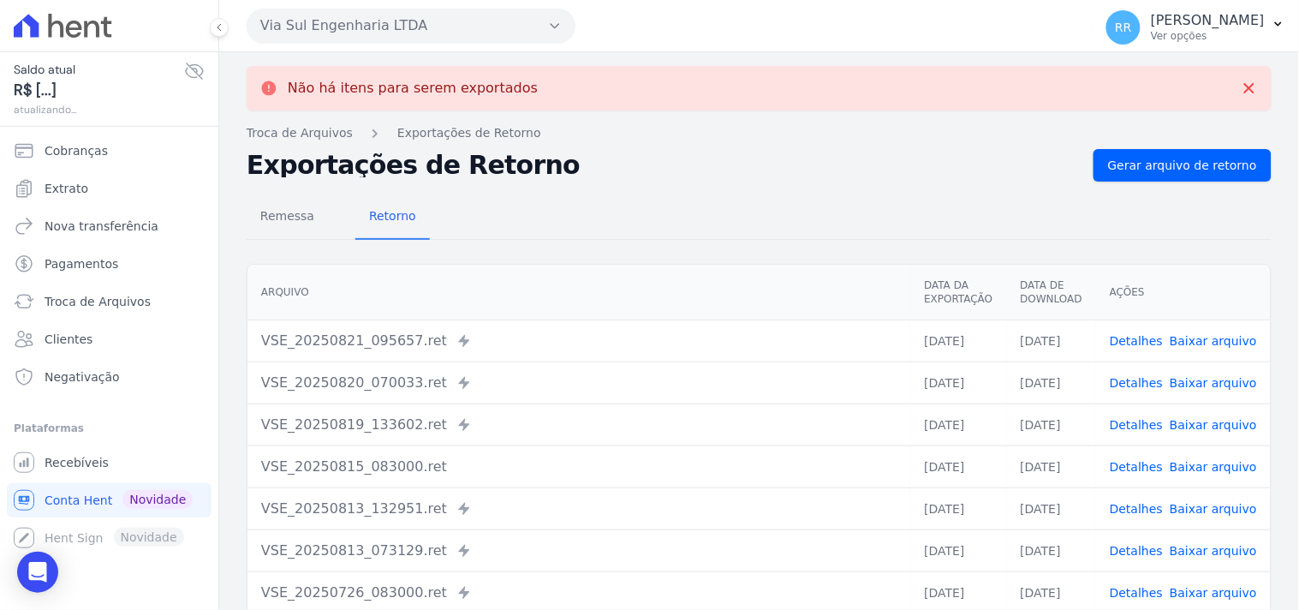
click at [412, 30] on button "Via Sul Engenharia LTDA" at bounding box center [411, 26] width 329 height 34
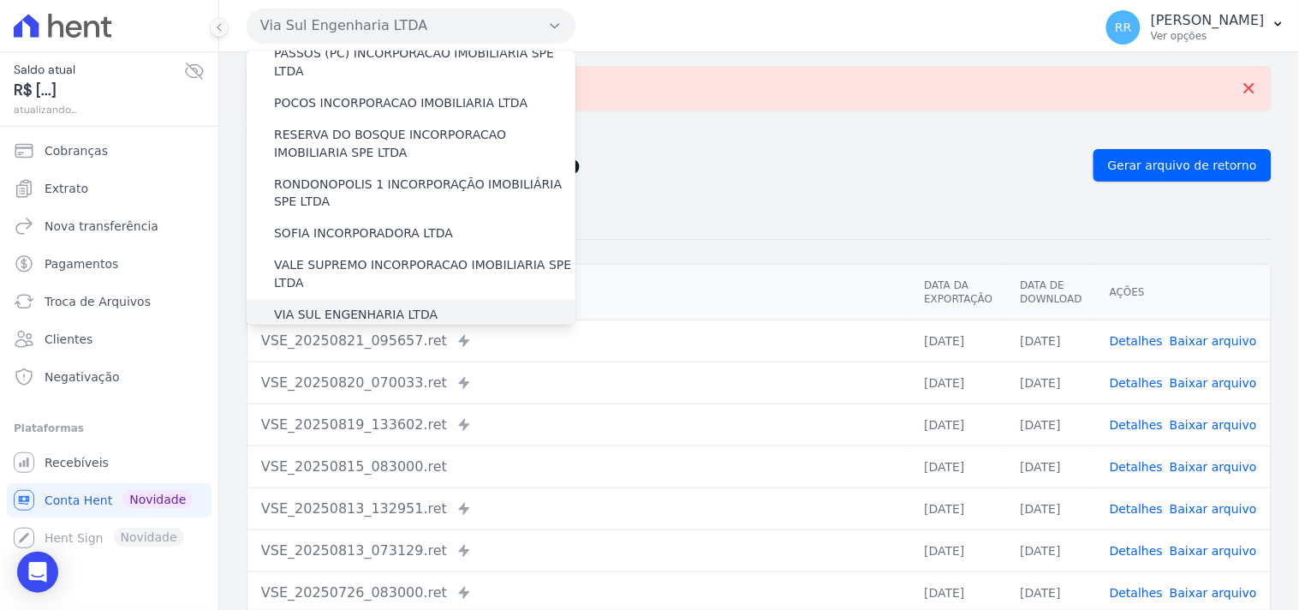
scroll to position [765, 0]
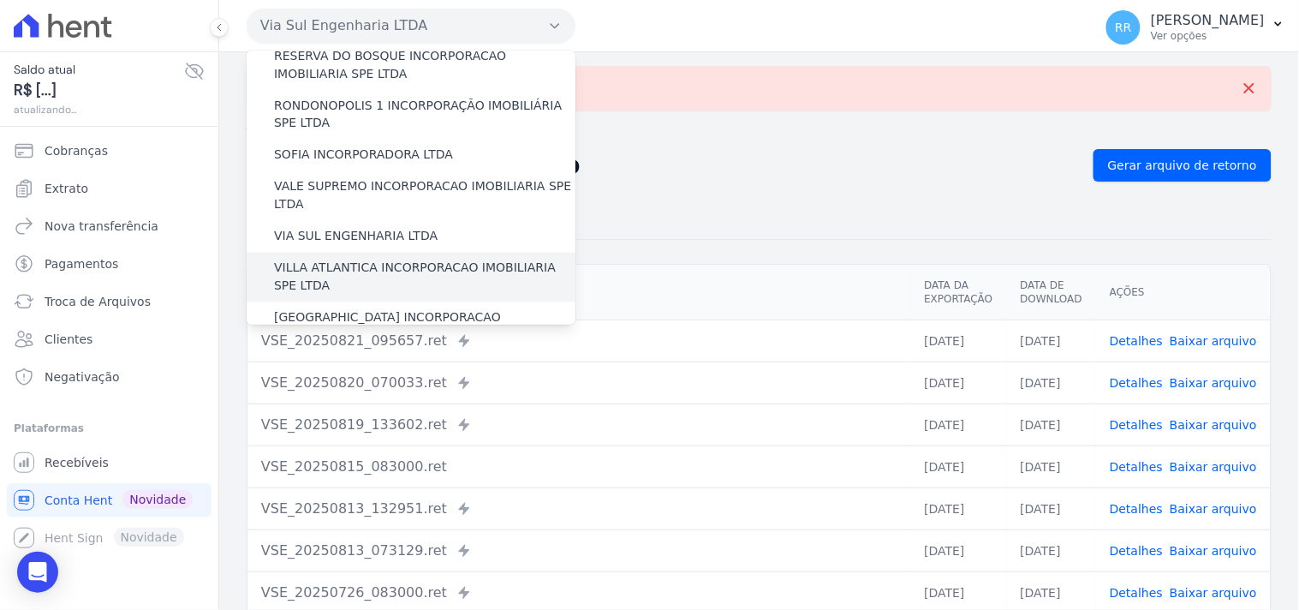
click at [338, 259] on label "VILLA ATLANTICA INCORPORACAO IMOBILIARIA SPE LTDA" at bounding box center [424, 277] width 301 height 36
click at [0, 0] on input "VILLA ATLANTICA INCORPORACAO IMOBILIARIA SPE LTDA" at bounding box center [0, 0] width 0 height 0
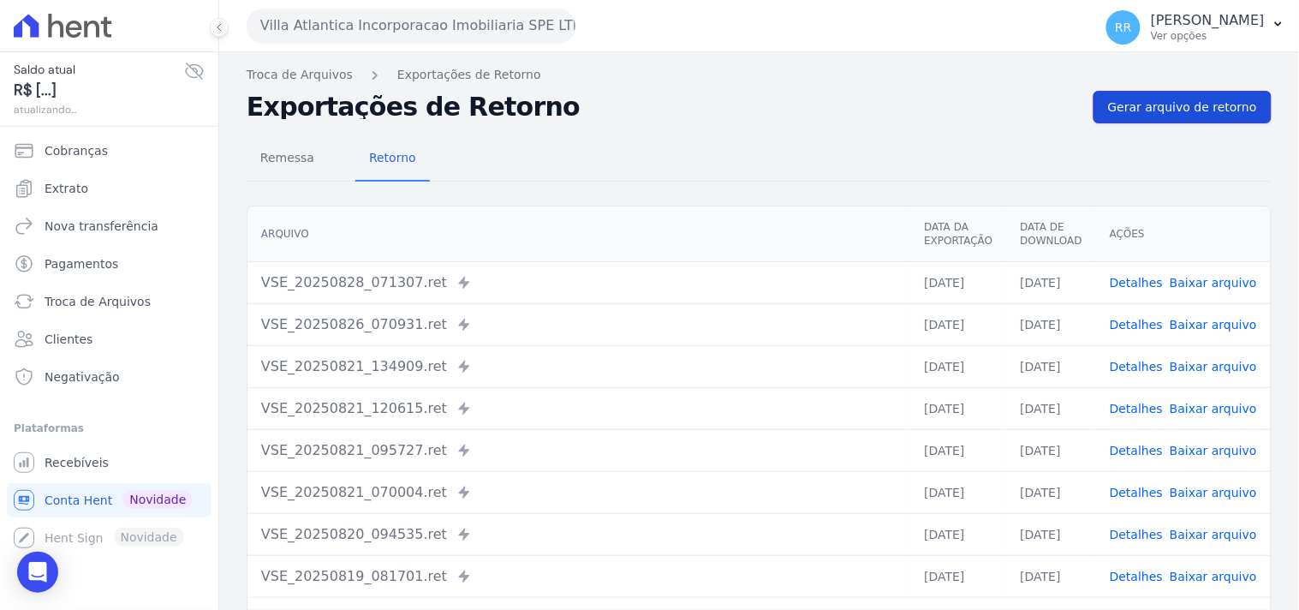
click at [1188, 114] on span "Gerar arquivo de retorno" at bounding box center [1182, 106] width 149 height 17
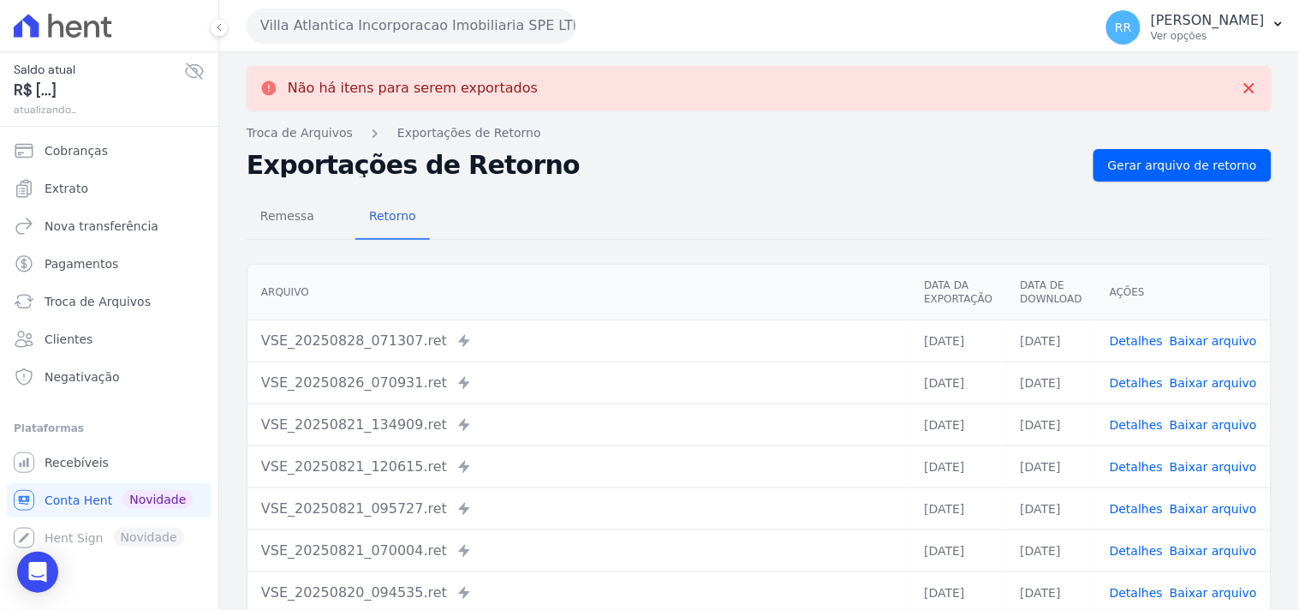
click at [468, 27] on button "Villa Atlantica Incorporacao Imobiliaria SPE LTDA" at bounding box center [411, 26] width 329 height 34
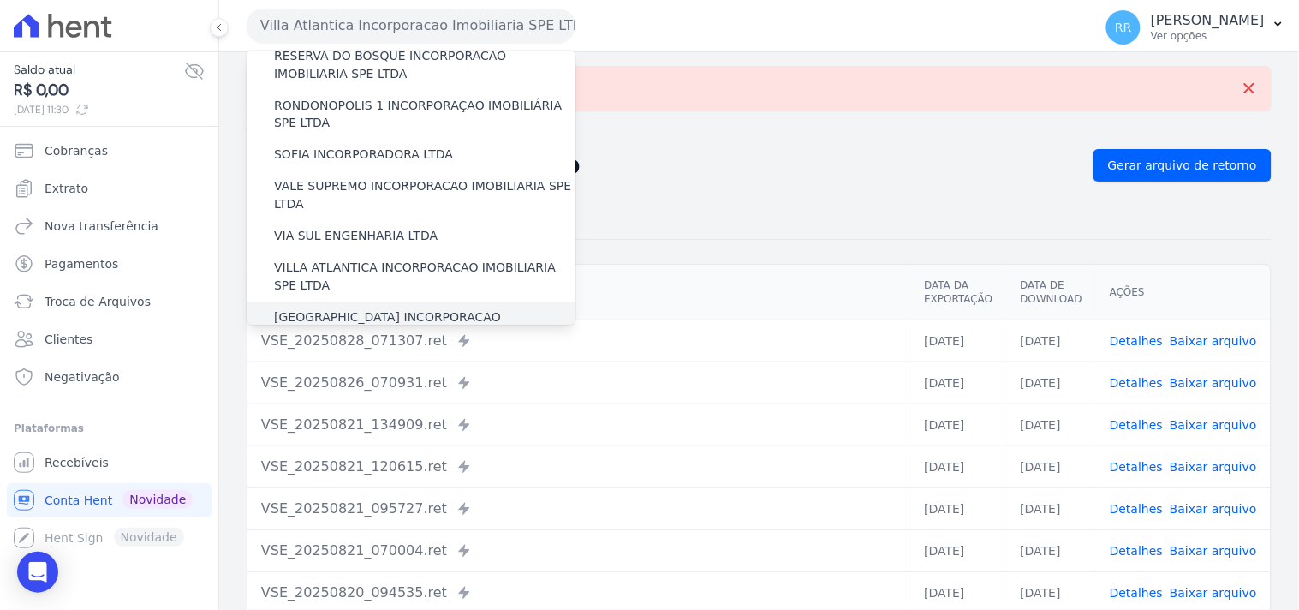
click at [385, 302] on div "[GEOGRAPHIC_DATA] INCORPORACAO IMOBILIARIA SPE LTDA" at bounding box center [411, 327] width 329 height 50
click at [323, 309] on label "[GEOGRAPHIC_DATA] INCORPORACAO IMOBILIARIA SPE LTDA" at bounding box center [424, 327] width 301 height 36
click at [0, 0] on input "[GEOGRAPHIC_DATA] INCORPORACAO IMOBILIARIA SPE LTDA" at bounding box center [0, 0] width 0 height 0
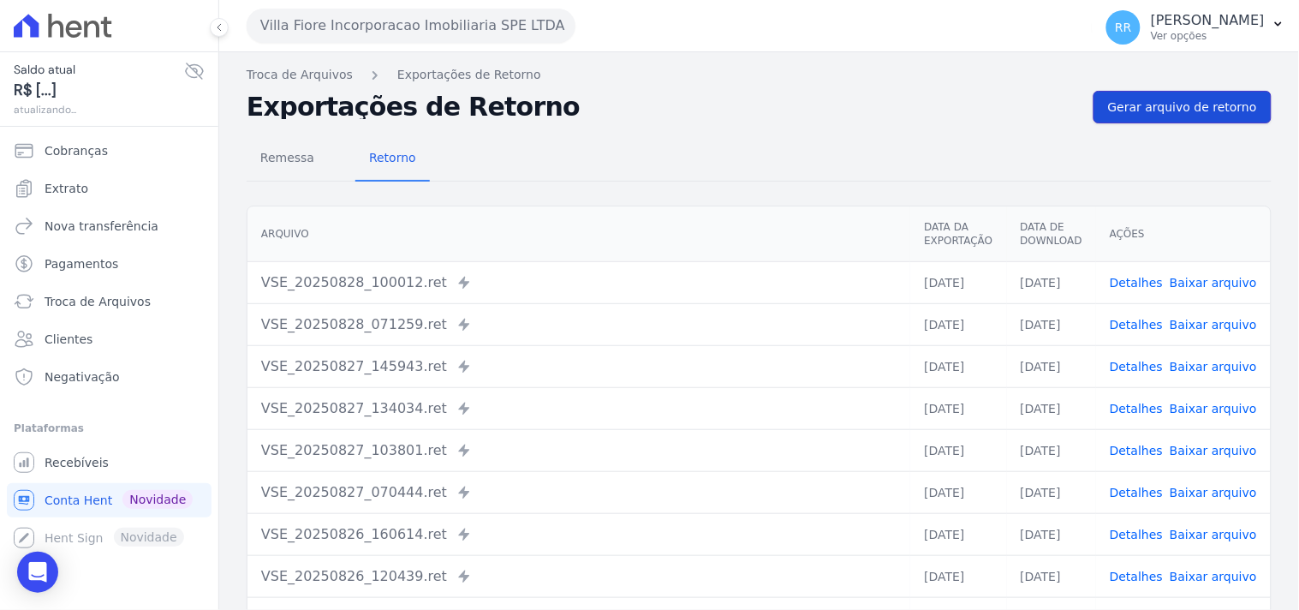
click at [1197, 114] on span "Gerar arquivo de retorno" at bounding box center [1182, 106] width 149 height 17
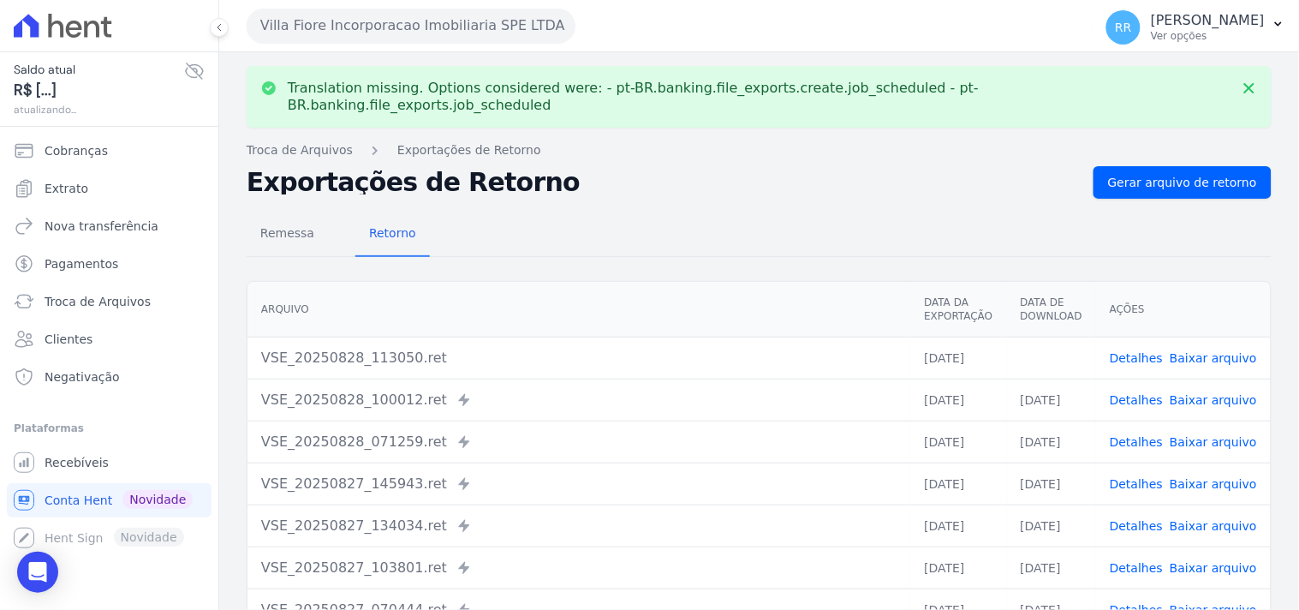
click at [1212, 351] on link "Baixar arquivo" at bounding box center [1213, 358] width 87 height 14
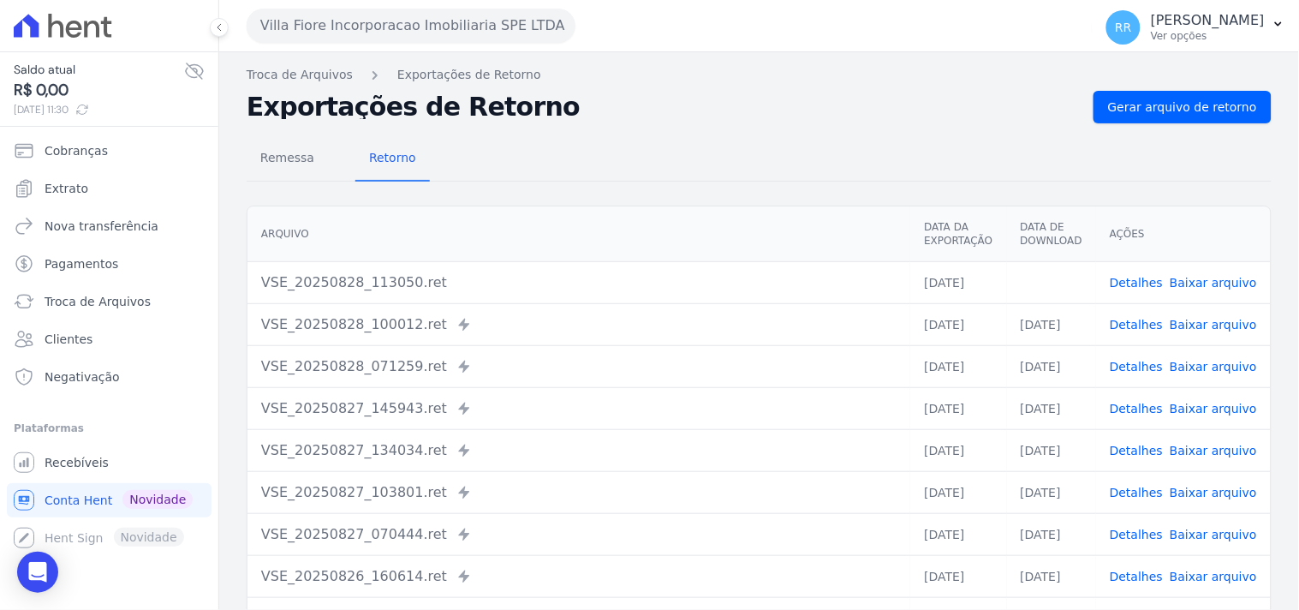
click at [449, 24] on button "Villa Fiore Incorporacao Imobiliaria SPE LTDA" at bounding box center [411, 26] width 329 height 34
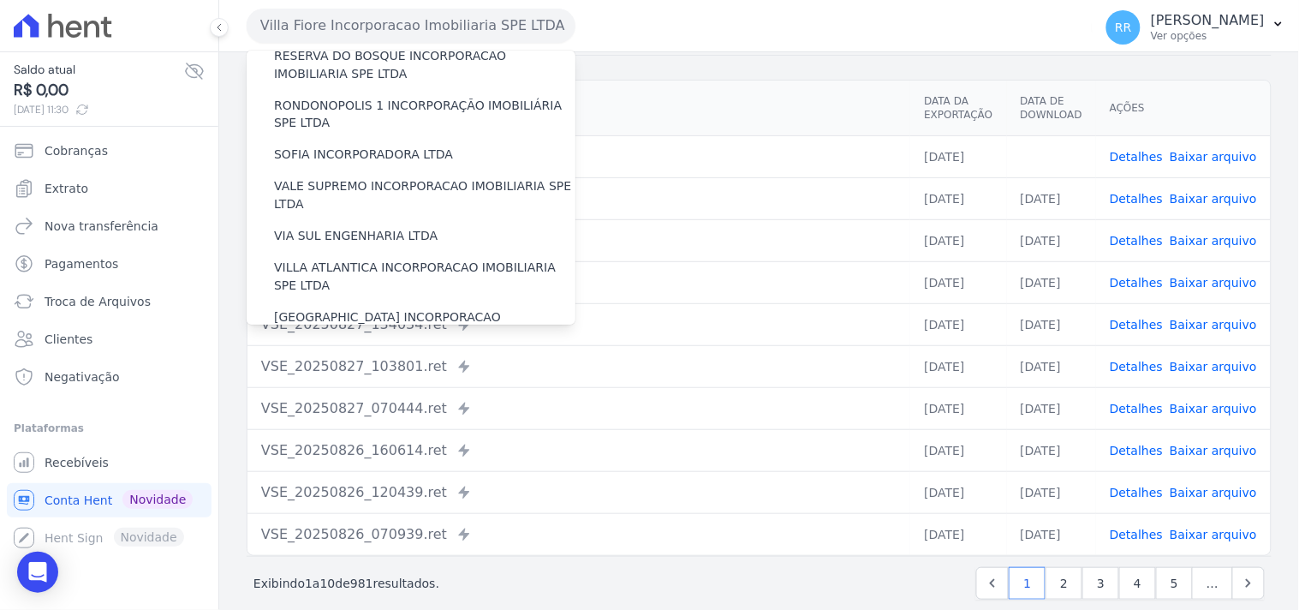
click at [455, 359] on label "VILLA TROPICAL INCORPORAÇÃO IMOBILIÁRIA SPE LTDA" at bounding box center [424, 377] width 301 height 36
click at [0, 0] on input "VILLA TROPICAL INCORPORAÇÃO IMOBILIÁRIA SPE LTDA" at bounding box center [0, 0] width 0 height 0
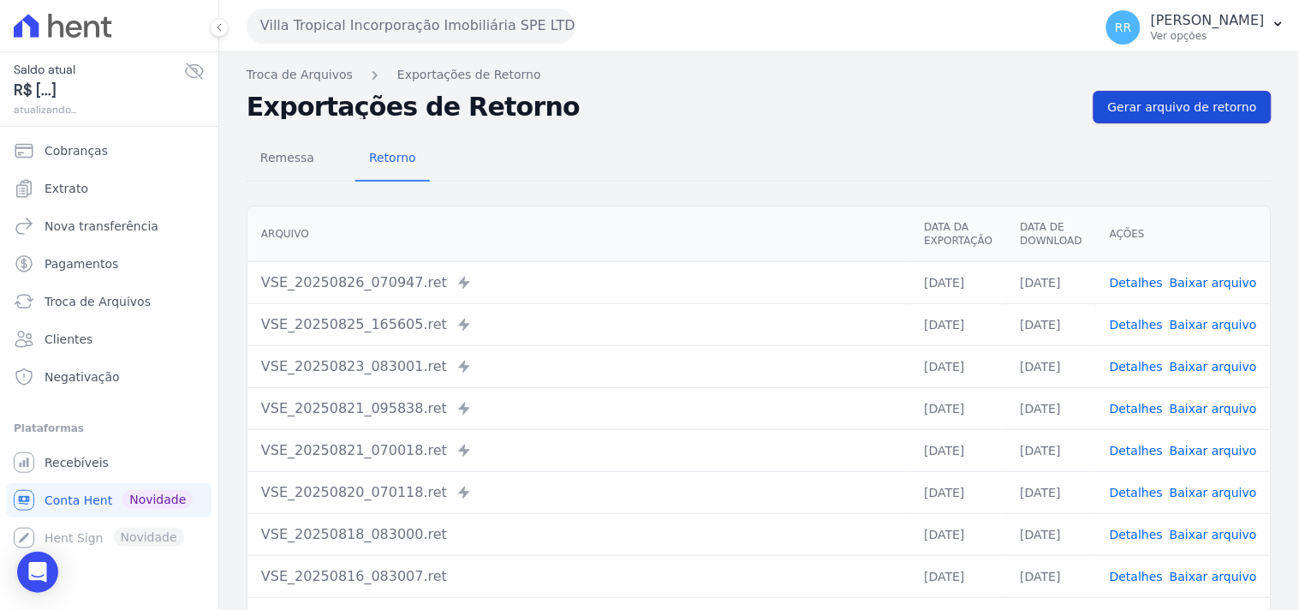
click at [1237, 107] on span "Gerar arquivo de retorno" at bounding box center [1182, 106] width 149 height 17
click at [535, 214] on th "Arquivo" at bounding box center [578, 234] width 663 height 56
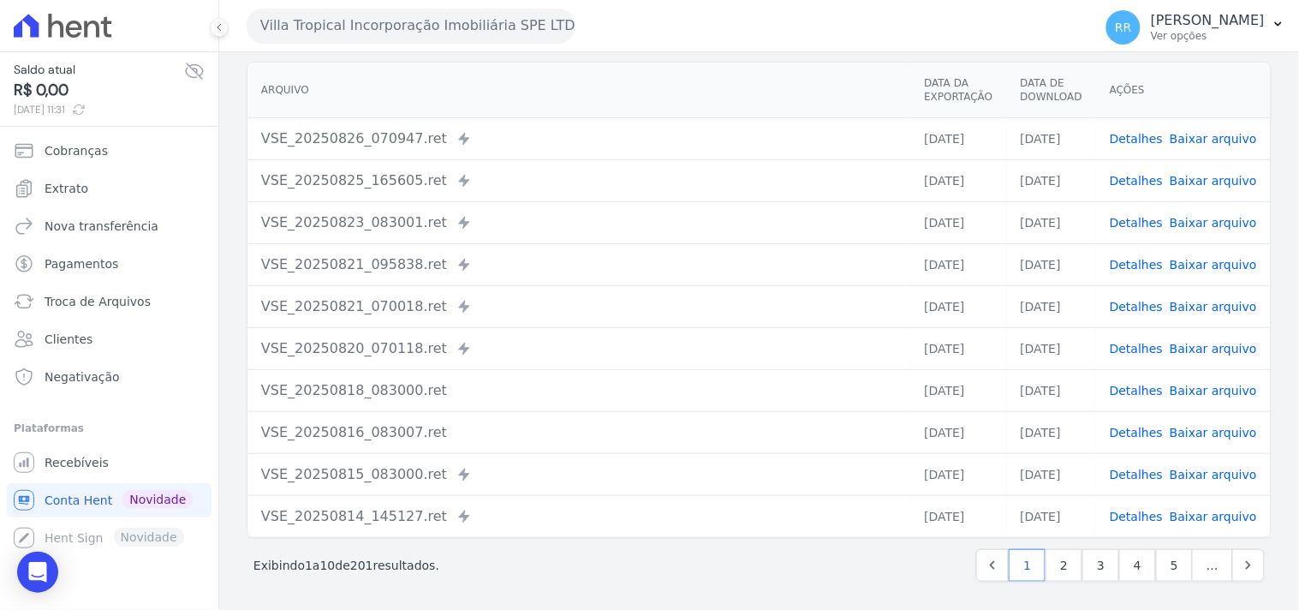
scroll to position [146, 0]
click at [739, 164] on td "VSE_20250825_165605.ret Enviado para Nexxera em: [DATE] 16:56" at bounding box center [578, 178] width 663 height 42
click at [732, 139] on div "VSE_20250826_070947.ret Enviado para Nexxera em: [DATE] 07:09" at bounding box center [578, 136] width 635 height 21
click at [569, 88] on th "Arquivo" at bounding box center [578, 88] width 663 height 56
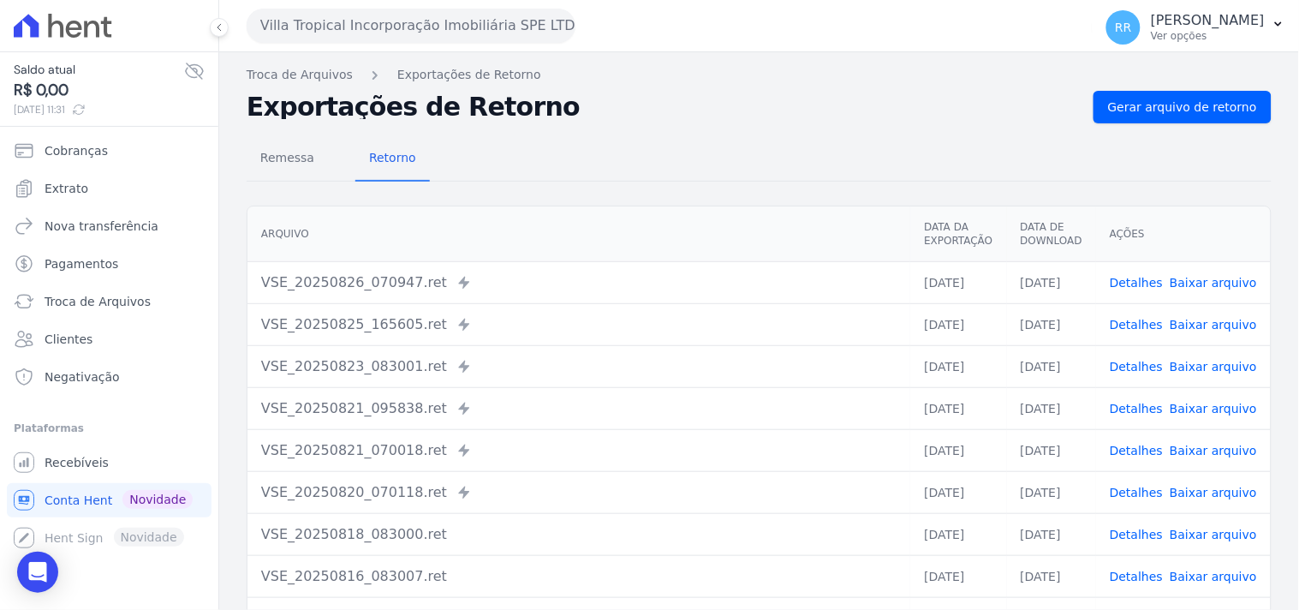
scroll to position [31, 0]
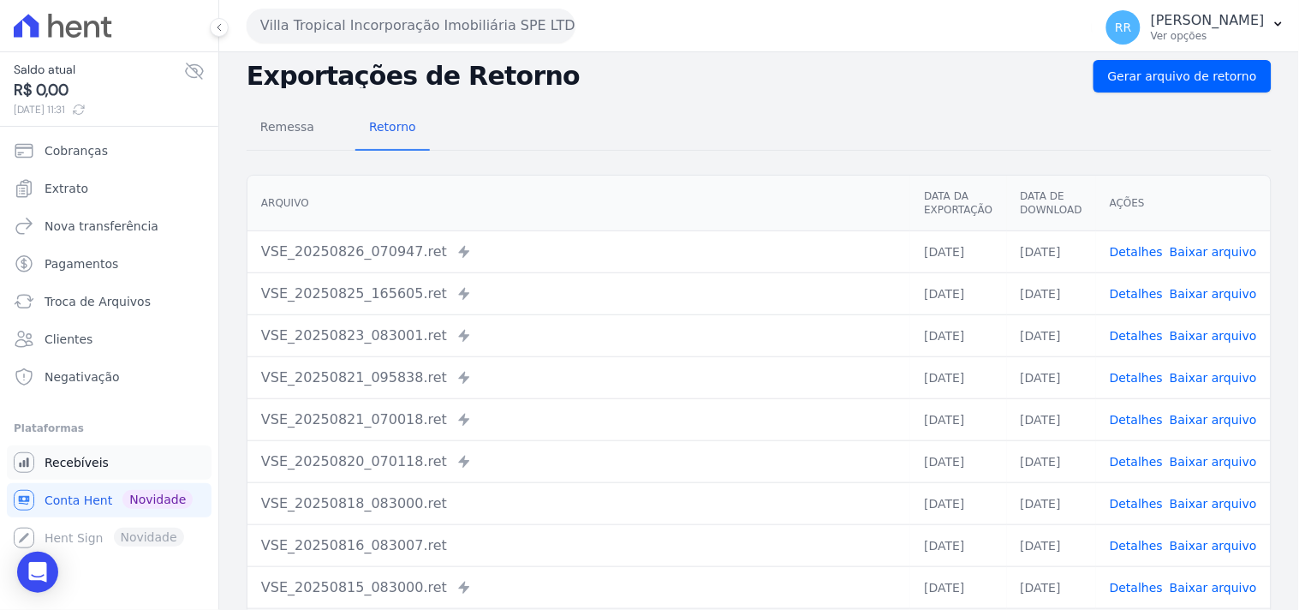
drag, startPoint x: 610, startPoint y: 444, endPoint x: 186, endPoint y: 461, distance: 424.2
click at [608, 444] on td "VSE_20250820_070118.ret Enviado para Nexxera em: [DATE] 07:01" at bounding box center [578, 461] width 663 height 42
click at [545, 344] on div "VSE_20250823_083001.ret Enviado para Nexxera em: [DATE] 08:31" at bounding box center [578, 335] width 635 height 21
click at [465, 143] on div "Remessa Retorno" at bounding box center [759, 128] width 1025 height 45
click at [464, 243] on div "VSE_20250826_070947.ret Enviado para Nexxera em: [DATE] 07:09" at bounding box center [578, 251] width 635 height 21
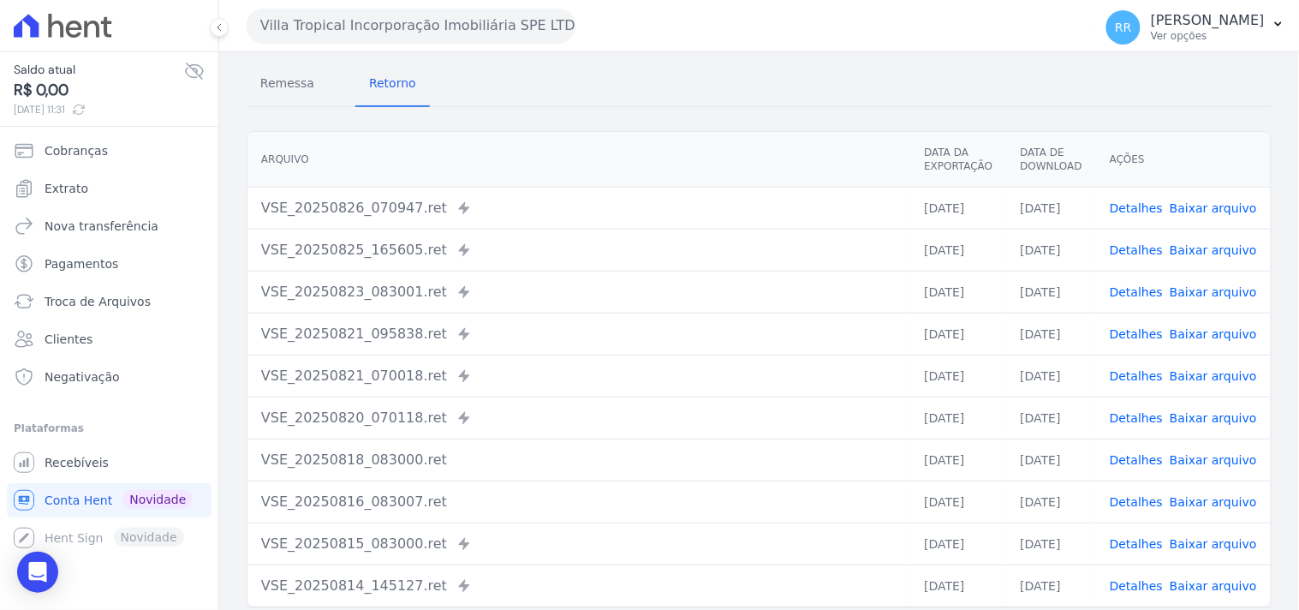
scroll to position [0, 0]
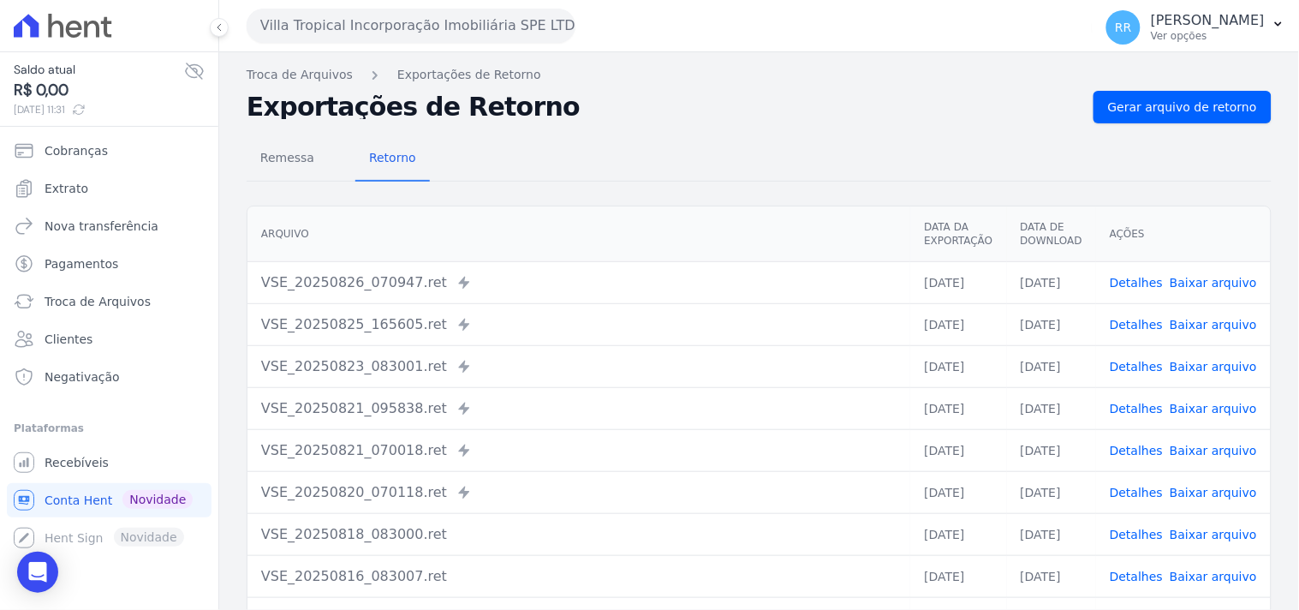
click at [489, 252] on th "Arquivo" at bounding box center [578, 234] width 663 height 56
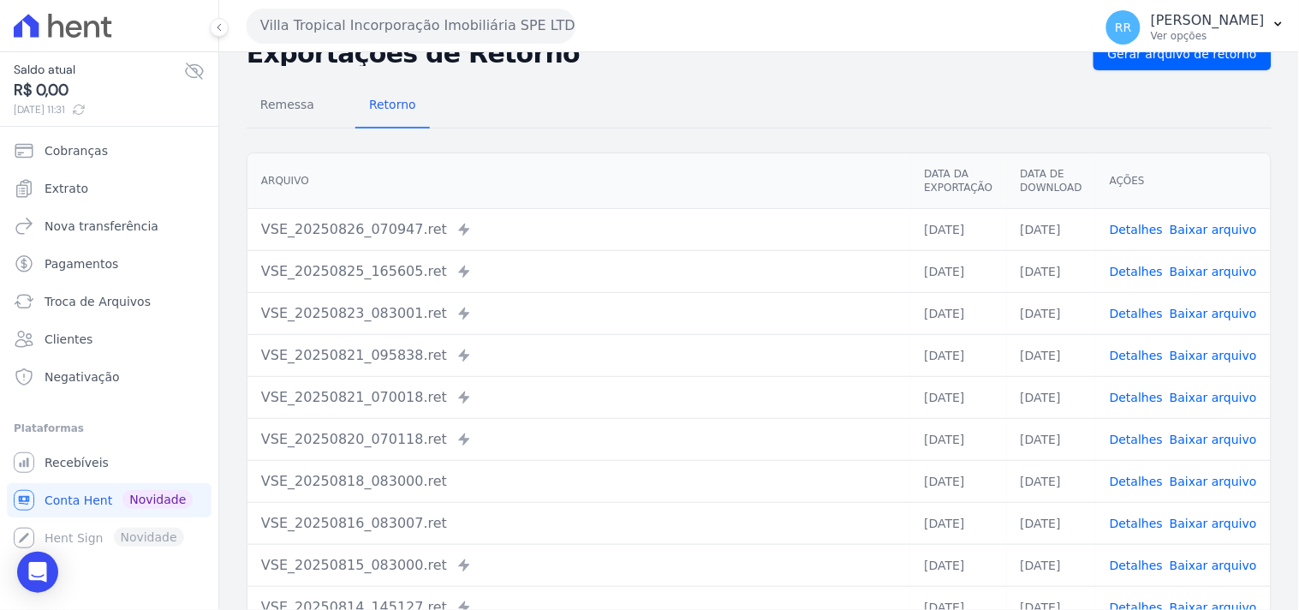
scroll to position [51, 0]
